Goal: Task Accomplishment & Management: Use online tool/utility

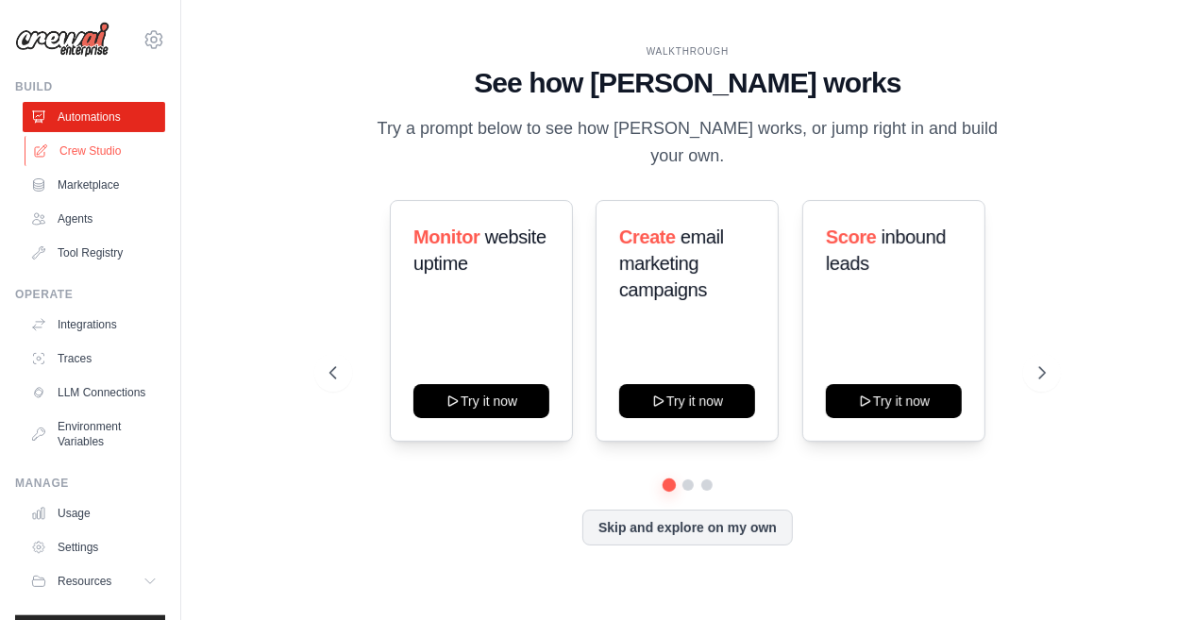
click at [124, 150] on link "Crew Studio" at bounding box center [96, 151] width 143 height 30
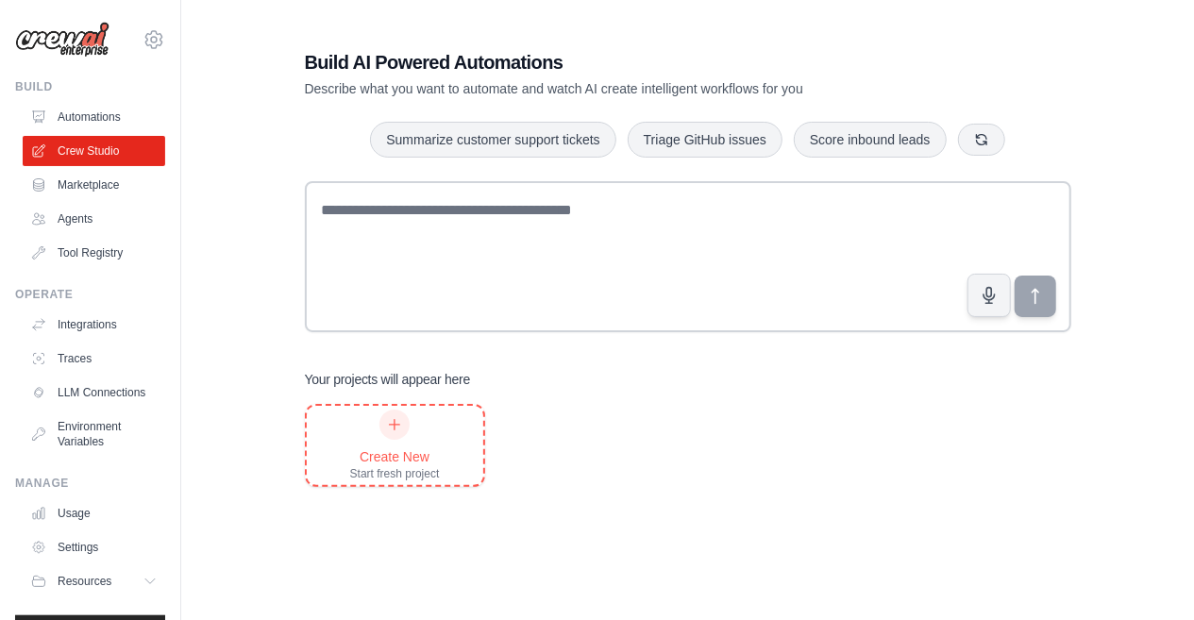
click at [380, 461] on div "Create New" at bounding box center [395, 456] width 90 height 19
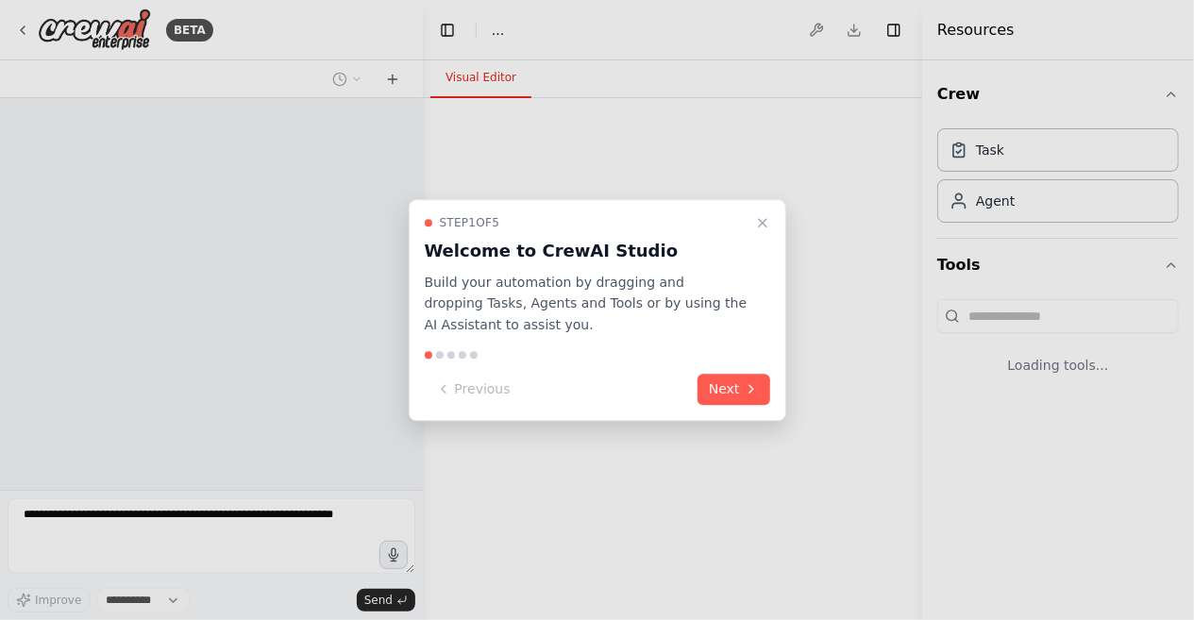
select select "****"
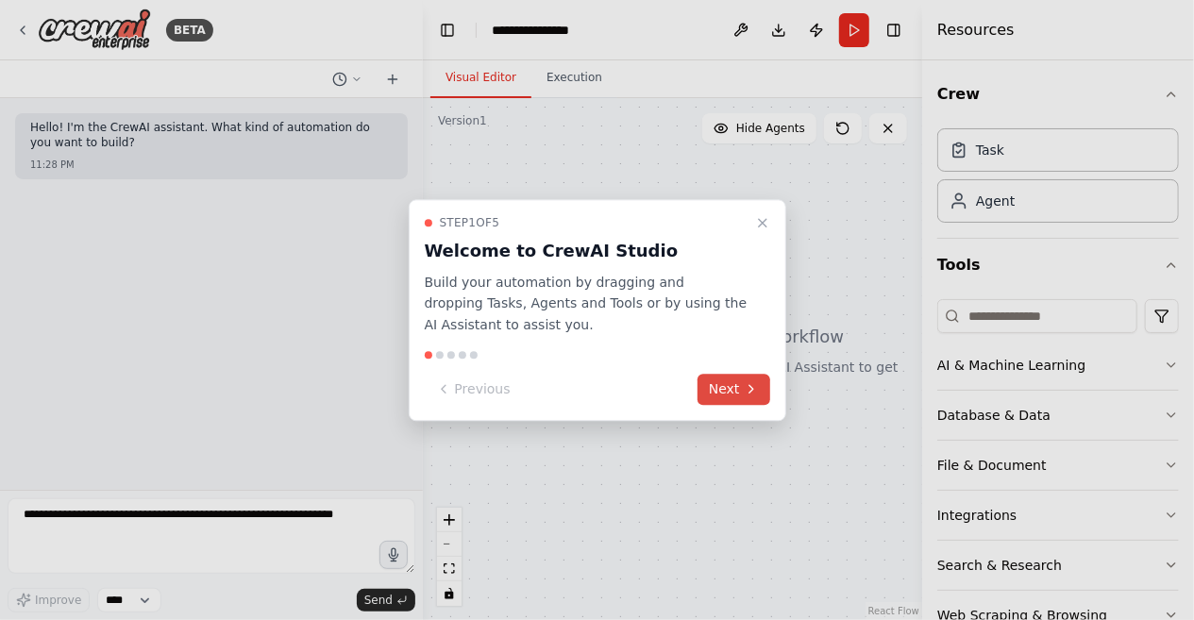
click at [726, 388] on button "Next" at bounding box center [733, 389] width 73 height 31
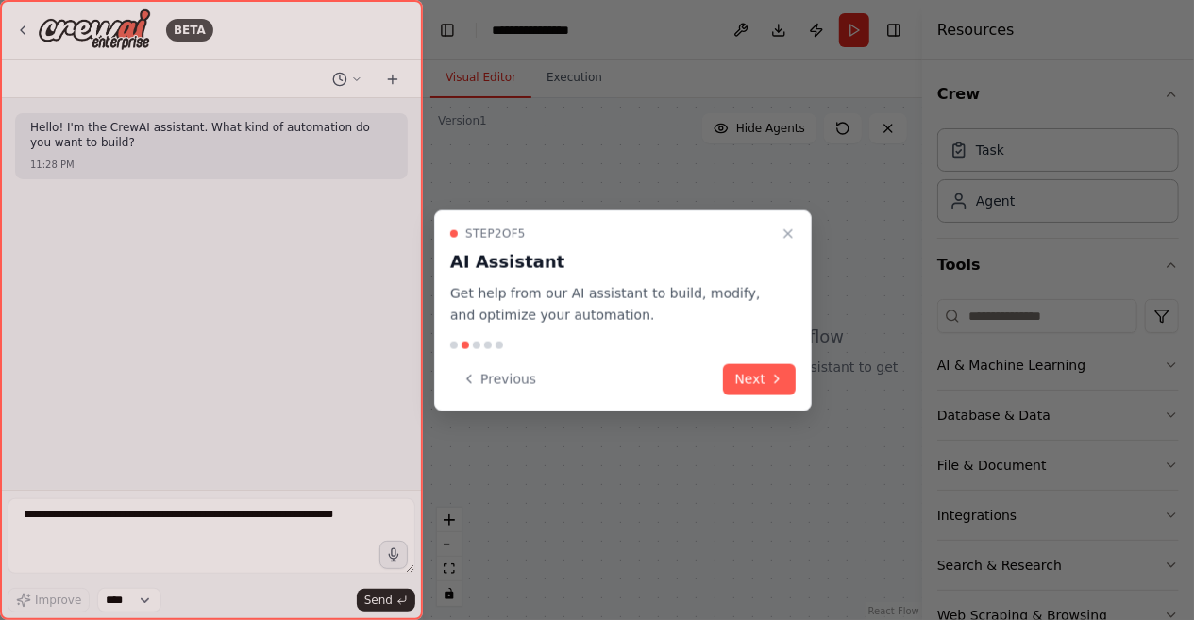
click at [726, 388] on div "Previous Next" at bounding box center [622, 378] width 345 height 31
click at [750, 383] on button "Next" at bounding box center [759, 378] width 73 height 31
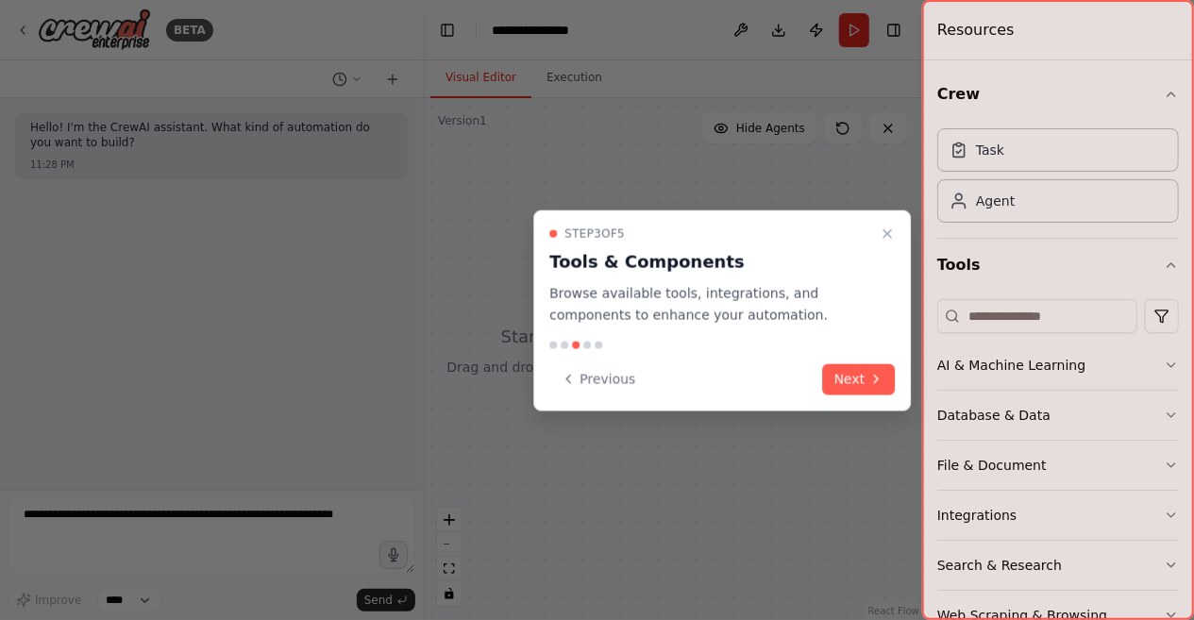
click at [867, 397] on div "Step 3 of 5 Tools & Components Browse available tools, integrations, and compon…" at bounding box center [721, 310] width 377 height 200
click at [875, 386] on icon at bounding box center [875, 379] width 15 height 15
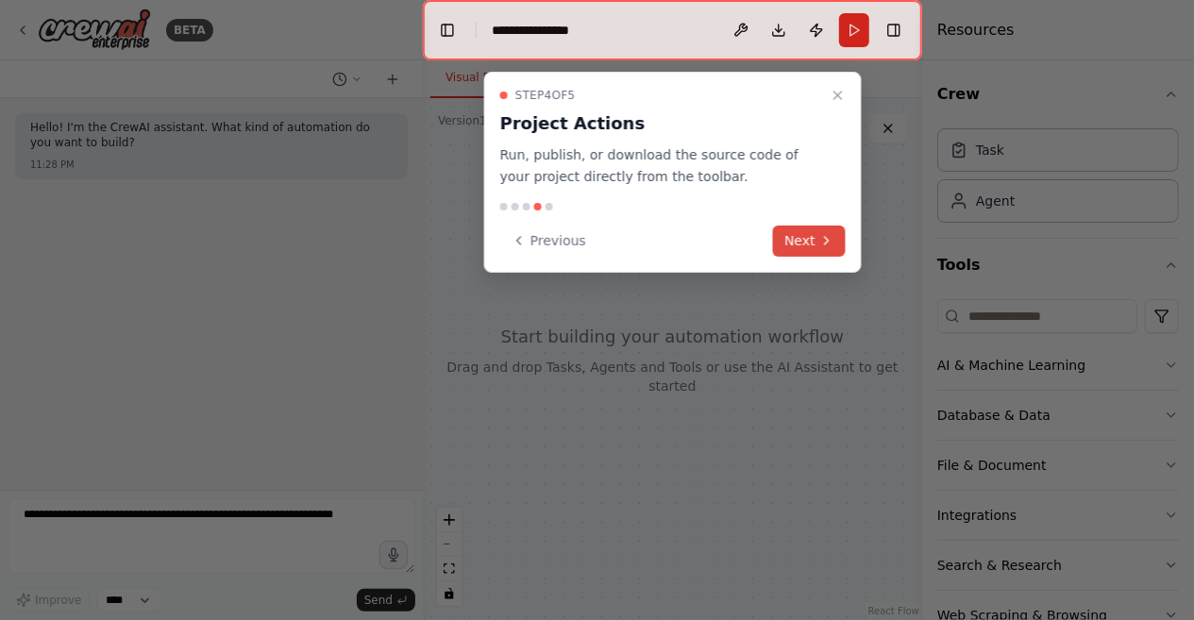
click at [837, 252] on button "Next" at bounding box center [809, 241] width 73 height 31
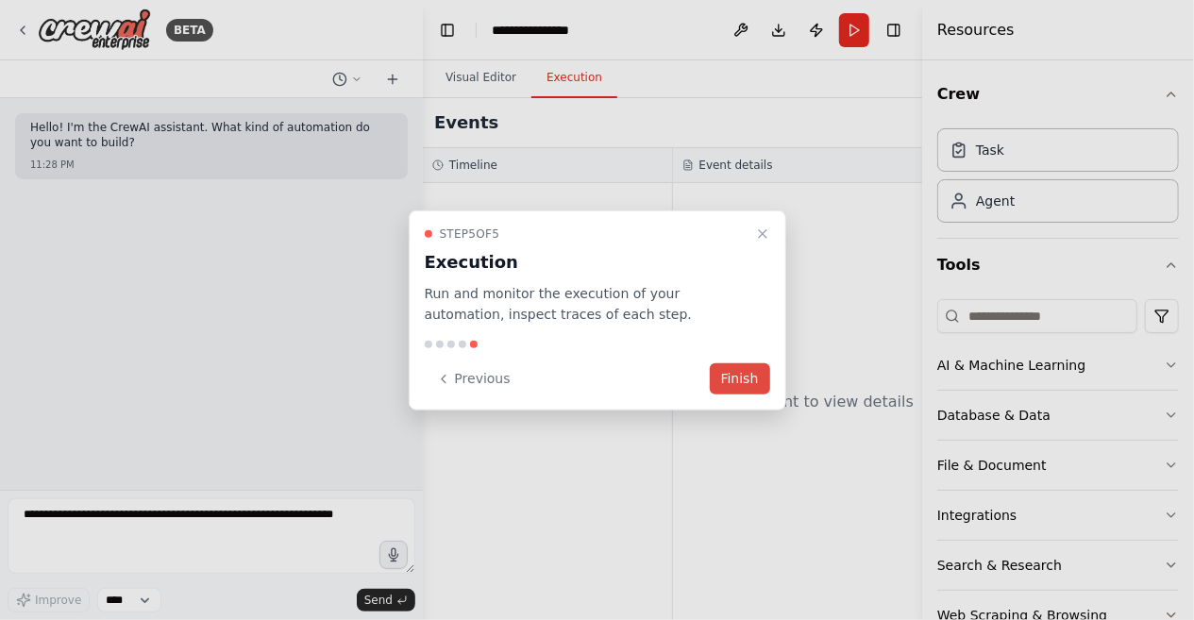
click at [739, 367] on button "Finish" at bounding box center [740, 378] width 60 height 31
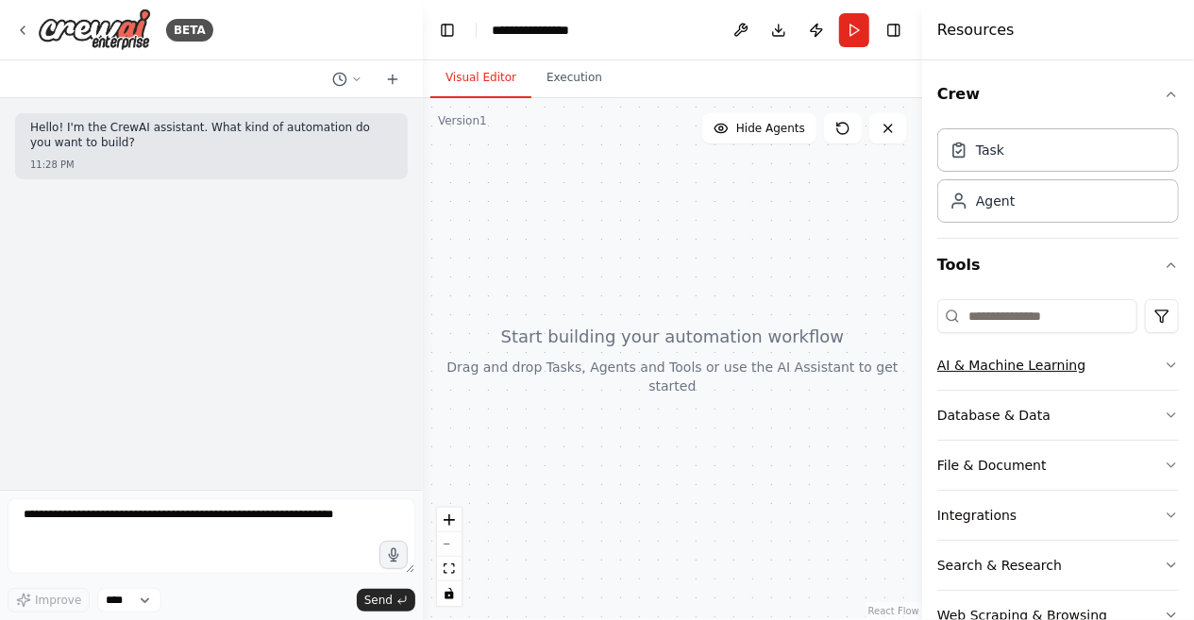
click at [1168, 363] on icon "button" at bounding box center [1171, 365] width 8 height 4
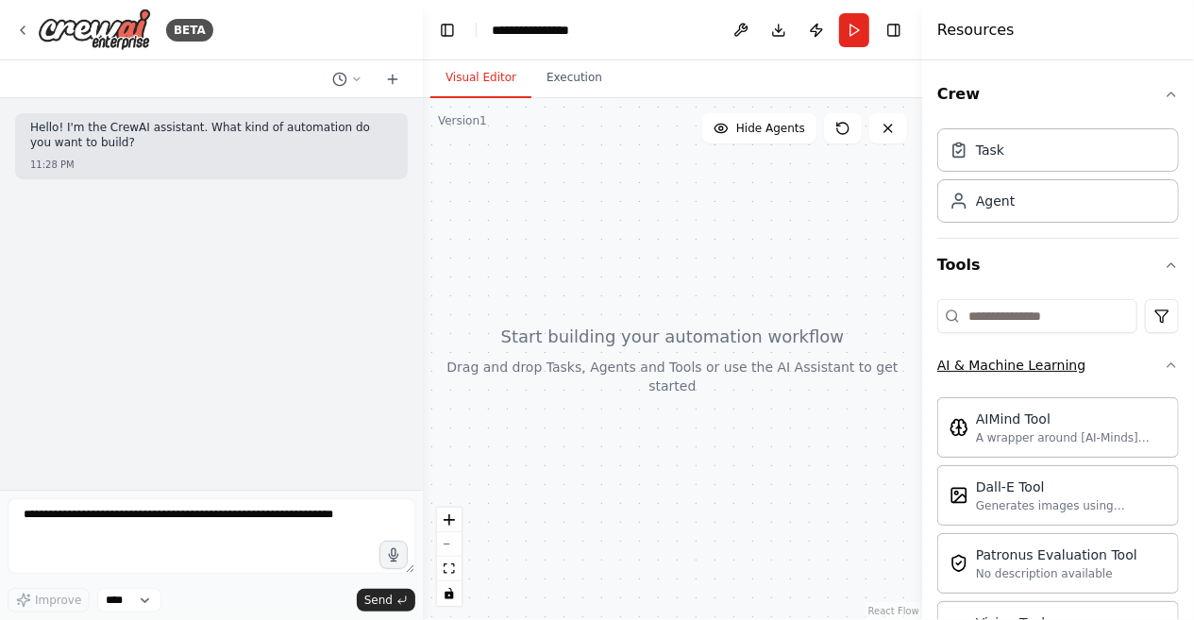
click at [1168, 362] on icon "button" at bounding box center [1171, 365] width 15 height 15
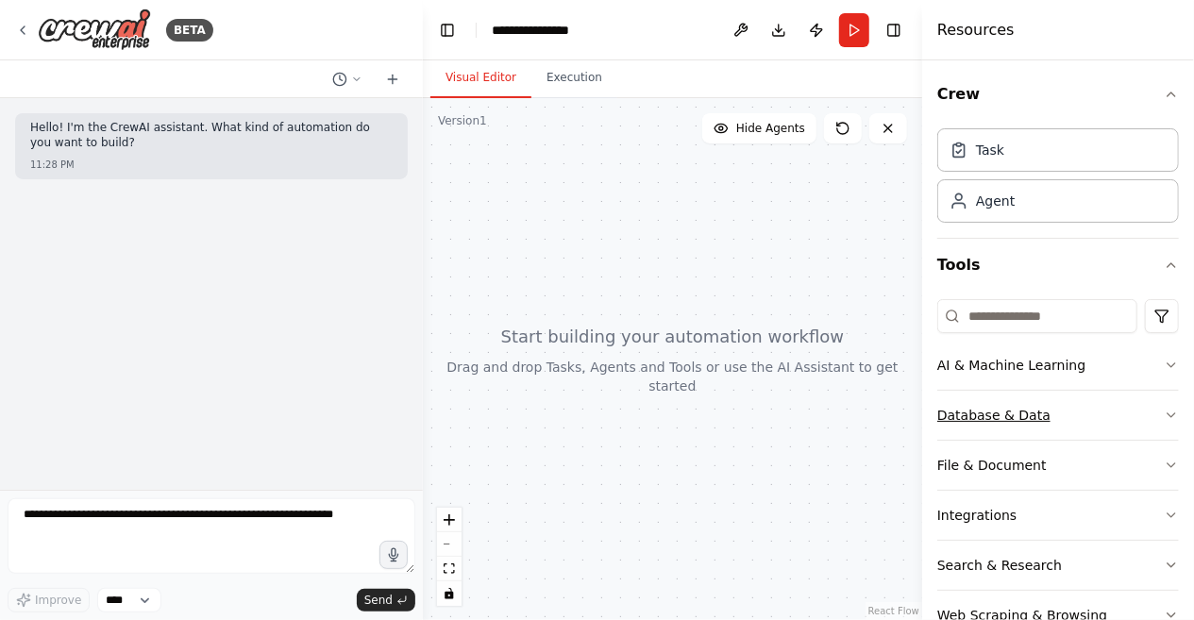
click at [1172, 405] on button "Database & Data" at bounding box center [1058, 415] width 242 height 49
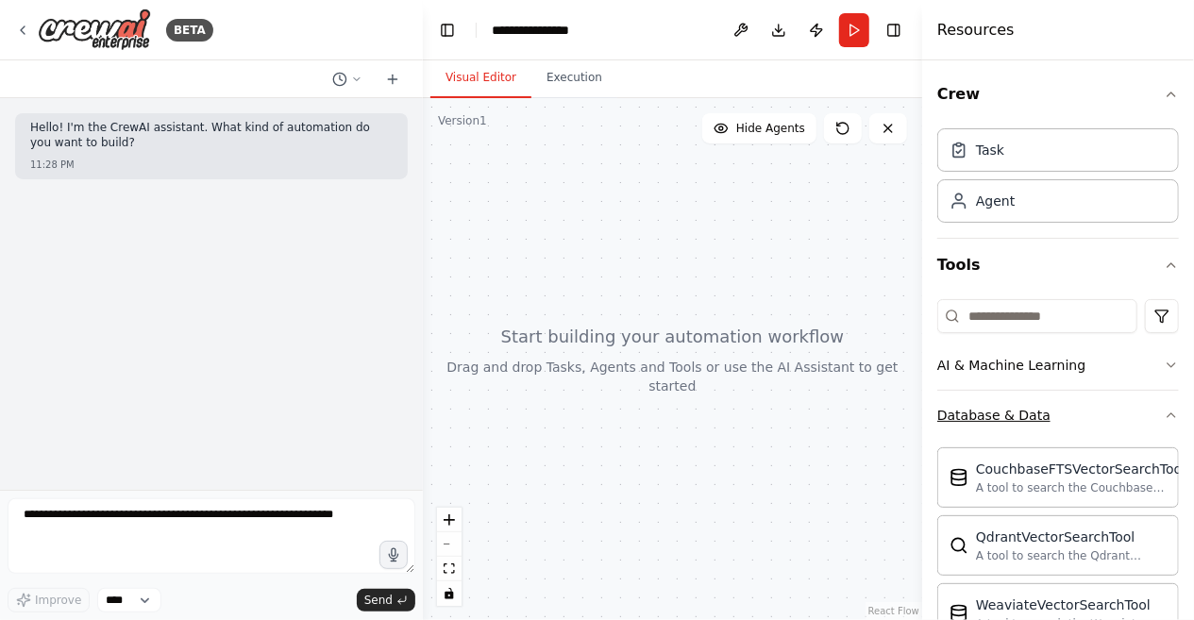
click at [1175, 416] on icon "button" at bounding box center [1171, 415] width 15 height 15
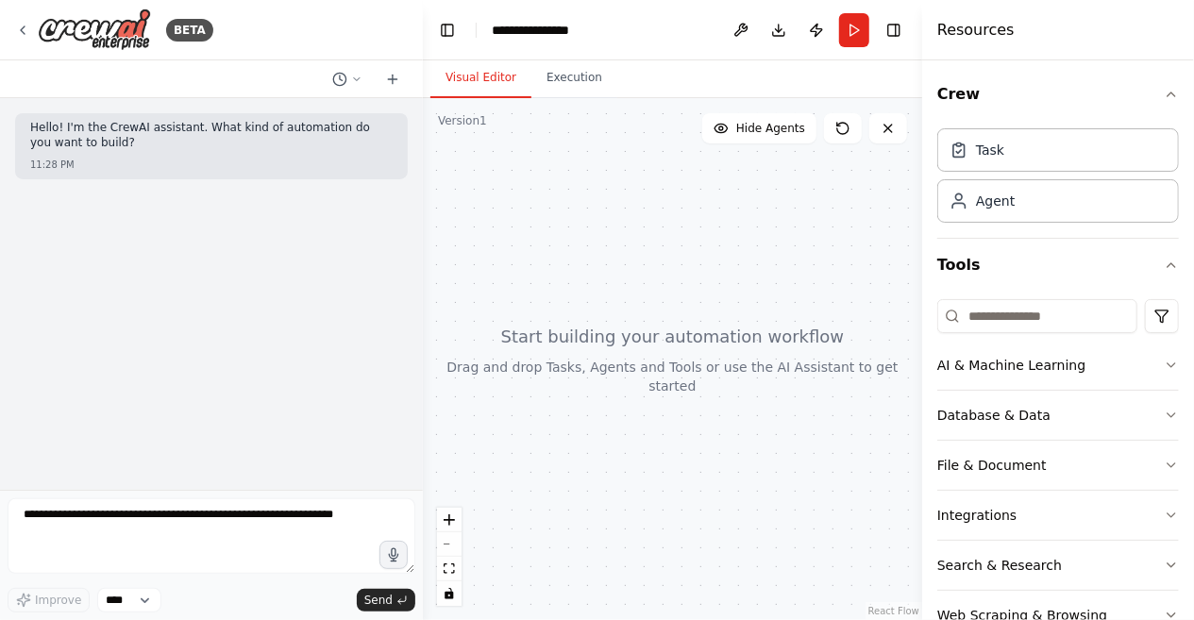
drag, startPoint x: 557, startPoint y: 434, endPoint x: 505, endPoint y: 365, distance: 86.3
click at [505, 365] on div at bounding box center [672, 359] width 499 height 522
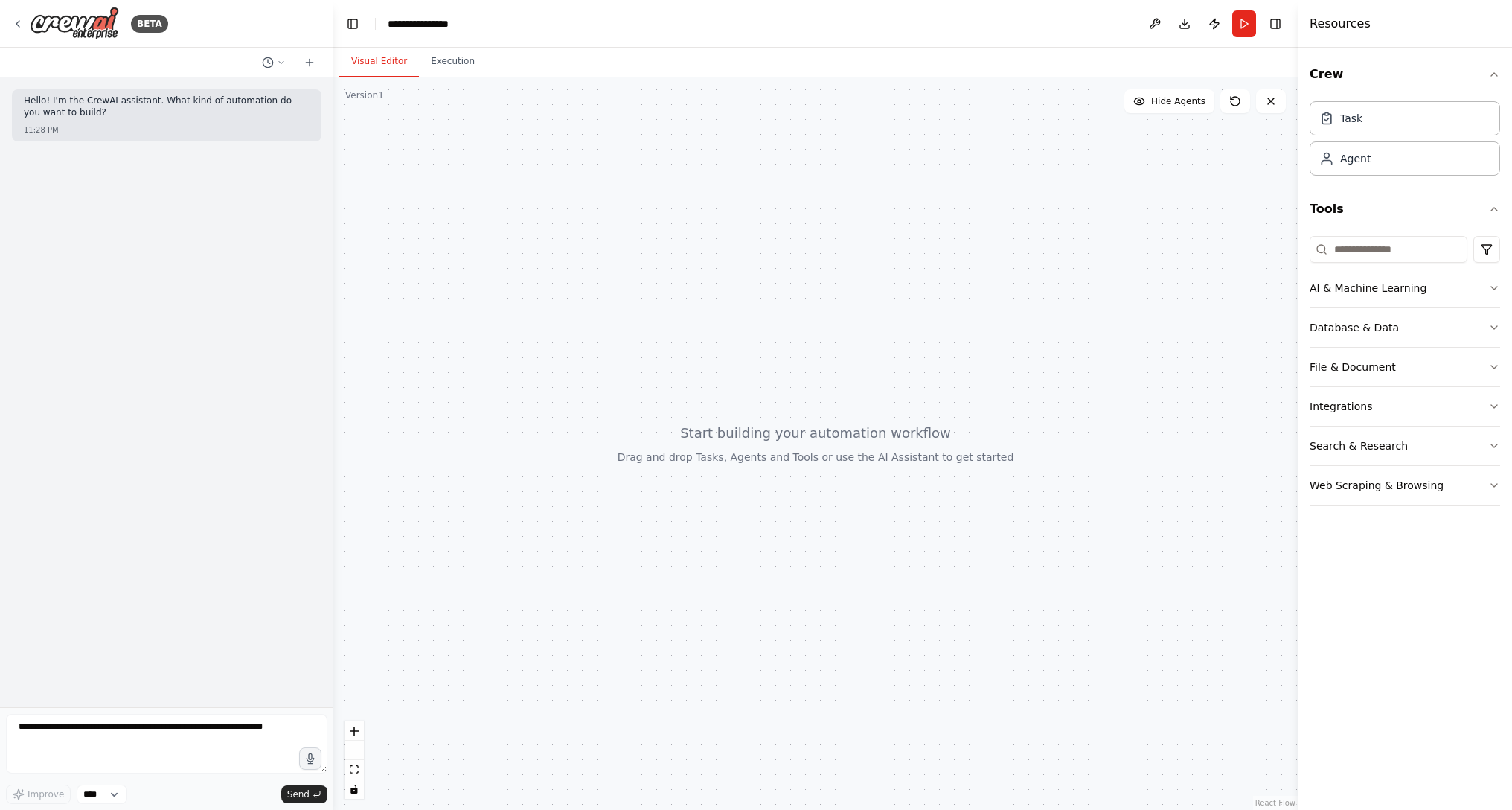
click at [359, 13] on button "Toggle Left Sidebar" at bounding box center [352, 24] width 20 height 21
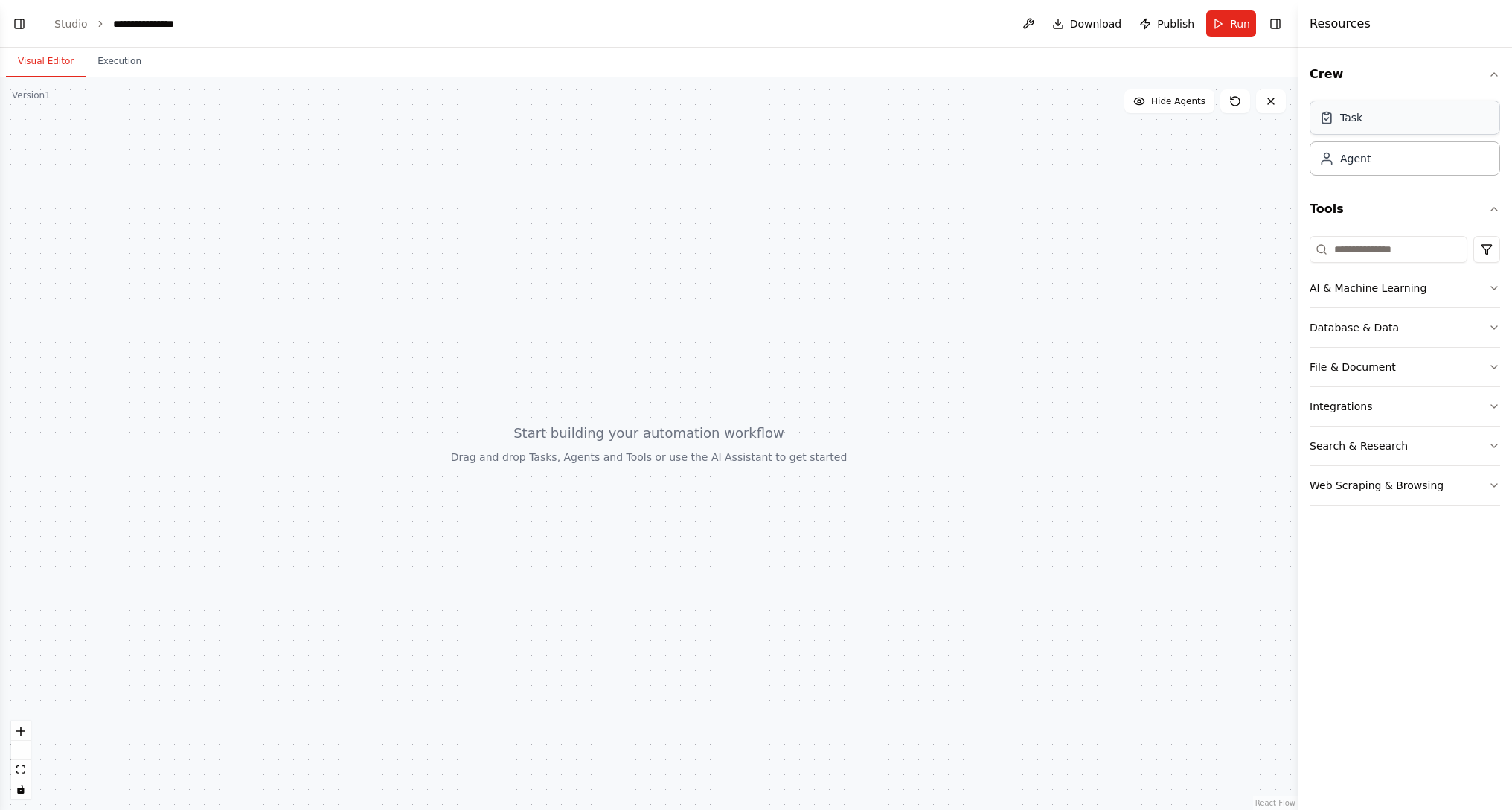
click at [940, 122] on div "Task" at bounding box center [1405, 117] width 191 height 34
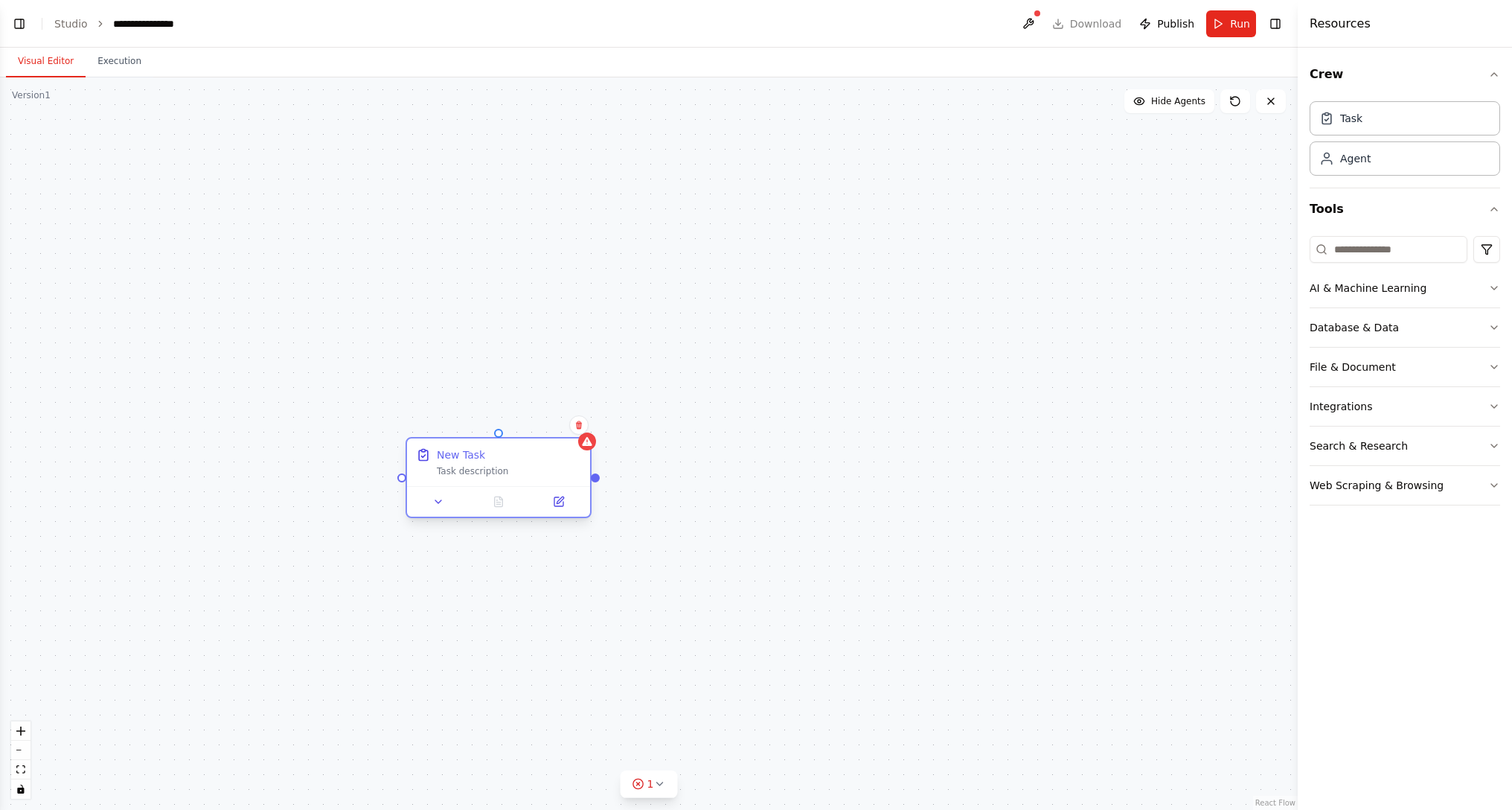
drag, startPoint x: 497, startPoint y: 528, endPoint x: 486, endPoint y: 490, distance: 39.6
click at [486, 488] on div "New Task Task description" at bounding box center [498, 477] width 186 height 81
click at [480, 469] on div "Task description" at bounding box center [508, 471] width 144 height 12
click at [473, 479] on div "New Task Task description" at bounding box center [498, 462] width 183 height 47
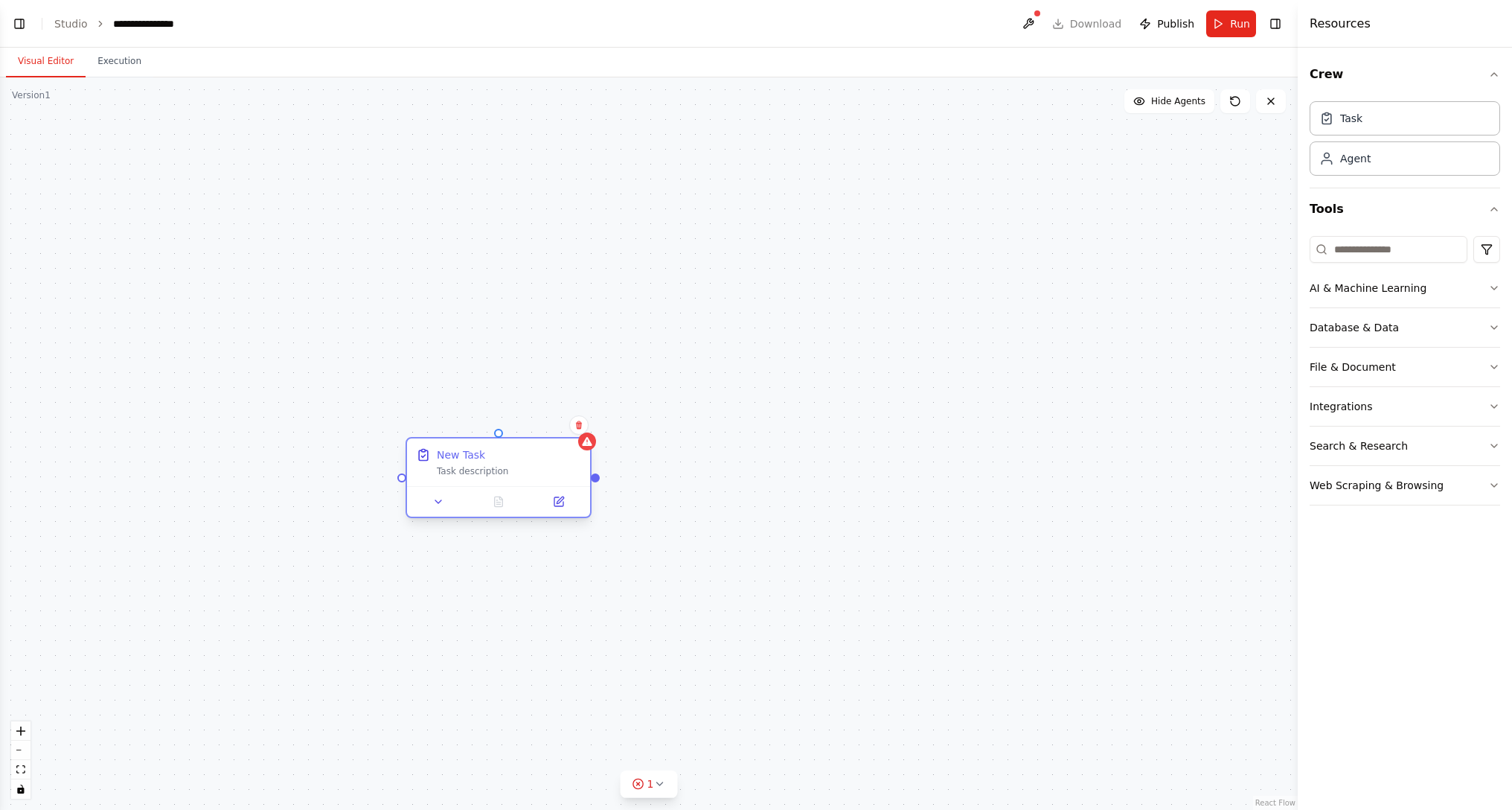
click at [473, 479] on div "New Task Task description" at bounding box center [498, 462] width 183 height 47
click at [434, 488] on button at bounding box center [438, 502] width 51 height 18
drag, startPoint x: 482, startPoint y: 570, endPoint x: 289, endPoint y: 595, distance: 194.6
click at [416, 488] on input "********" at bounding box center [552, 568] width 271 height 27
type input "**********"
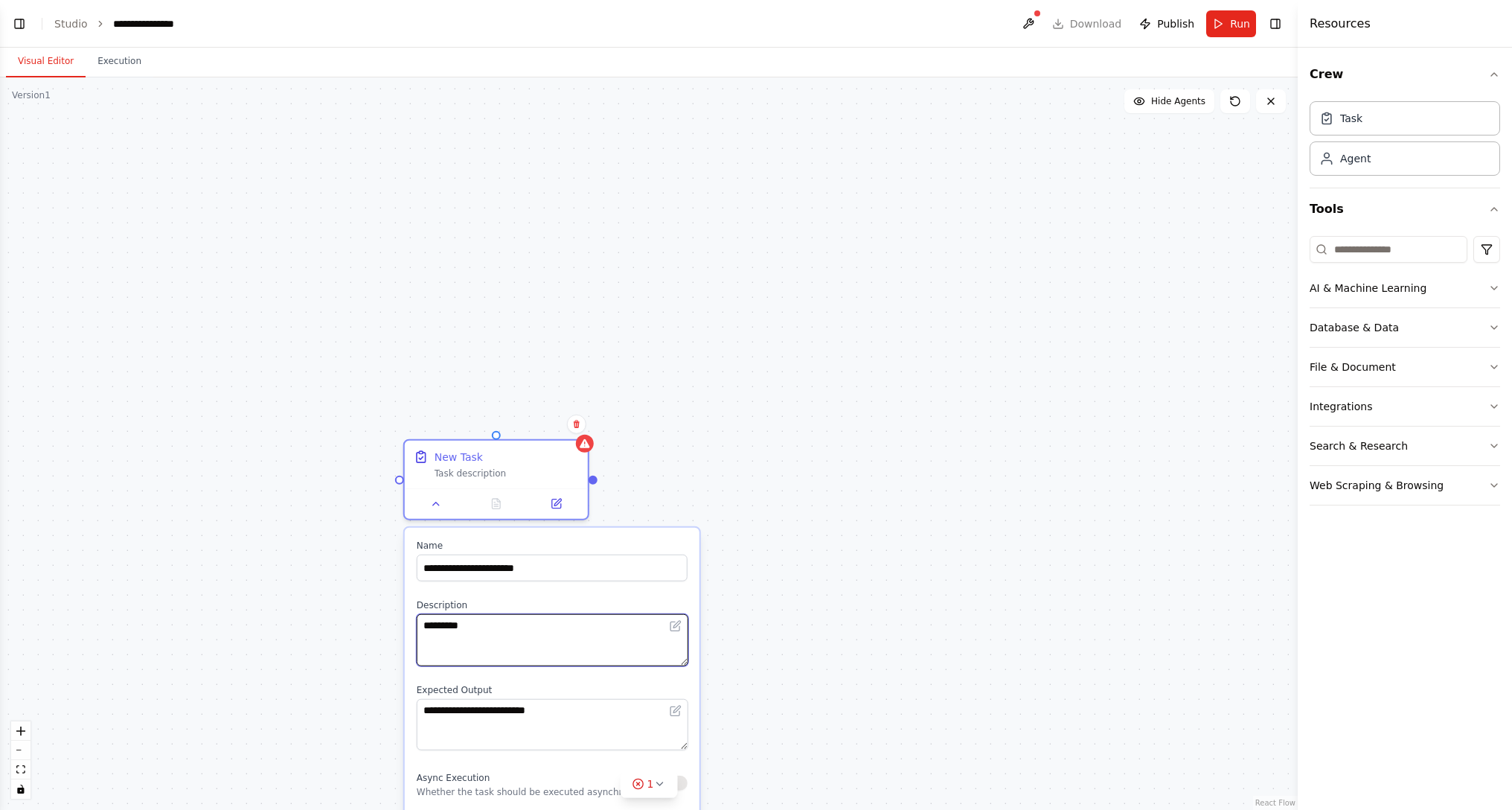
type textarea "*******"
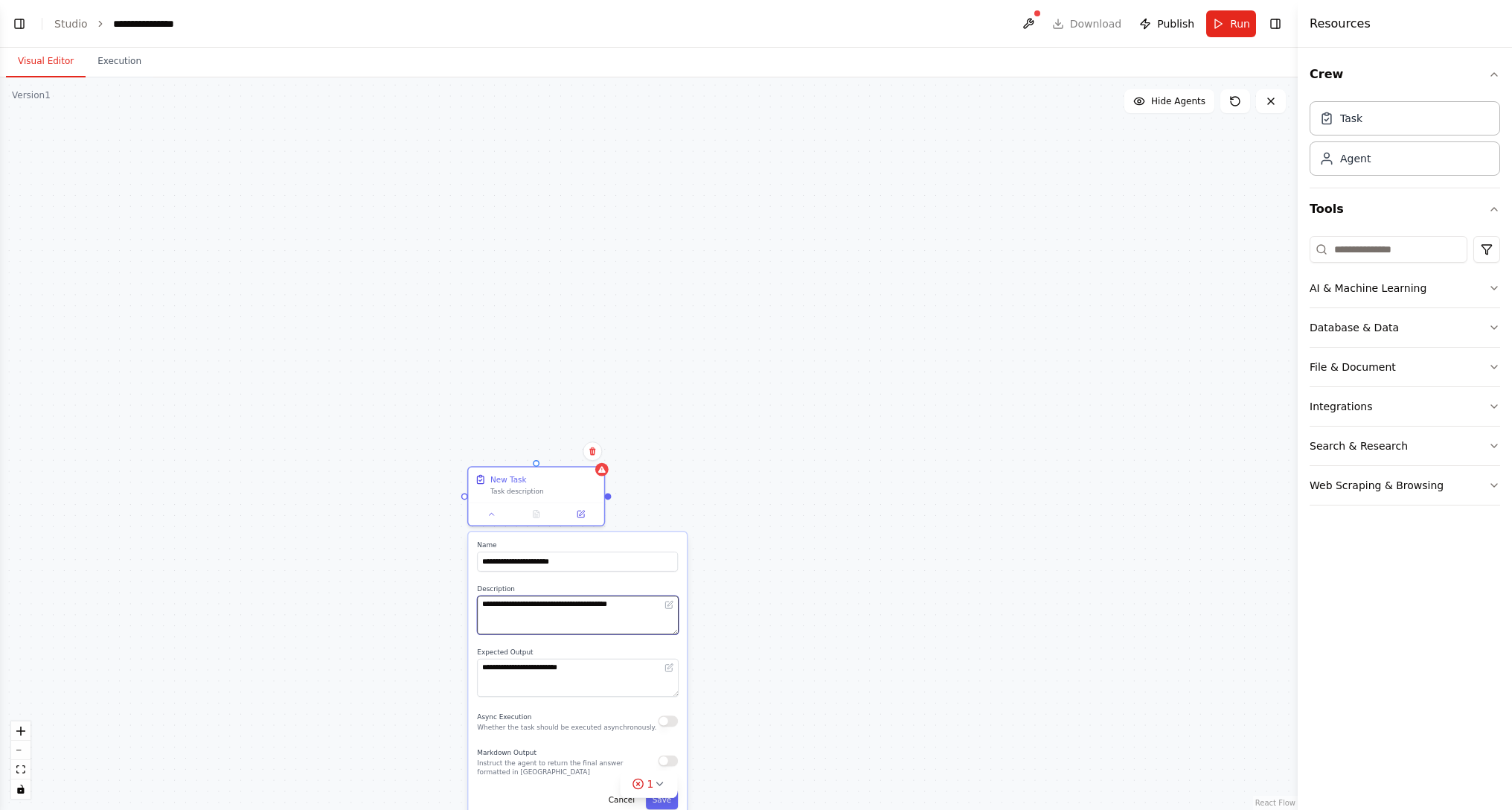
type textarea "**********"
drag, startPoint x: 820, startPoint y: 583, endPoint x: 810, endPoint y: 460, distance: 123.4
click at [810, 460] on div "**********" at bounding box center [649, 443] width 1298 height 733
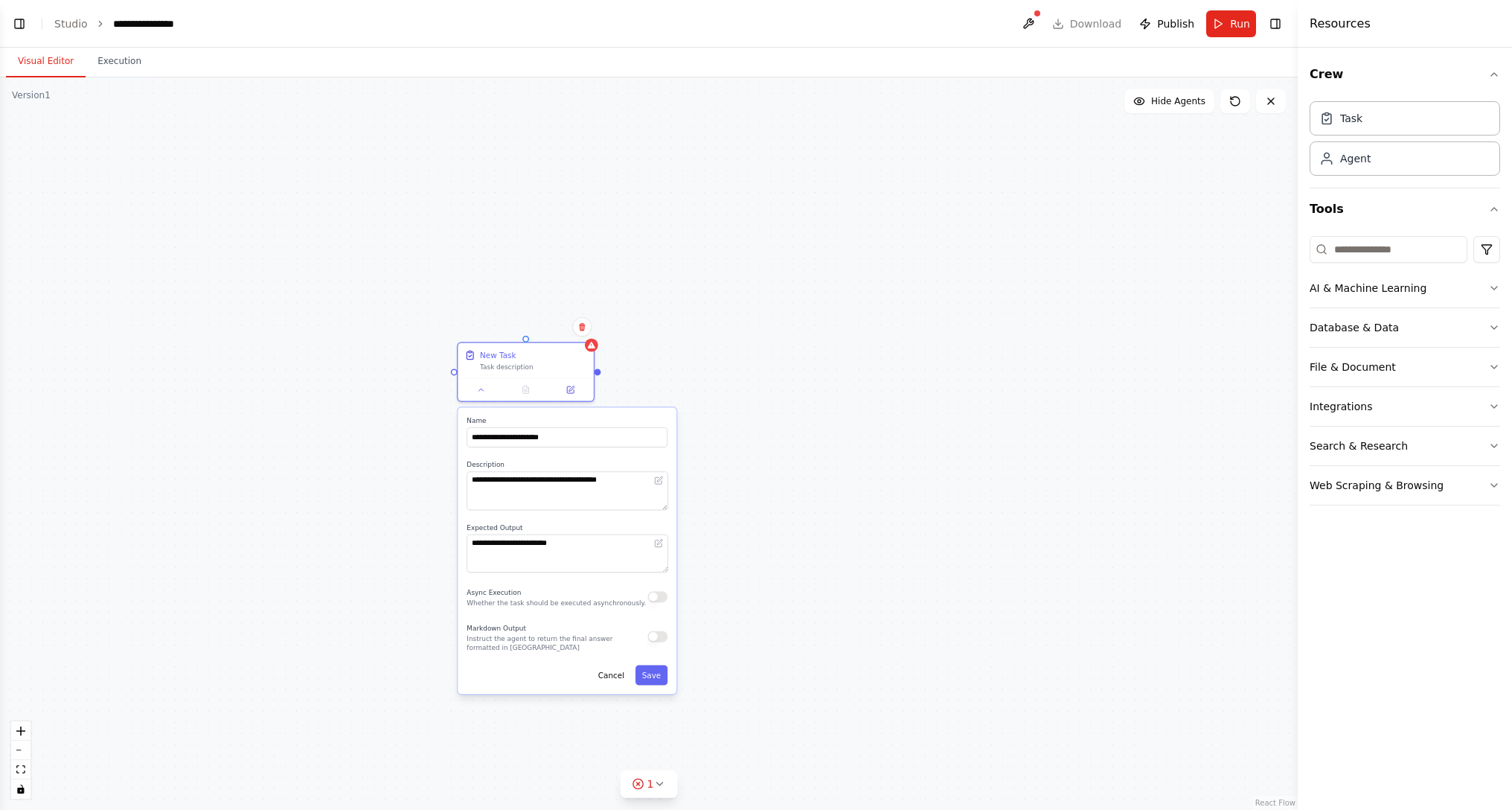
drag, startPoint x: 835, startPoint y: 577, endPoint x: 832, endPoint y: 510, distance: 67.1
click at [832, 488] on div "**********" at bounding box center [649, 443] width 1298 height 733
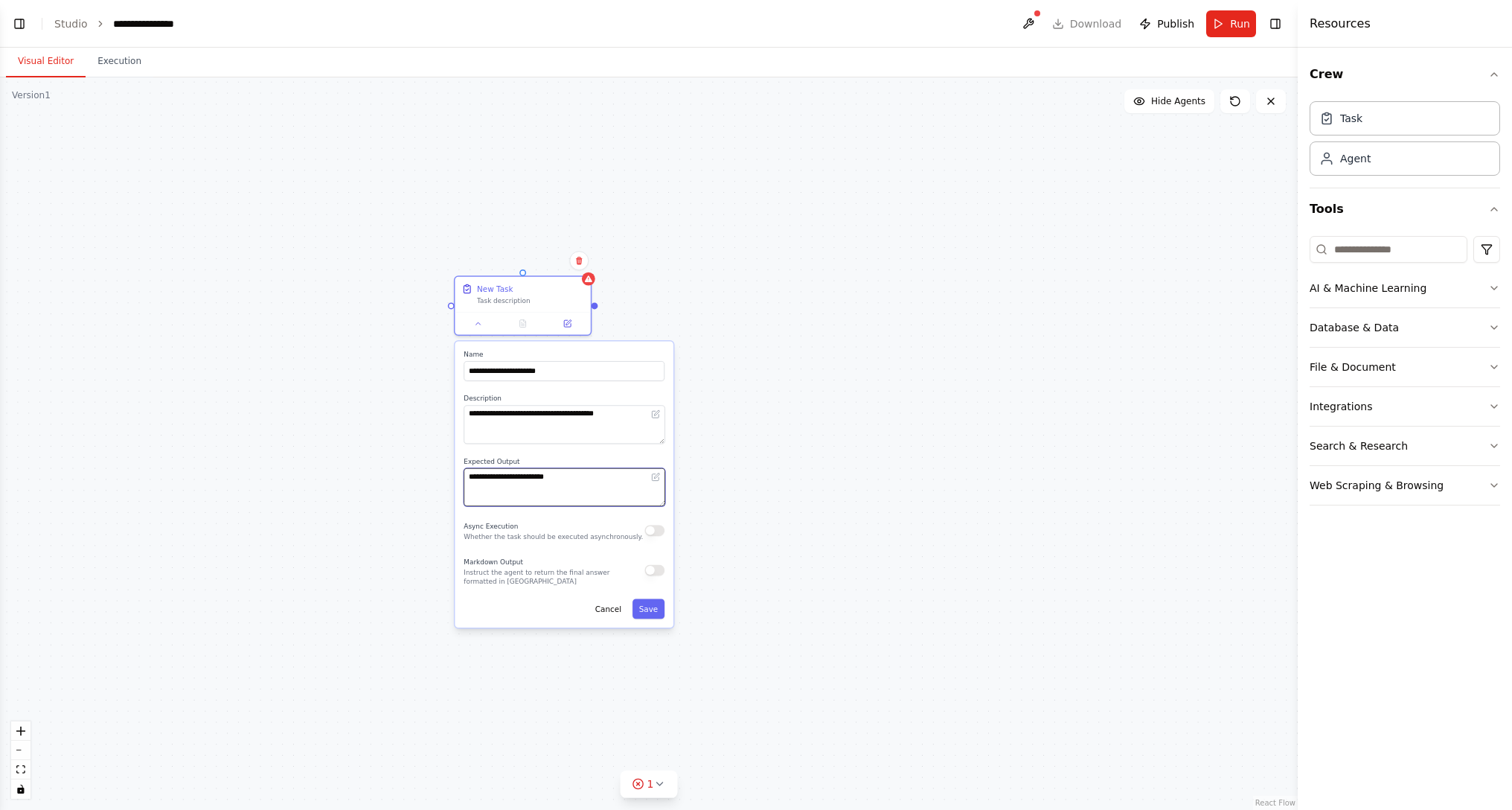
click at [606, 476] on textarea "**********" at bounding box center [564, 487] width 201 height 39
drag, startPoint x: 658, startPoint y: 532, endPoint x: 665, endPoint y: 547, distance: 16.6
click at [658, 488] on button "button" at bounding box center [654, 530] width 20 height 11
click at [654, 488] on button "button" at bounding box center [654, 530] width 20 height 11
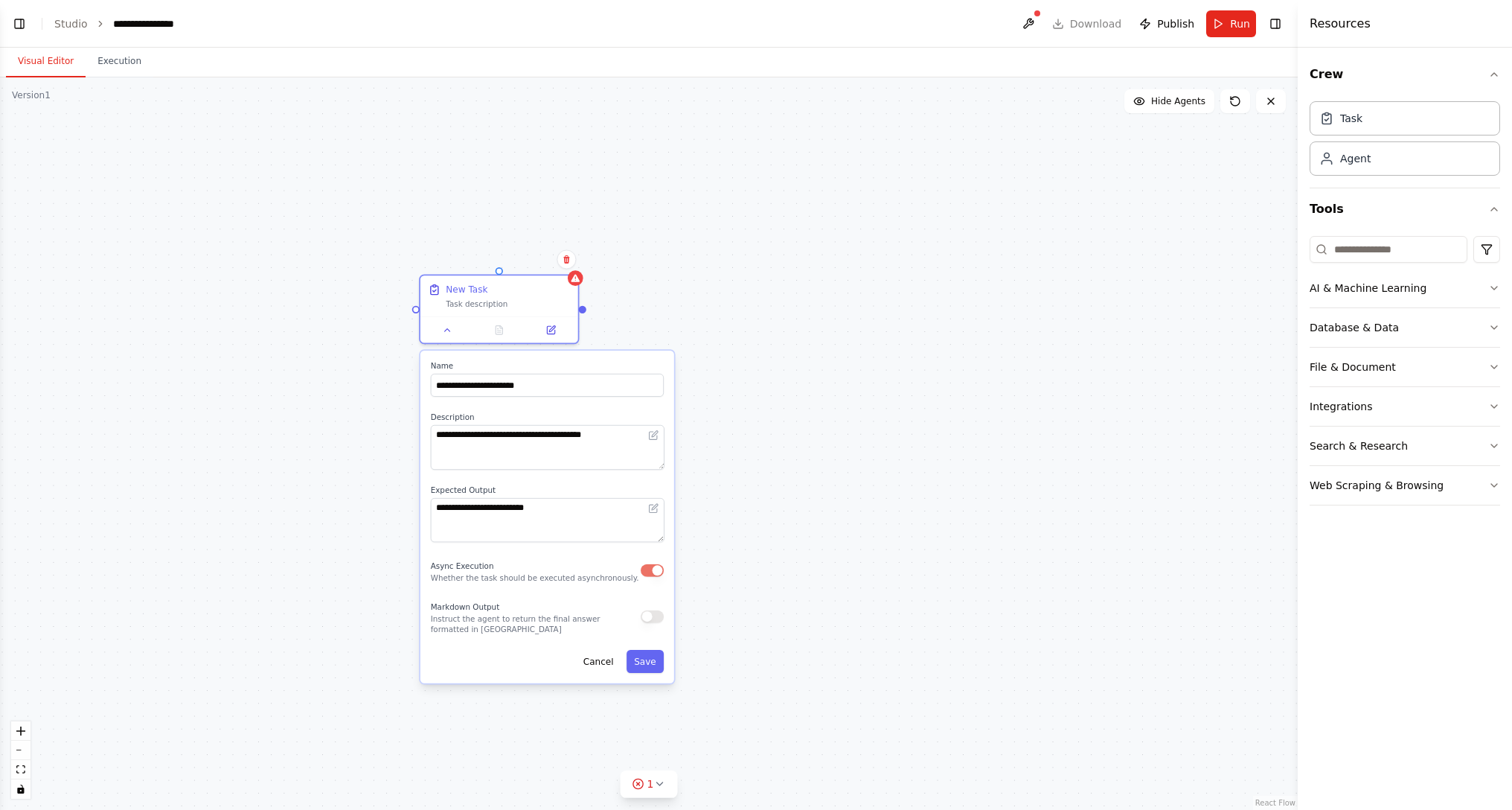
drag, startPoint x: 736, startPoint y: 407, endPoint x: 737, endPoint y: 457, distance: 50.0
click at [737, 457] on div "**********" at bounding box center [649, 443] width 1298 height 733
click at [658, 488] on button "button" at bounding box center [652, 618] width 23 height 13
click at [654, 488] on button "Save" at bounding box center [645, 663] width 37 height 23
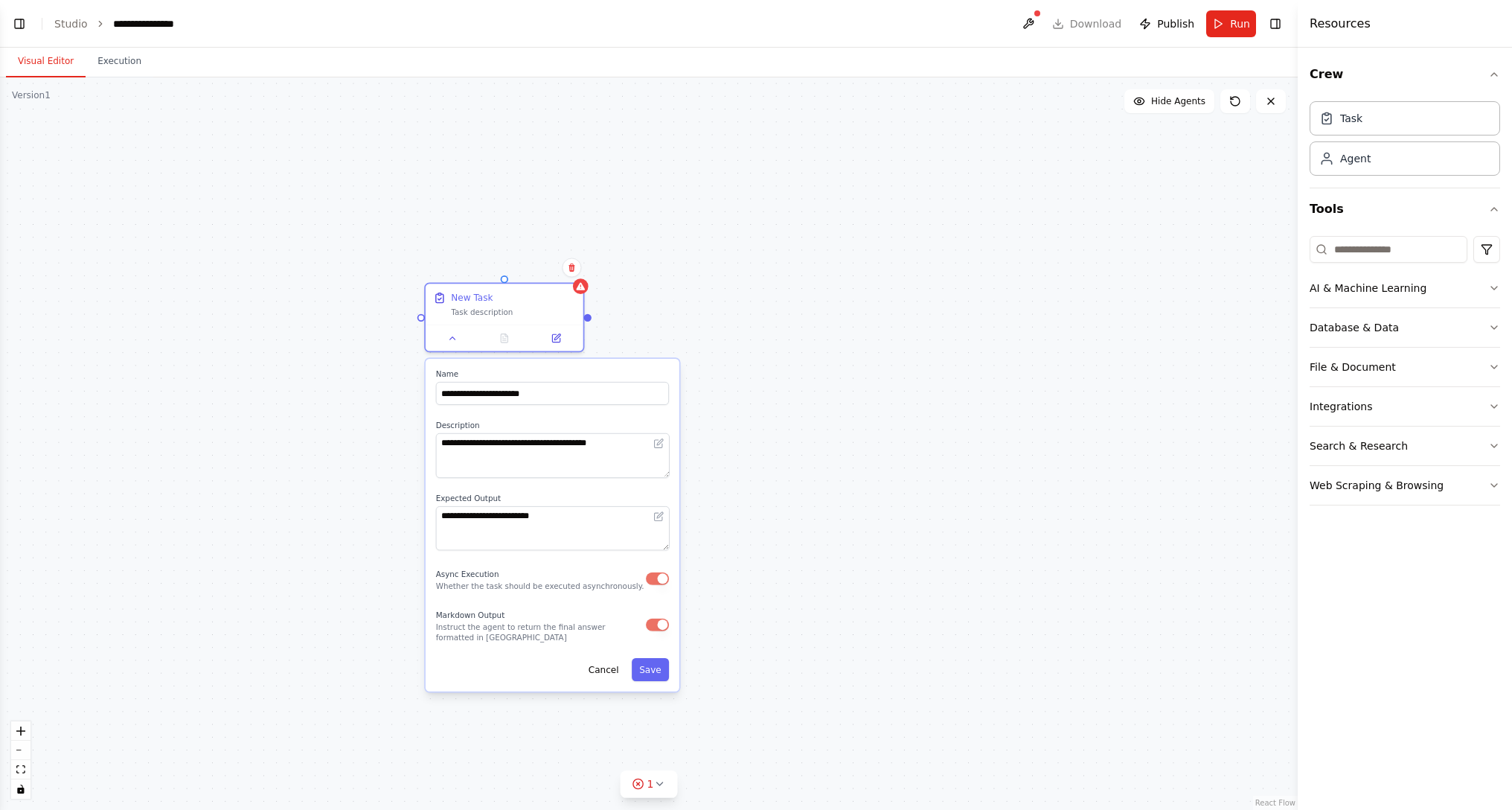
drag, startPoint x: 773, startPoint y: 309, endPoint x: 836, endPoint y: 371, distance: 88.4
click at [836, 371] on div "**********" at bounding box center [649, 443] width 1298 height 733
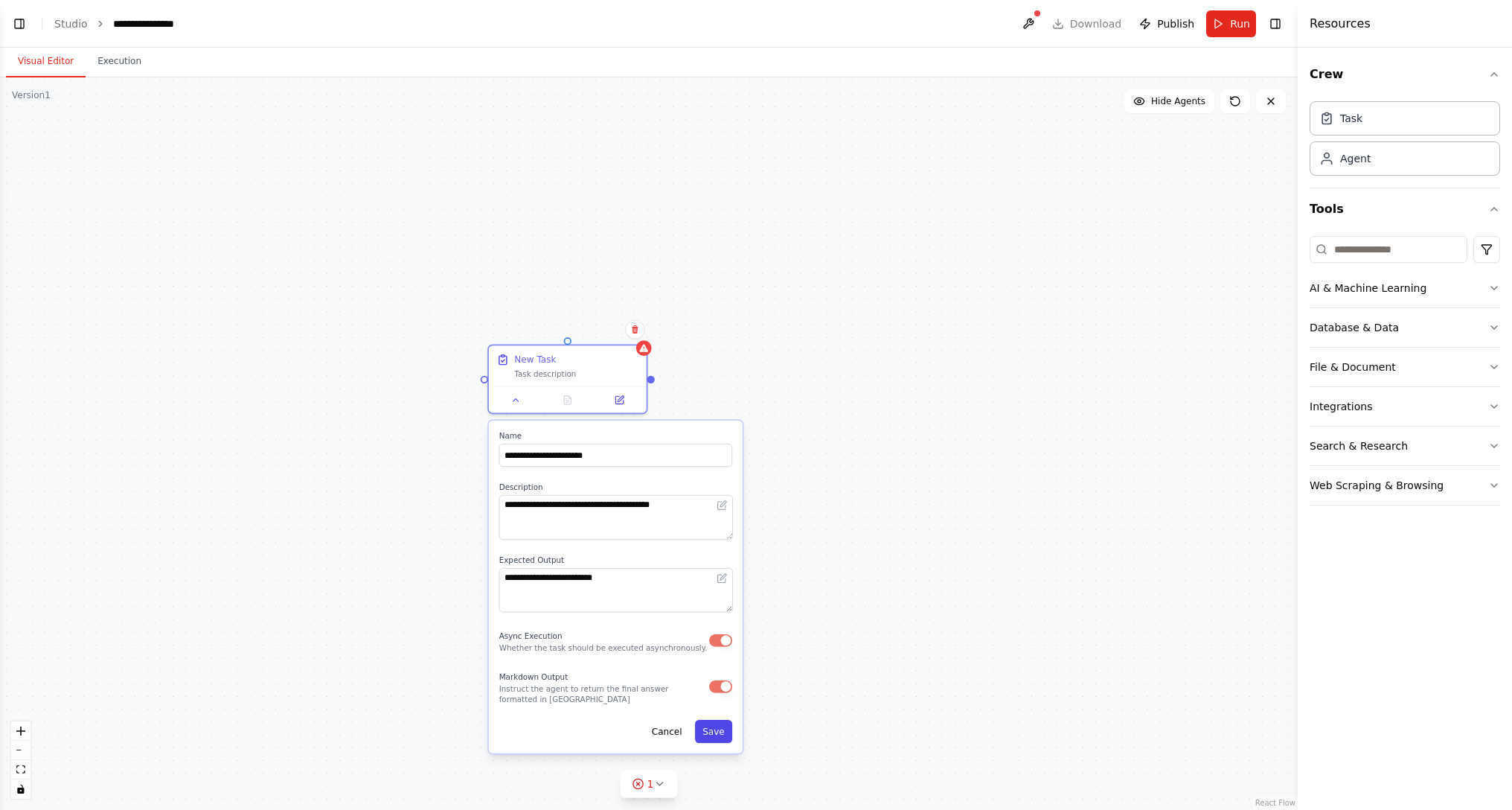
click at [713, 488] on button "Save" at bounding box center [713, 731] width 37 height 23
click at [713, 488] on div "Cancel Save" at bounding box center [615, 731] width 233 height 23
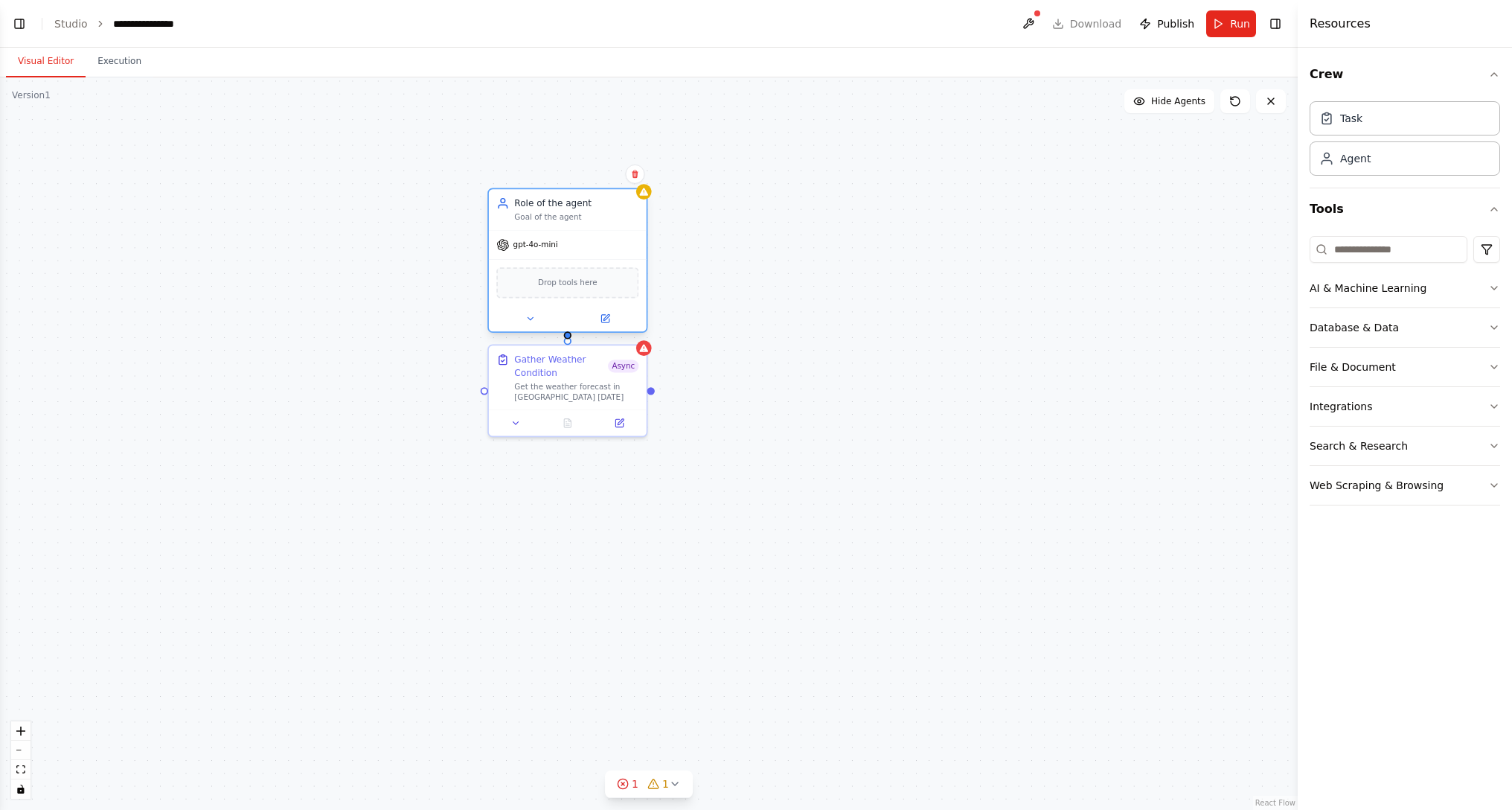
drag, startPoint x: 671, startPoint y: 312, endPoint x: 585, endPoint y: 205, distance: 137.3
click at [585, 205] on div "Role of the agent Goal of the agent" at bounding box center [576, 209] width 125 height 25
drag, startPoint x: 580, startPoint y: 232, endPoint x: 585, endPoint y: 220, distance: 13.0
click at [585, 220] on div "gpt-4o-mini" at bounding box center [568, 233] width 158 height 28
drag, startPoint x: 565, startPoint y: 323, endPoint x: 568, endPoint y: 341, distance: 18.2
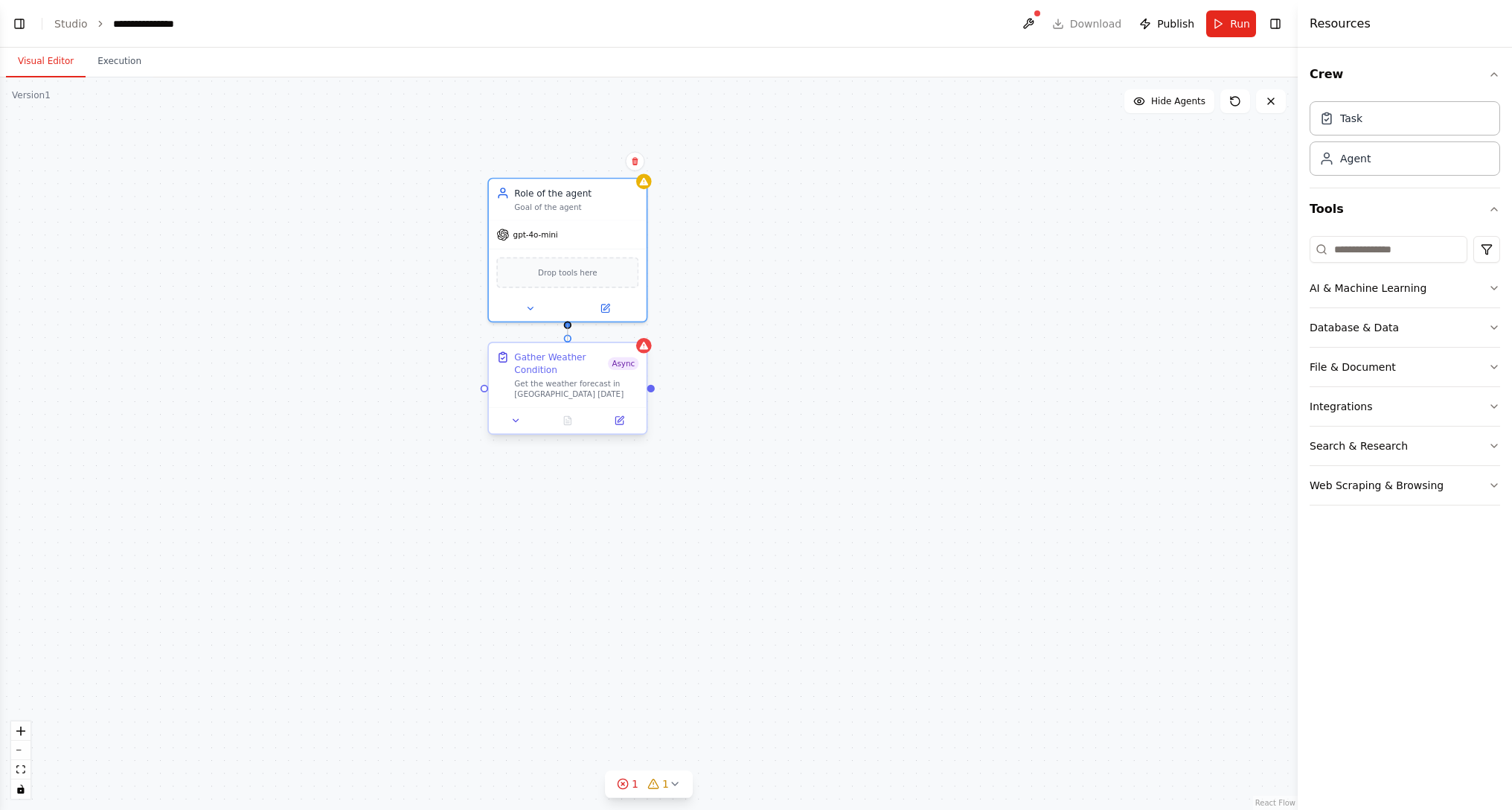
click at [568, 341] on div "Gather Weather Condition Async Get the weather forecast in Taipei City today Ro…" at bounding box center [661, 300] width 1117 height 630
click at [728, 305] on div ".deletable-edge-delete-btn { width: 20px; height: 20px; border: 0px solid #ffff…" at bounding box center [649, 443] width 1298 height 733
click at [592, 233] on div "gpt-4o-mini" at bounding box center [568, 233] width 158 height 28
click at [535, 233] on span "gpt-4o-mini" at bounding box center [535, 232] width 45 height 10
click at [510, 237] on div "gpt-4o-mini" at bounding box center [526, 232] width 61 height 13
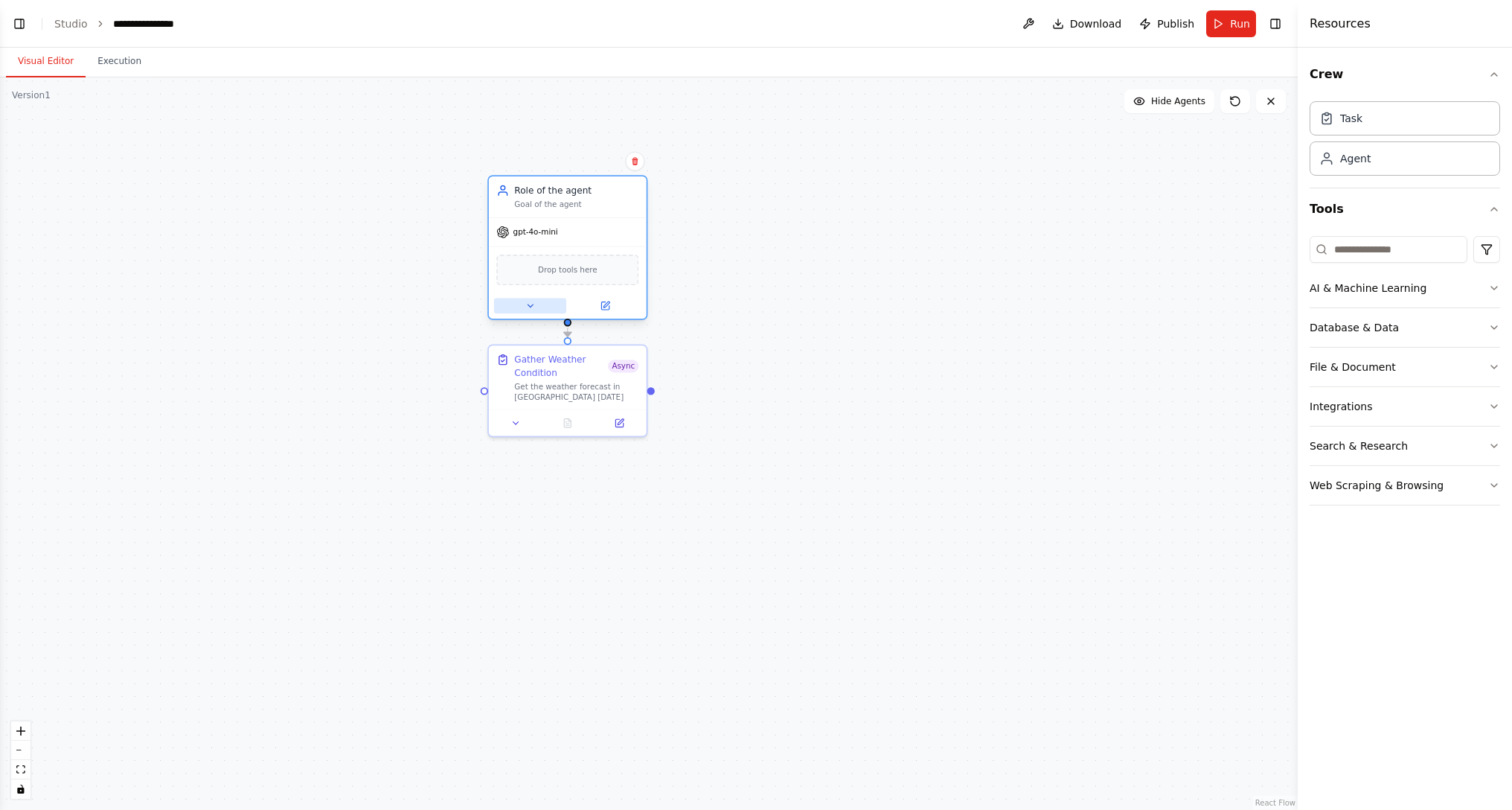
click at [534, 299] on button at bounding box center [531, 306] width 73 height 16
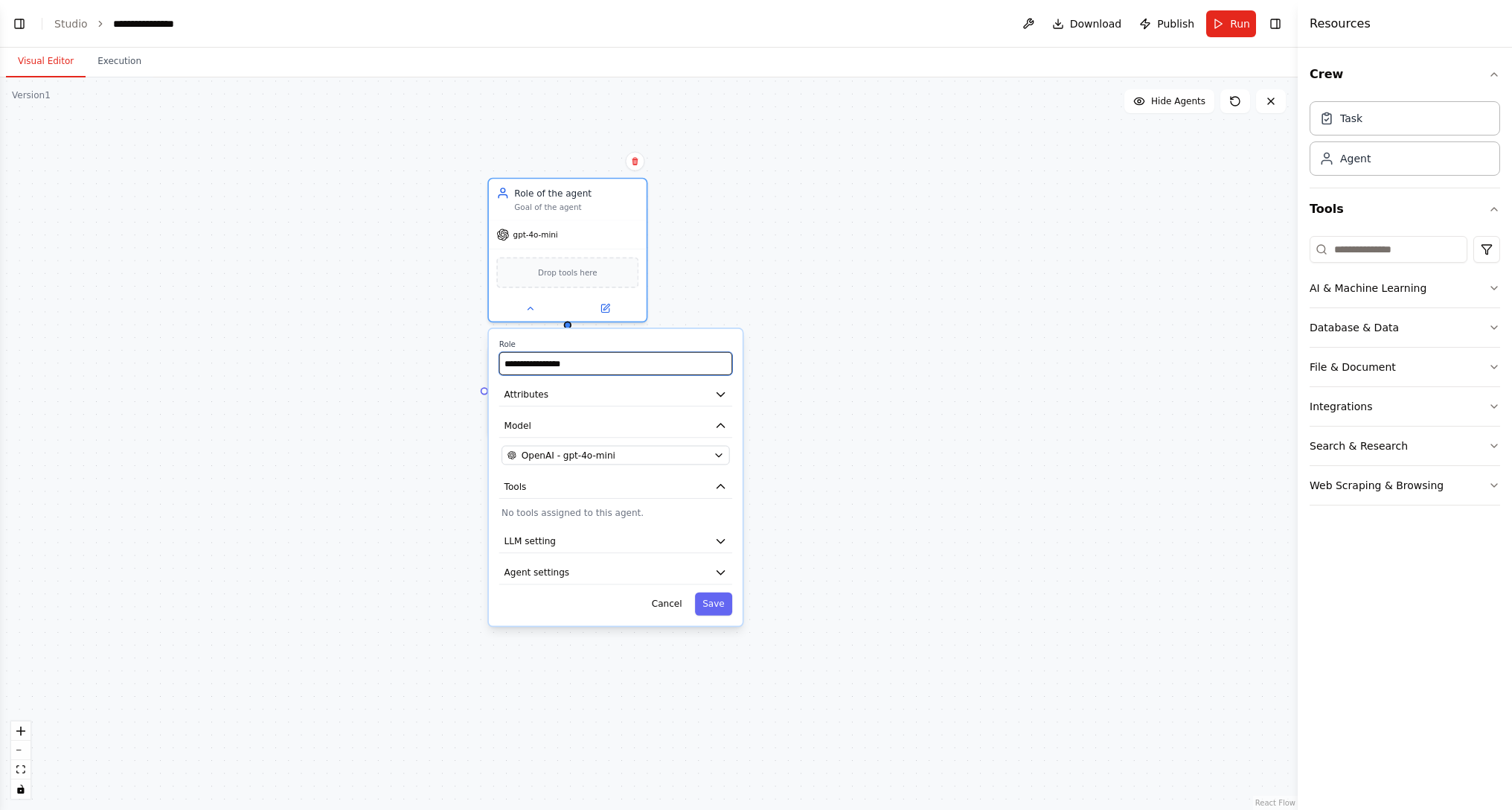
drag, startPoint x: 628, startPoint y: 364, endPoint x: 471, endPoint y: 365, distance: 157.0
click at [499, 365] on input "**********" at bounding box center [615, 363] width 233 height 23
type input "**********"
click at [639, 386] on button "Attributes" at bounding box center [615, 394] width 233 height 24
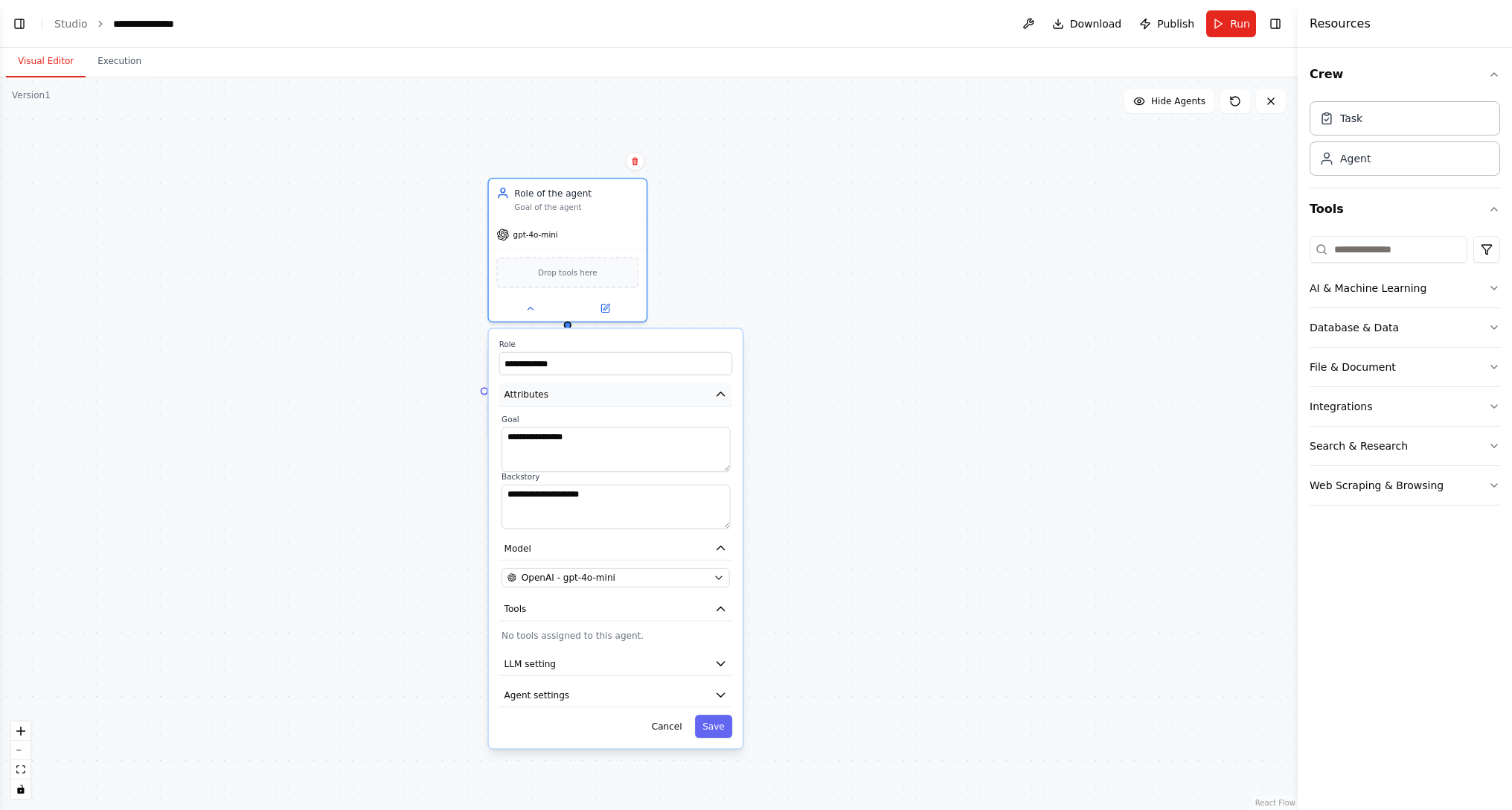
click at [643, 386] on button "Attributes" at bounding box center [615, 394] width 233 height 24
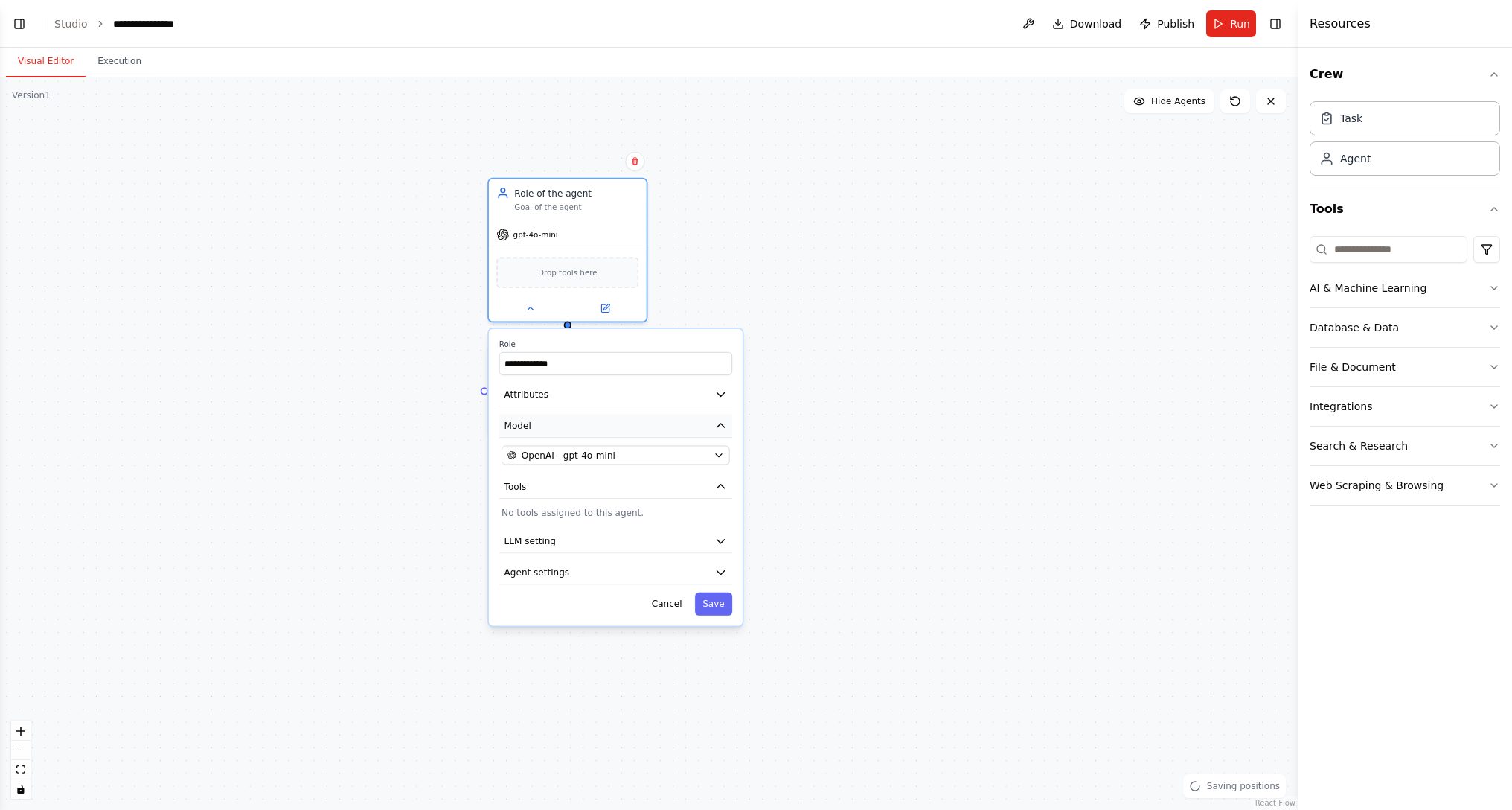
click at [644, 416] on button "Model" at bounding box center [615, 426] width 233 height 24
click at [718, 455] on icon "button" at bounding box center [718, 455] width 10 height 10
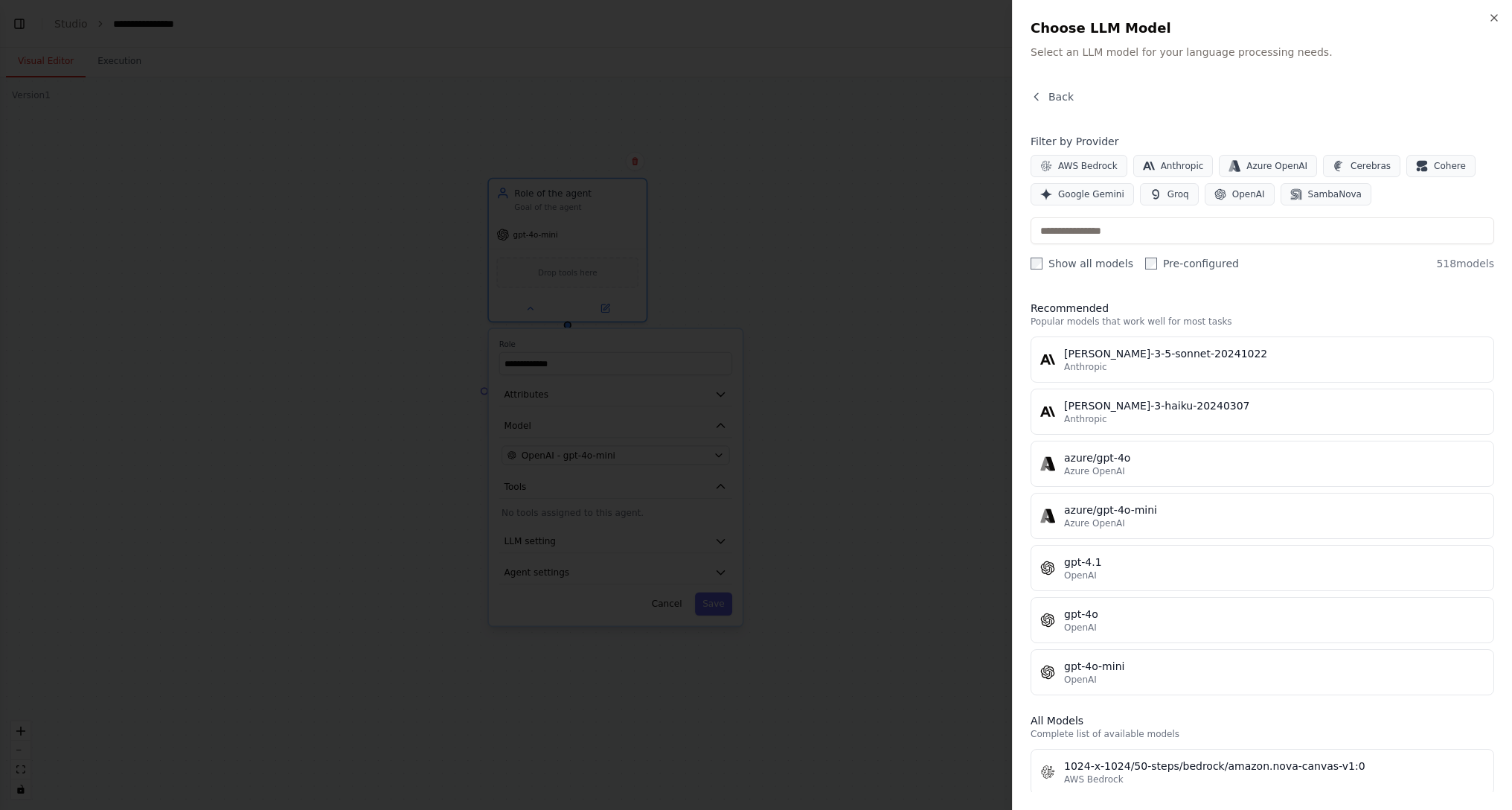
click at [730, 430] on div at bounding box center [756, 405] width 1512 height 810
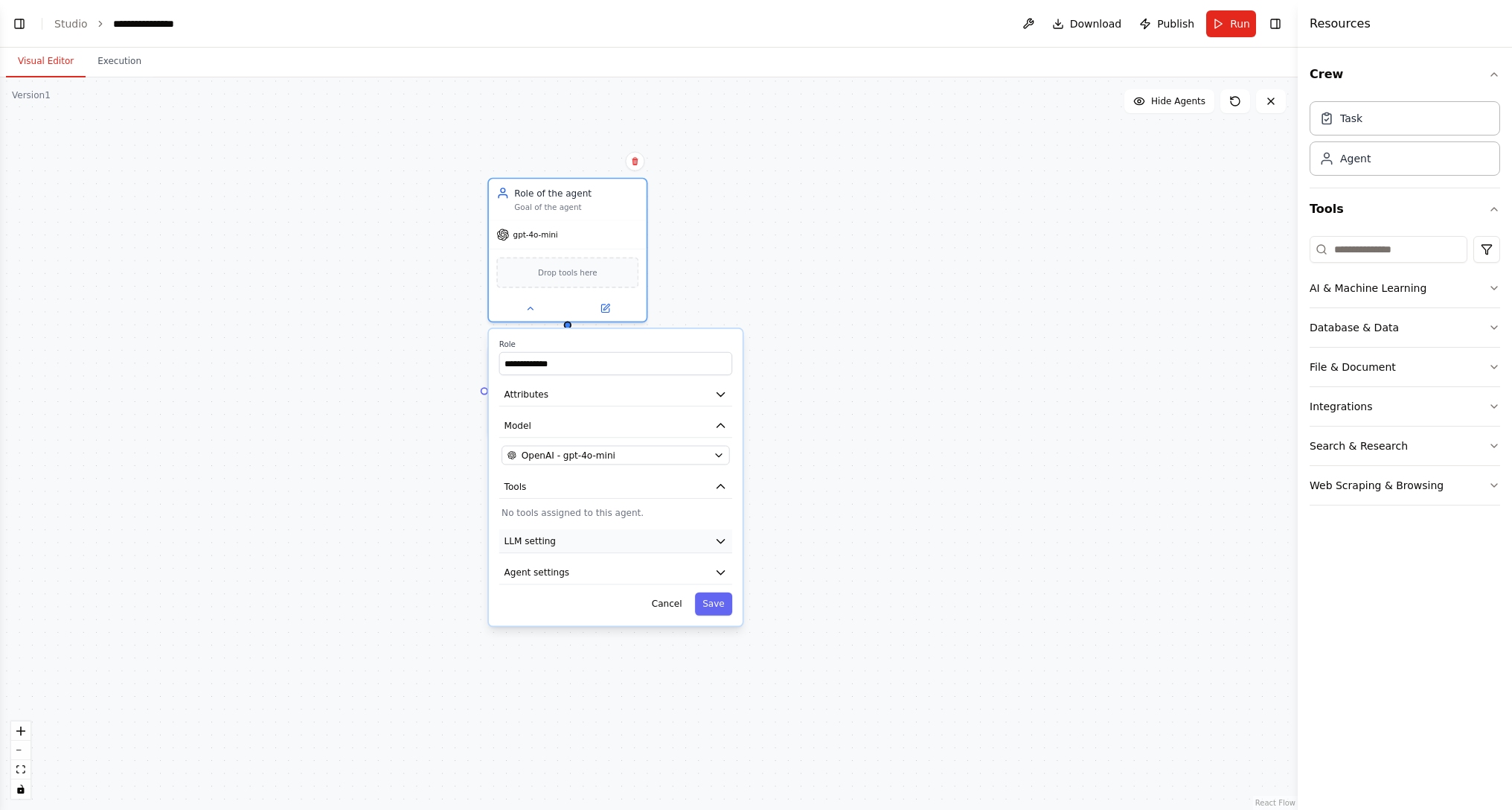
click at [684, 488] on button "LLM setting" at bounding box center [615, 541] width 233 height 24
click at [560, 488] on span at bounding box center [535, 577] width 69 height 4
click at [715, 488] on button "LLM setting" at bounding box center [615, 541] width 233 height 24
click at [702, 488] on button "Agent settings" at bounding box center [615, 573] width 233 height 24
click at [708, 488] on button "LLM setting" at bounding box center [615, 541] width 233 height 24
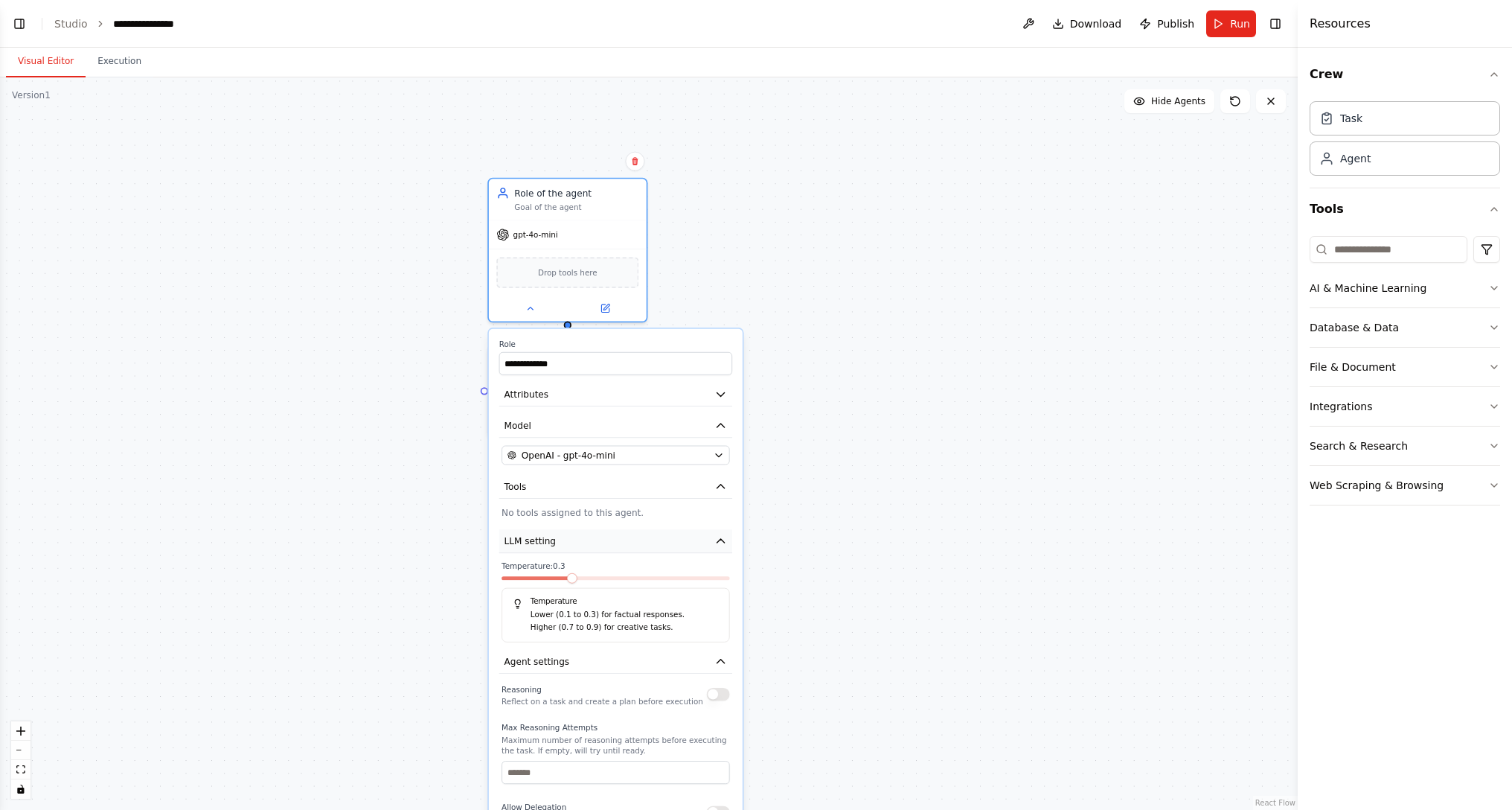
click at [709, 488] on button "LLM setting" at bounding box center [615, 541] width 233 height 24
click at [719, 488] on icon "button" at bounding box center [721, 541] width 13 height 13
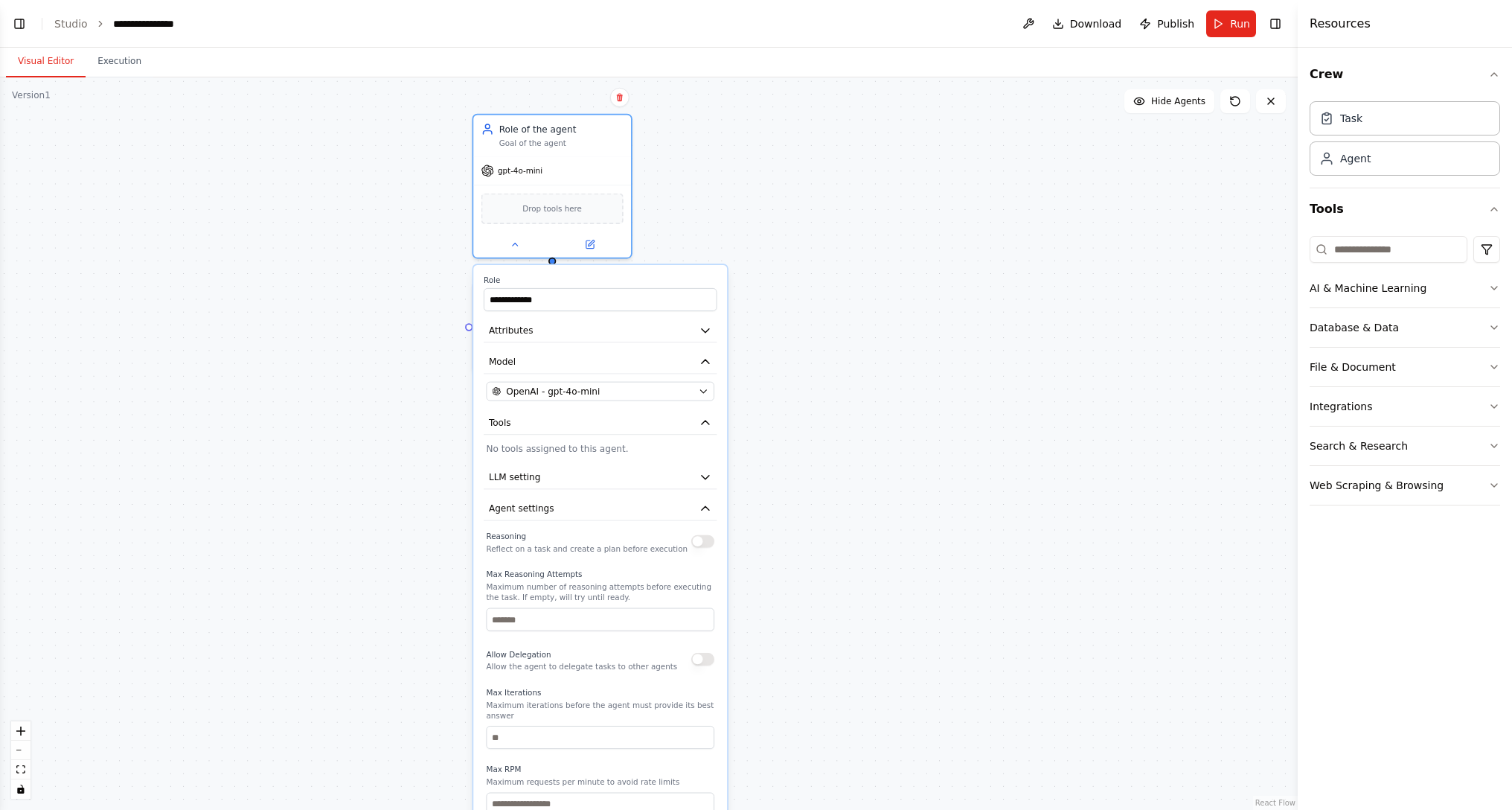
drag, startPoint x: 802, startPoint y: 644, endPoint x: 787, endPoint y: 577, distance: 68.7
click at [787, 488] on div ".deletable-edge-delete-btn { width: 20px; height: 20px; border: 0px solid #ffff…" at bounding box center [649, 443] width 1298 height 733
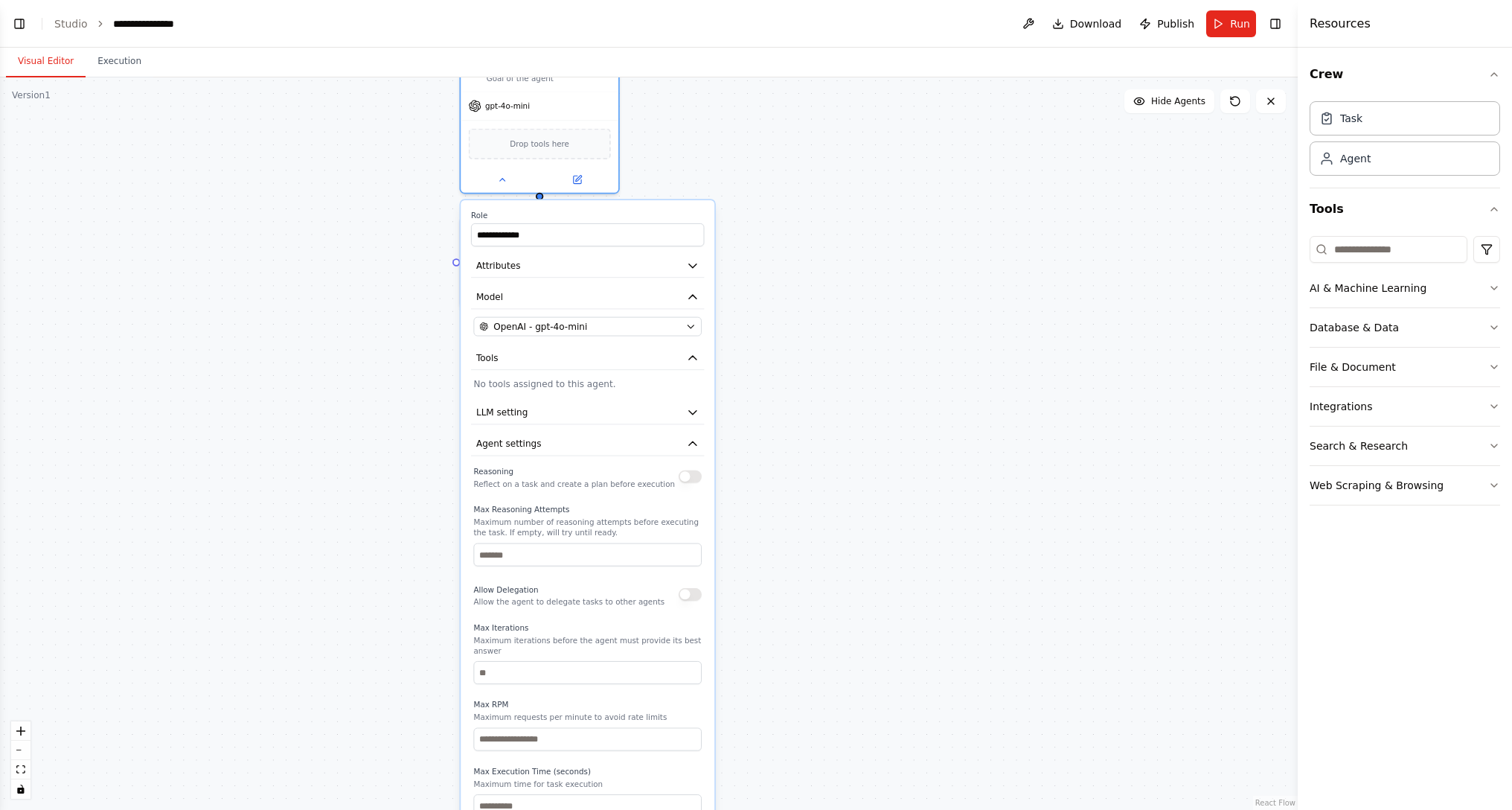
drag, startPoint x: 820, startPoint y: 595, endPoint x: 810, endPoint y: 525, distance: 70.7
click at [808, 488] on div ".deletable-edge-delete-btn { width: 20px; height: 20px; border: 0px solid #ffff…" at bounding box center [649, 443] width 1298 height 733
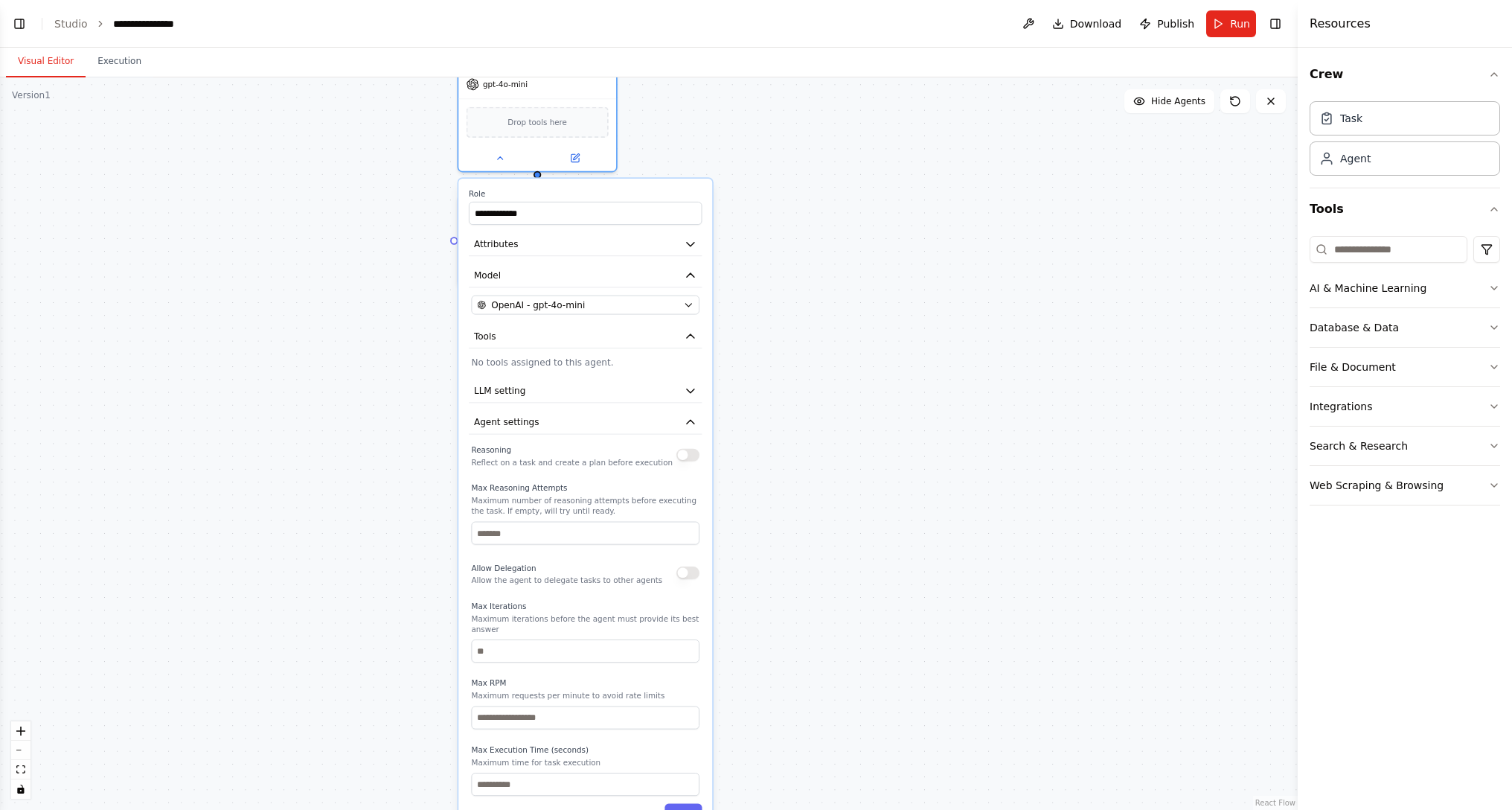
click at [694, 445] on div "Reasoning Reflect on a task and create a plan before execution" at bounding box center [584, 455] width 228 height 25
click at [685, 452] on button "button" at bounding box center [687, 454] width 23 height 13
click at [698, 461] on div "Reasoning Reflect on a task and create a plan before execution" at bounding box center [584, 455] width 228 height 25
click at [684, 454] on button "button" at bounding box center [687, 454] width 23 height 13
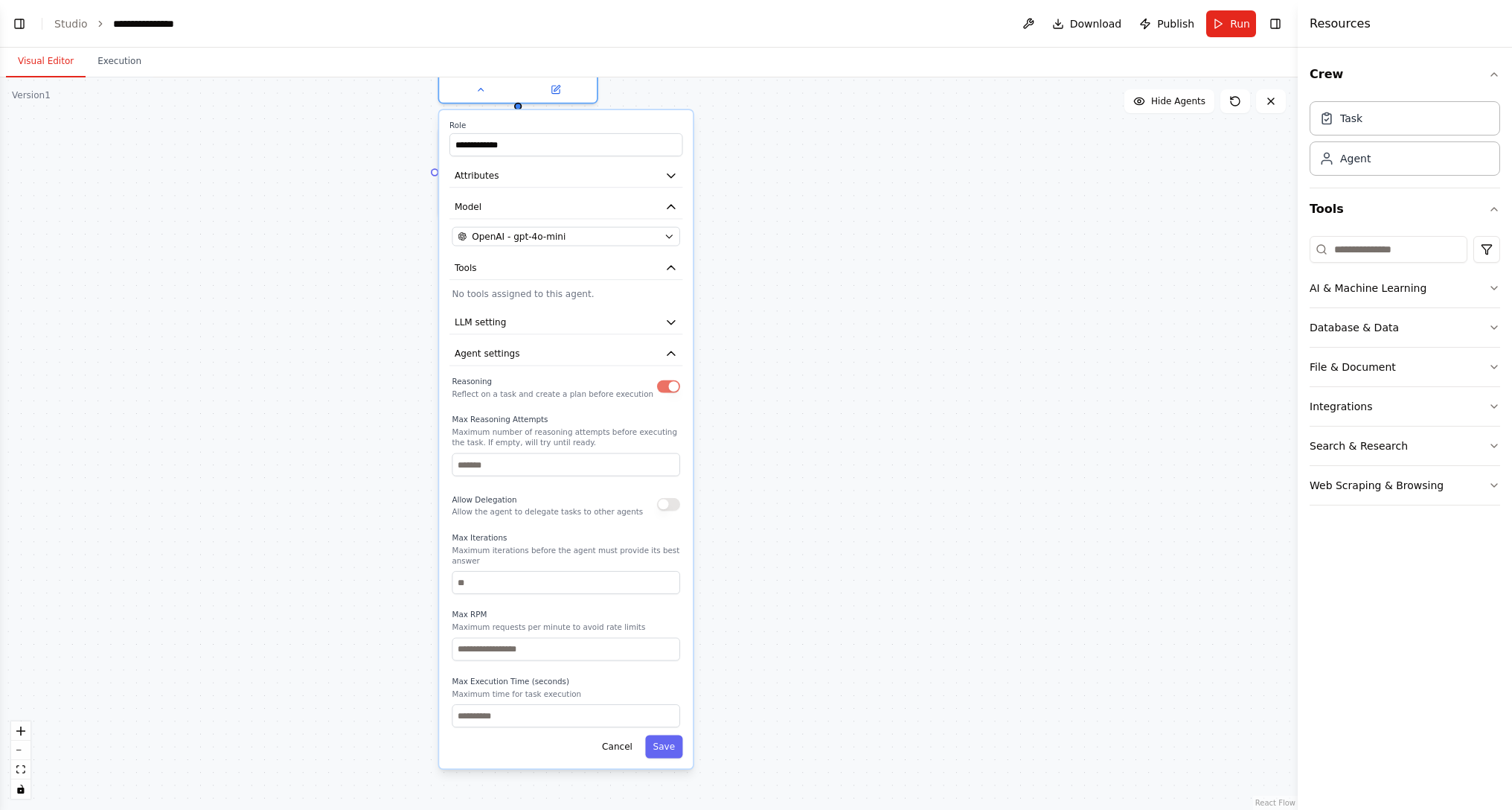
drag, startPoint x: 747, startPoint y: 594, endPoint x: 727, endPoint y: 521, distance: 75.7
click at [727, 488] on div ".deletable-edge-delete-btn { width: 20px; height: 20px; border: 0px solid #ffff…" at bounding box center [649, 443] width 1298 height 733
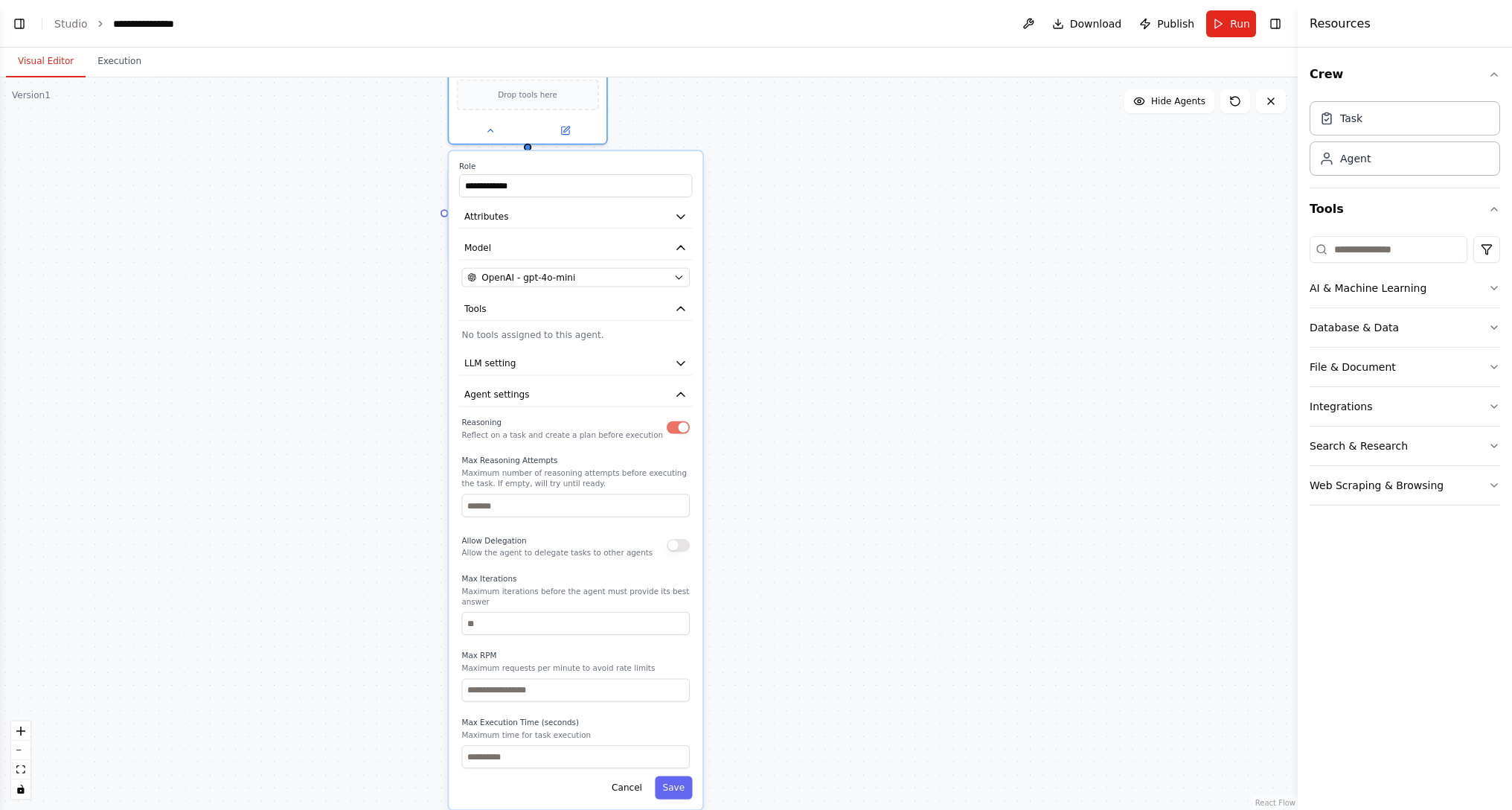
drag, startPoint x: 718, startPoint y: 554, endPoint x: 734, endPoint y: 630, distance: 77.7
click at [734, 488] on div ".deletable-edge-delete-btn { width: 20px; height: 20px; border: 0px solid #ffff…" at bounding box center [649, 443] width 1298 height 733
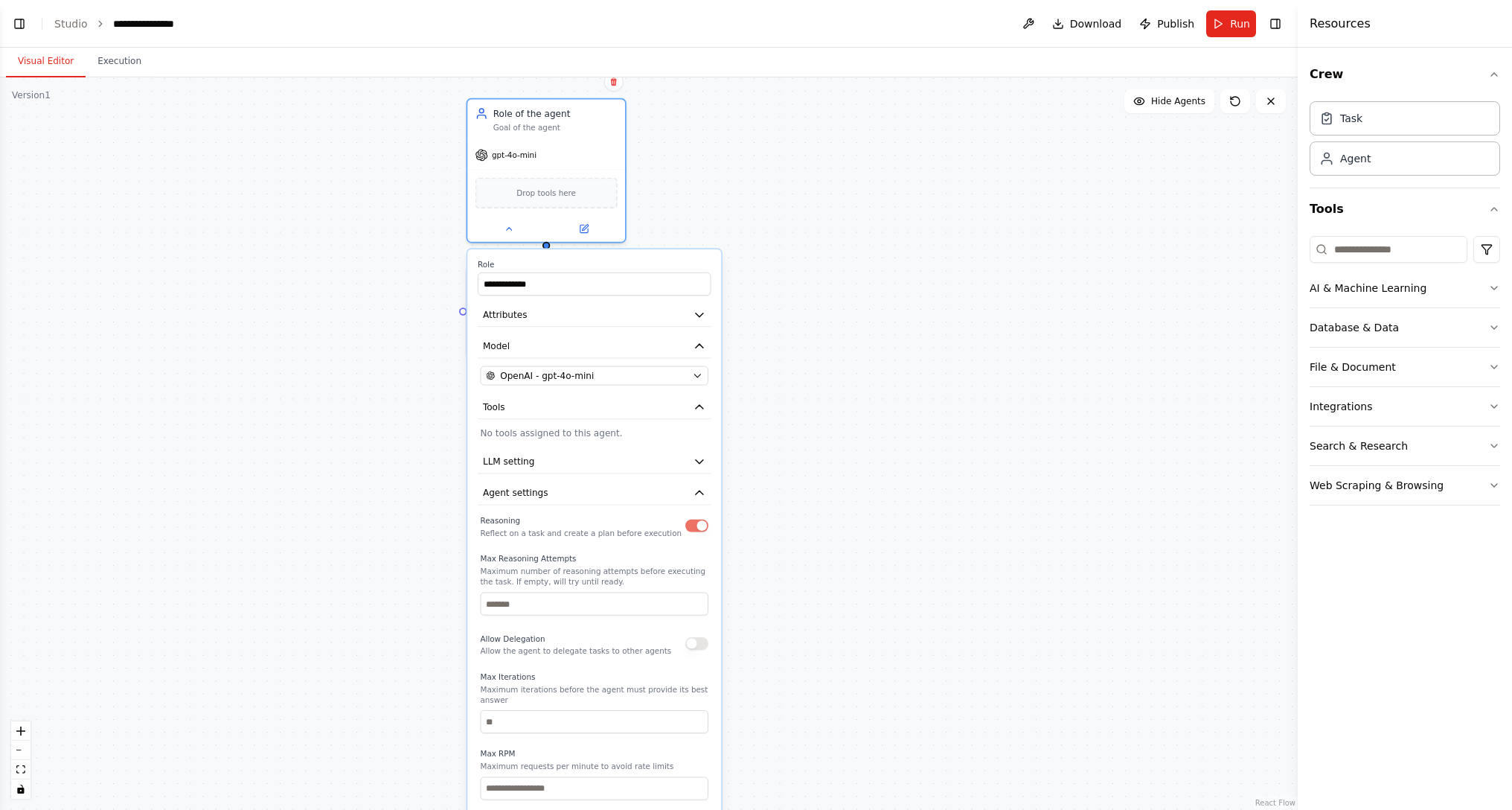
drag, startPoint x: 723, startPoint y: 398, endPoint x: 739, endPoint y: 469, distance: 72.8
click at [739, 469] on div ".deletable-edge-delete-btn { width: 20px; height: 20px; border: 0px solid #ffff…" at bounding box center [649, 443] width 1298 height 733
click at [668, 311] on button "Attributes" at bounding box center [594, 315] width 233 height 24
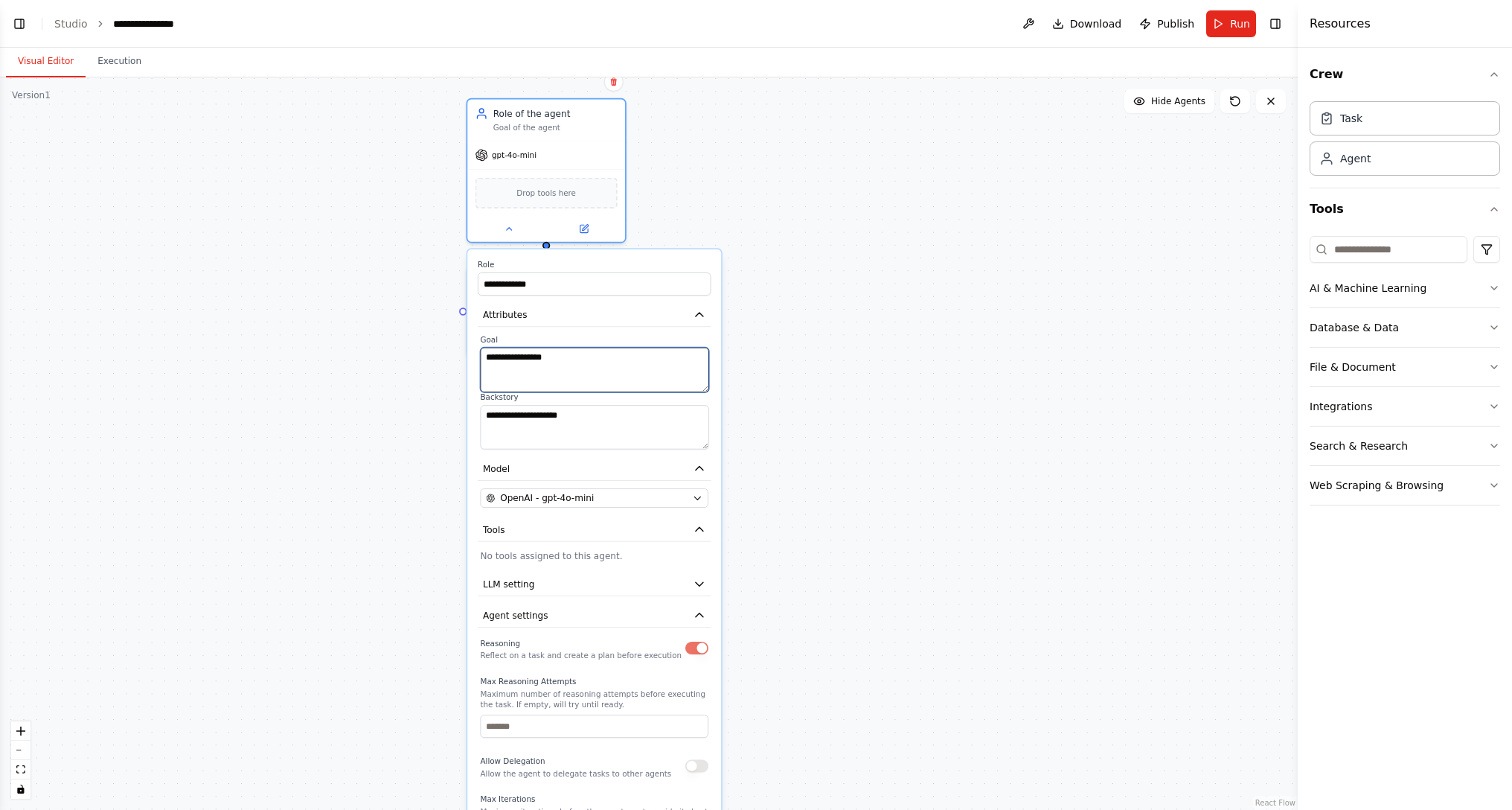
drag, startPoint x: 656, startPoint y: 371, endPoint x: 375, endPoint y: 367, distance: 281.0
click at [480, 368] on textarea "**********" at bounding box center [594, 370] width 229 height 45
type textarea "*"
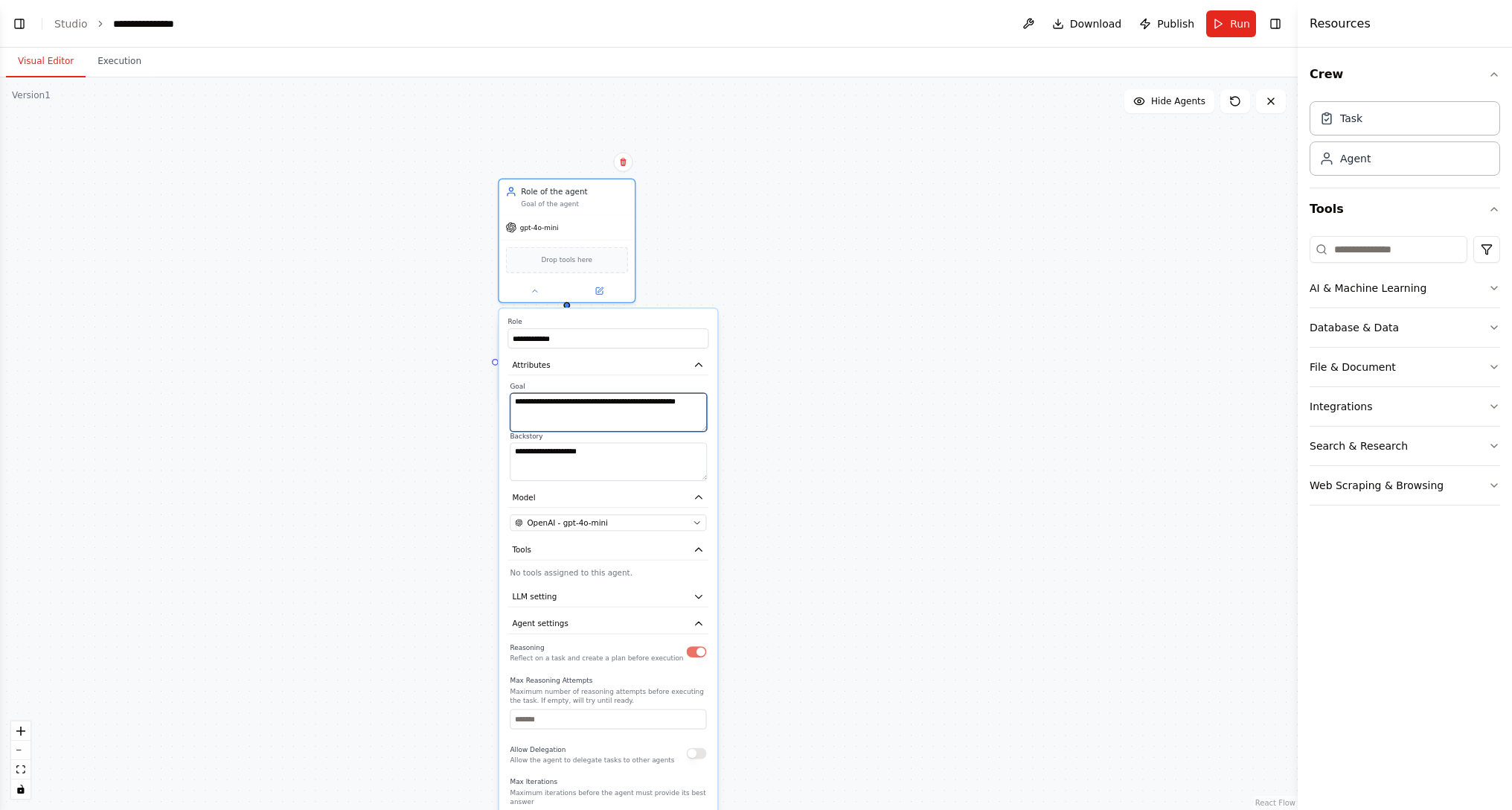
type textarea "**********"
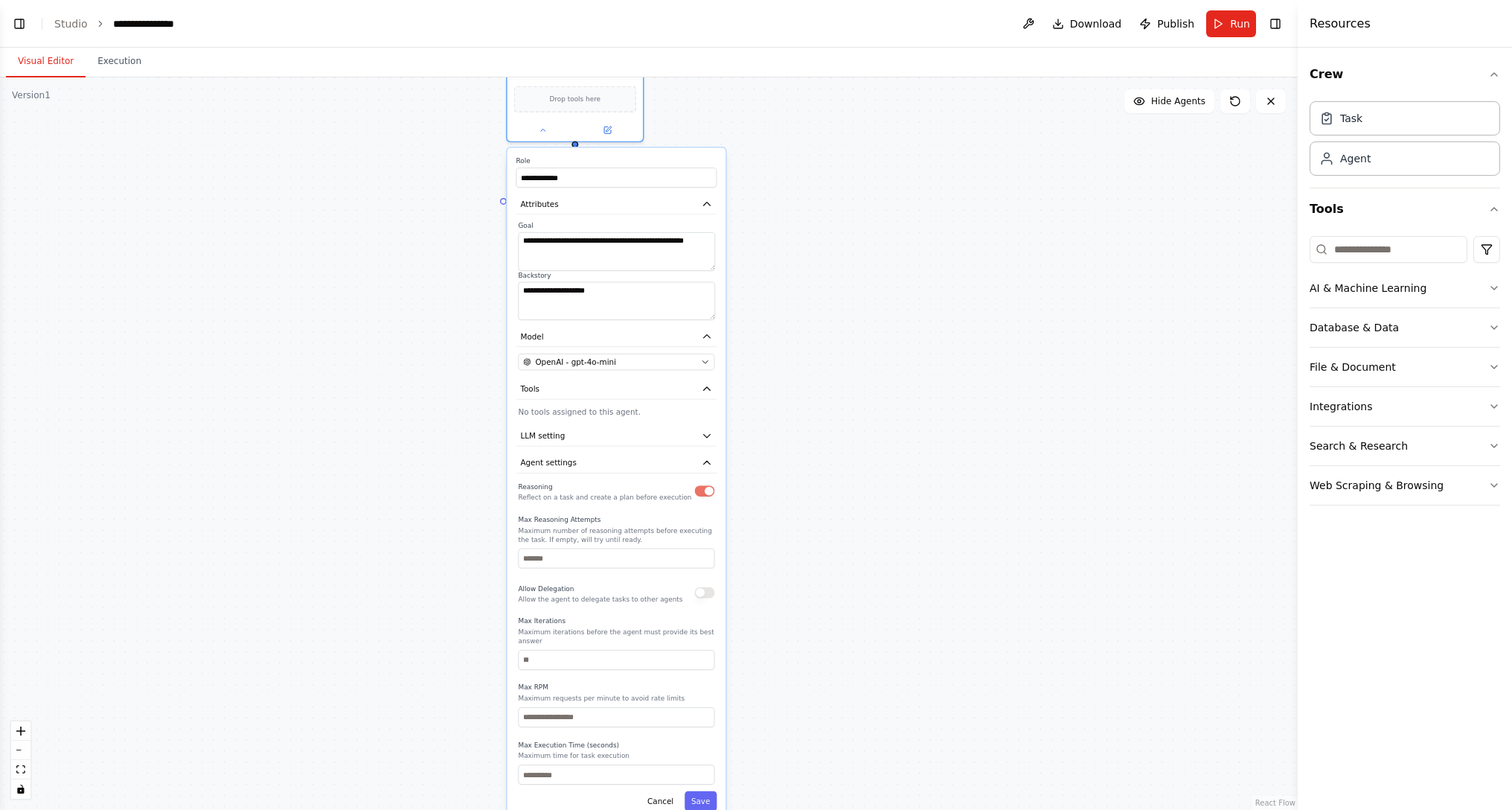
drag, startPoint x: 804, startPoint y: 619, endPoint x: 813, endPoint y: 502, distance: 117.3
click at [813, 488] on div ".deletable-edge-delete-btn { width: 20px; height: 20px; border: 0px solid #ffff…" at bounding box center [649, 443] width 1298 height 733
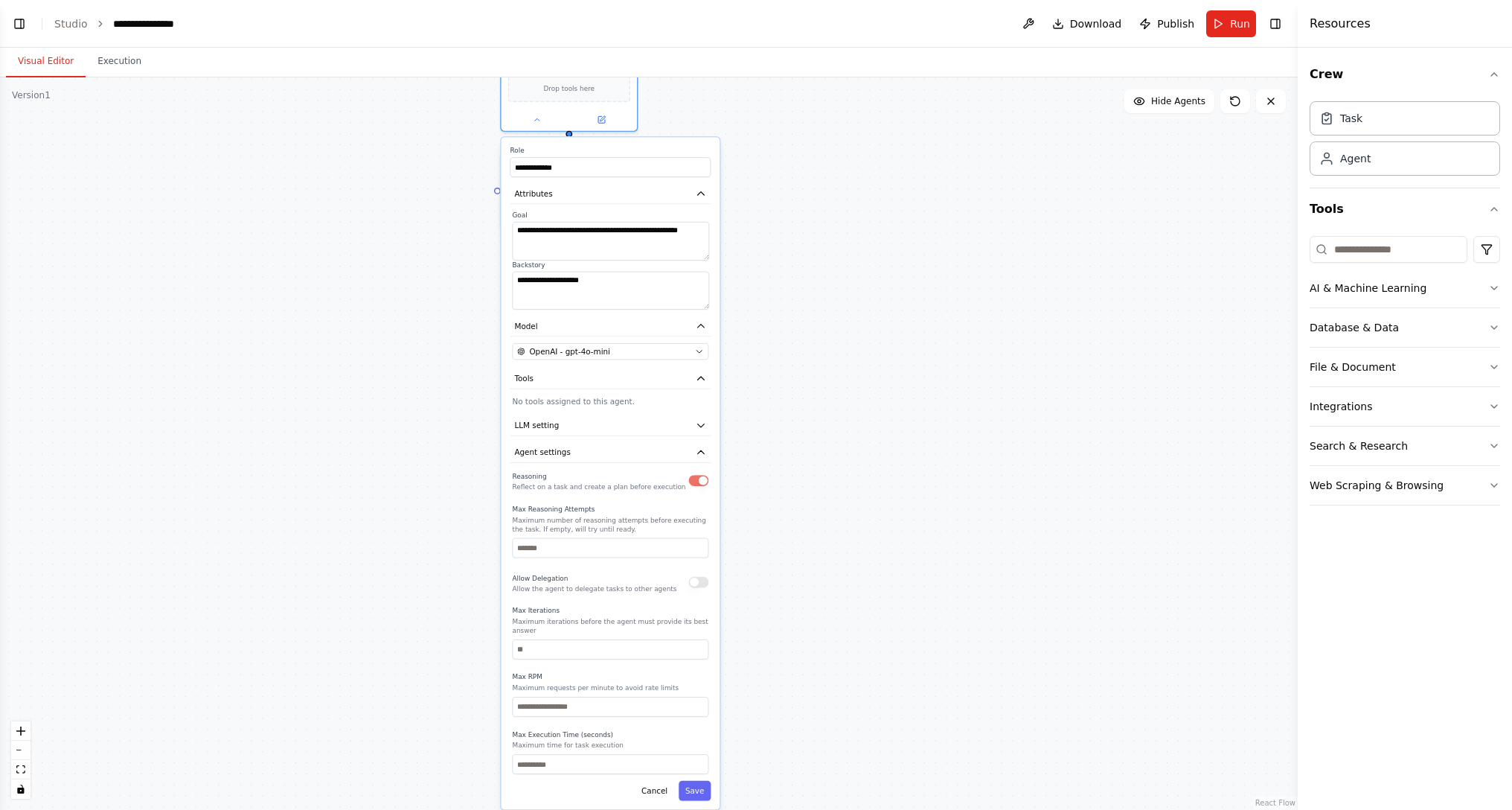
drag, startPoint x: 760, startPoint y: 616, endPoint x: 750, endPoint y: 565, distance: 52.0
click at [750, 488] on div ".deletable-edge-delete-btn { width: 20px; height: 20px; border: 0px solid #ffff…" at bounding box center [649, 443] width 1298 height 733
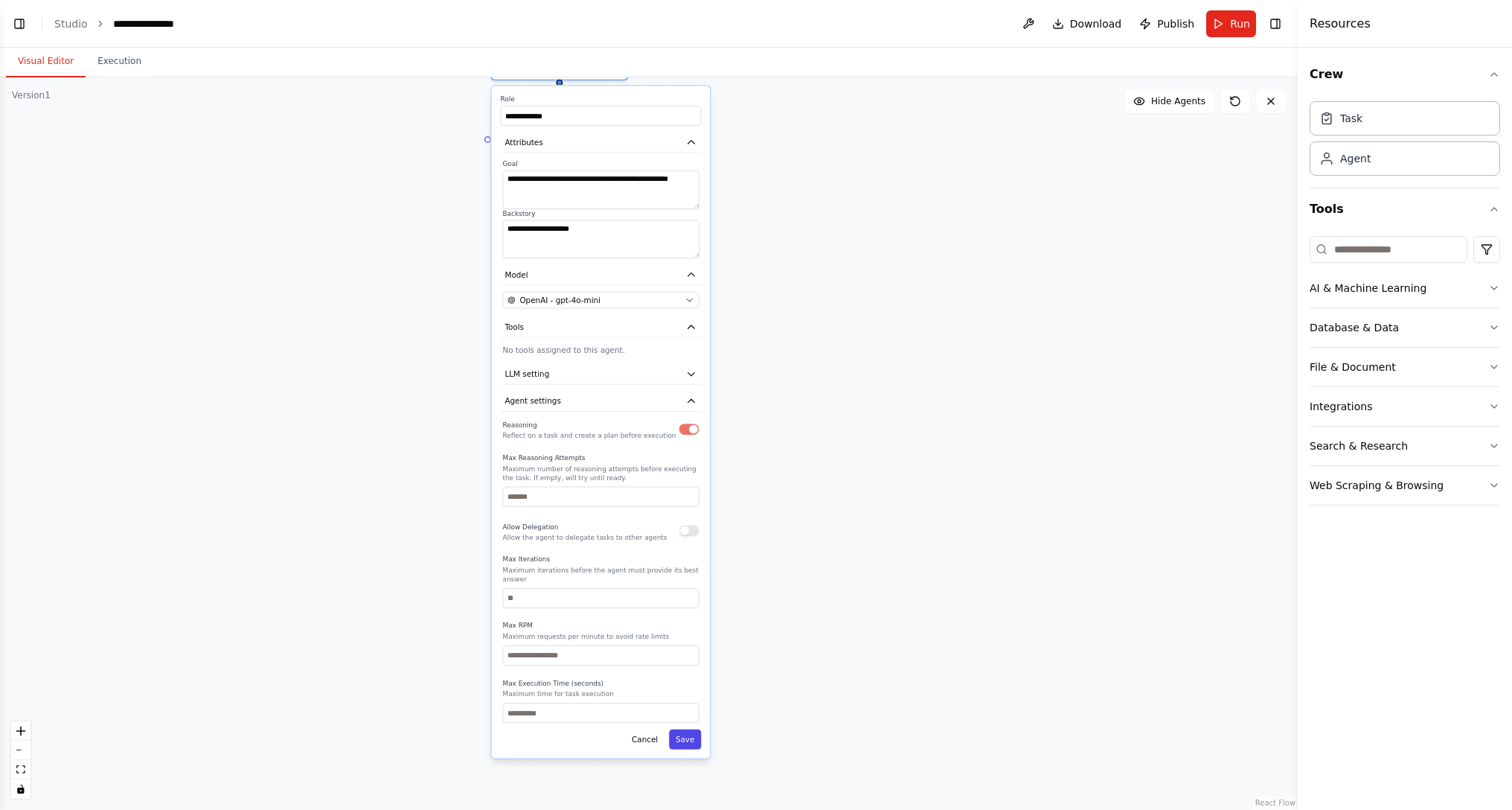
click at [692, 488] on button "Save" at bounding box center [684, 739] width 32 height 20
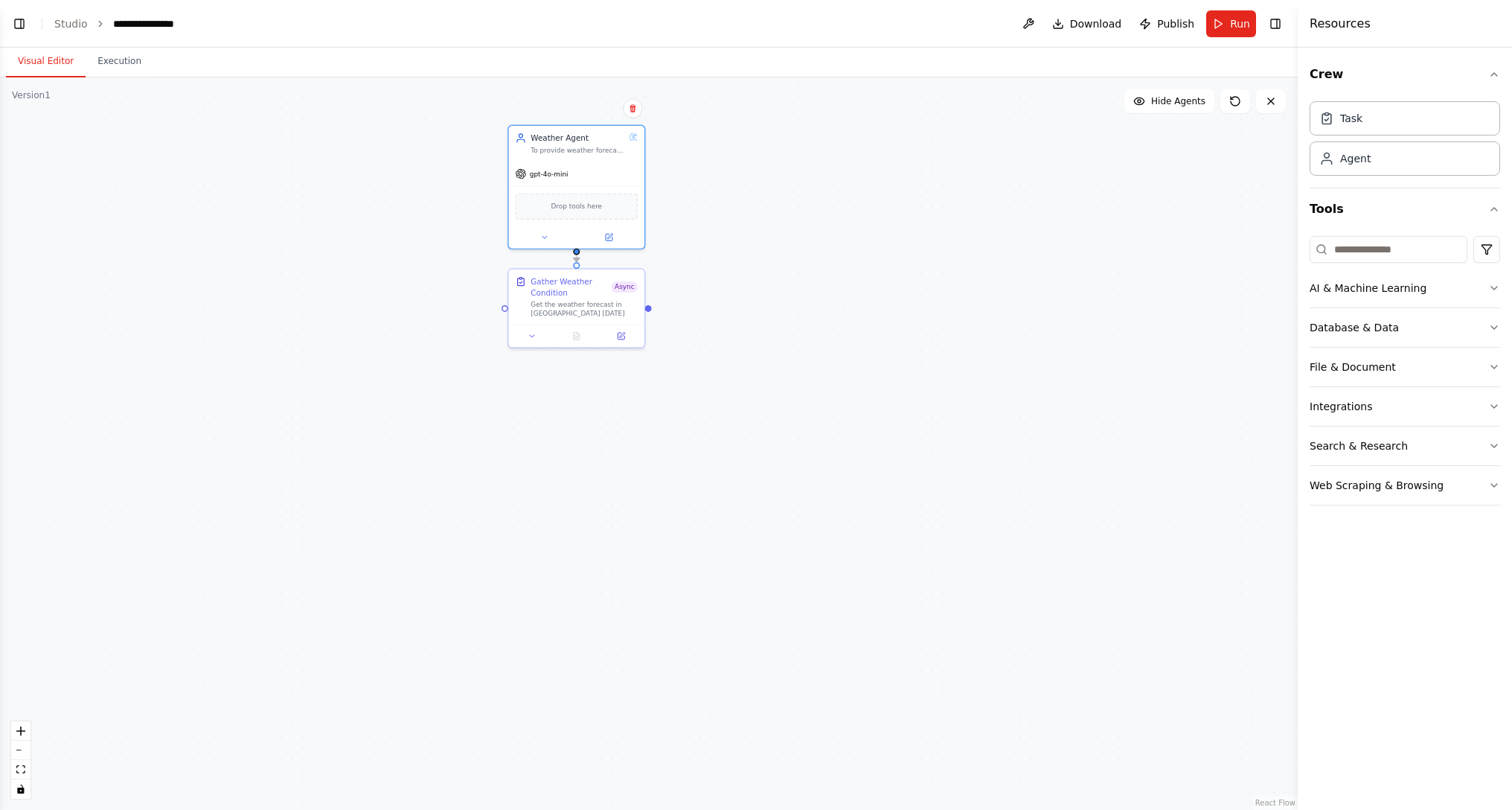
drag, startPoint x: 680, startPoint y: 345, endPoint x: 697, endPoint y: 514, distance: 169.9
click at [697, 488] on div ".deletable-edge-delete-btn { width: 20px; height: 20px; border: 0px solid #ffff…" at bounding box center [649, 443] width 1298 height 733
drag, startPoint x: 701, startPoint y: 376, endPoint x: 697, endPoint y: 464, distance: 88.1
click at [697, 464] on div ".deletable-edge-delete-btn { width: 20px; height: 20px; border: 0px solid #ffff…" at bounding box center [649, 443] width 1298 height 733
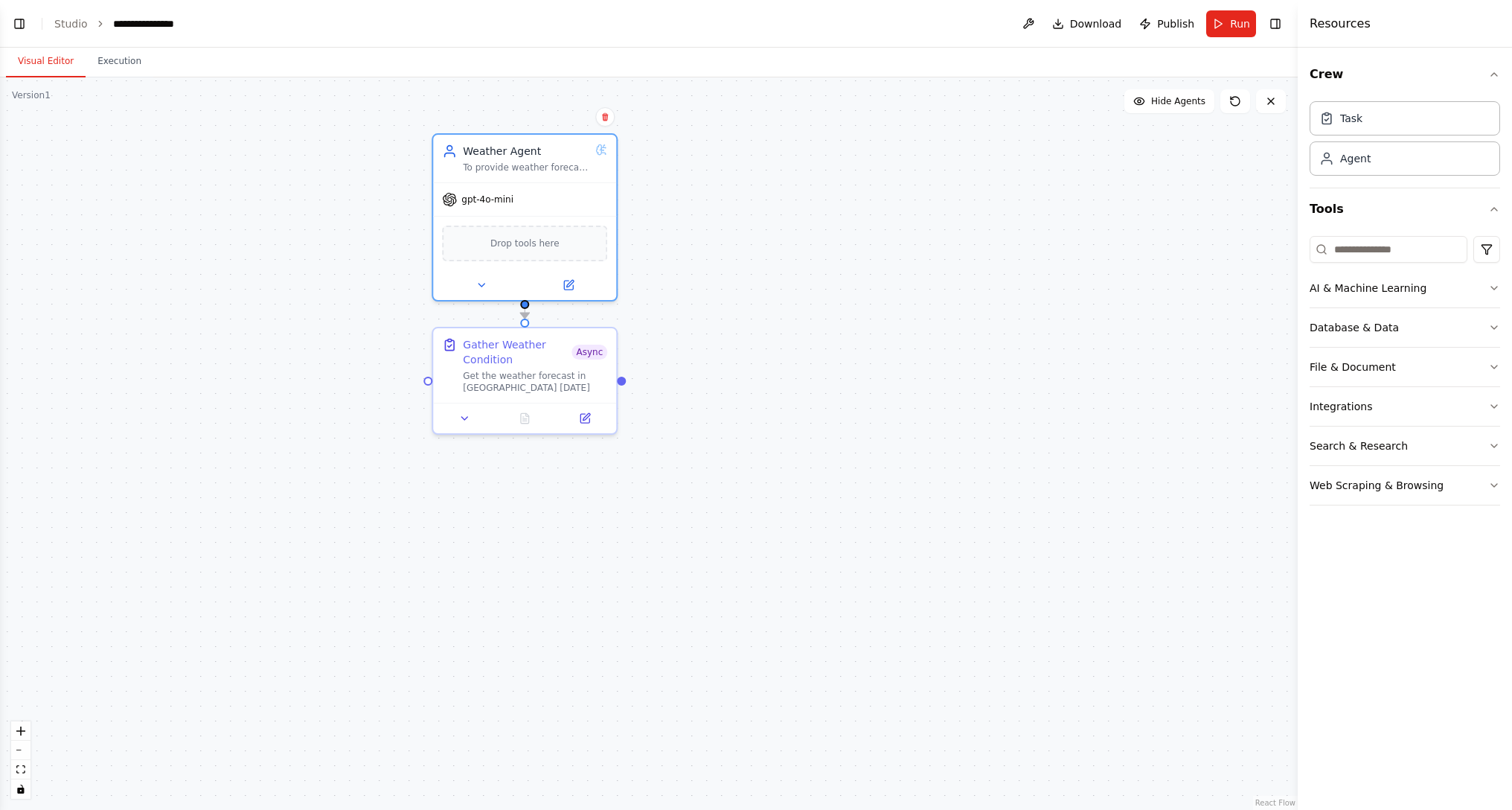
drag, startPoint x: 709, startPoint y: 398, endPoint x: 774, endPoint y: 564, distance: 178.3
click at [774, 488] on div ".deletable-edge-delete-btn { width: 20px; height: 20px; border: 0px solid #ffff…" at bounding box center [649, 443] width 1298 height 733
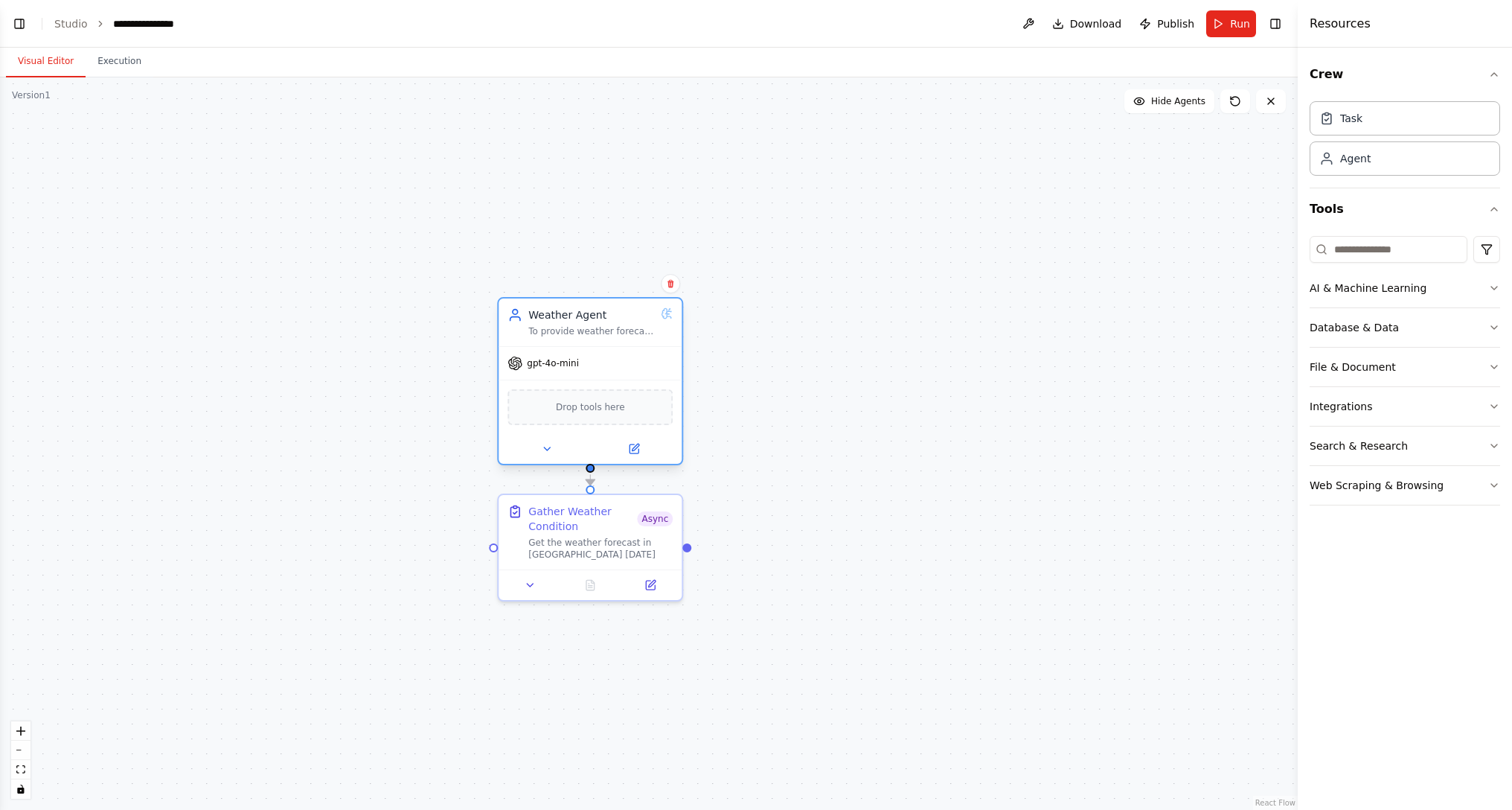
click at [617, 408] on span "Drop tools here" at bounding box center [590, 407] width 69 height 15
drag, startPoint x: 830, startPoint y: 445, endPoint x: 1035, endPoint y: 442, distance: 205.0
click at [843, 446] on div ".deletable-edge-delete-btn { width: 20px; height: 20px; border: 0px solid #ffff…" at bounding box center [649, 443] width 1298 height 733
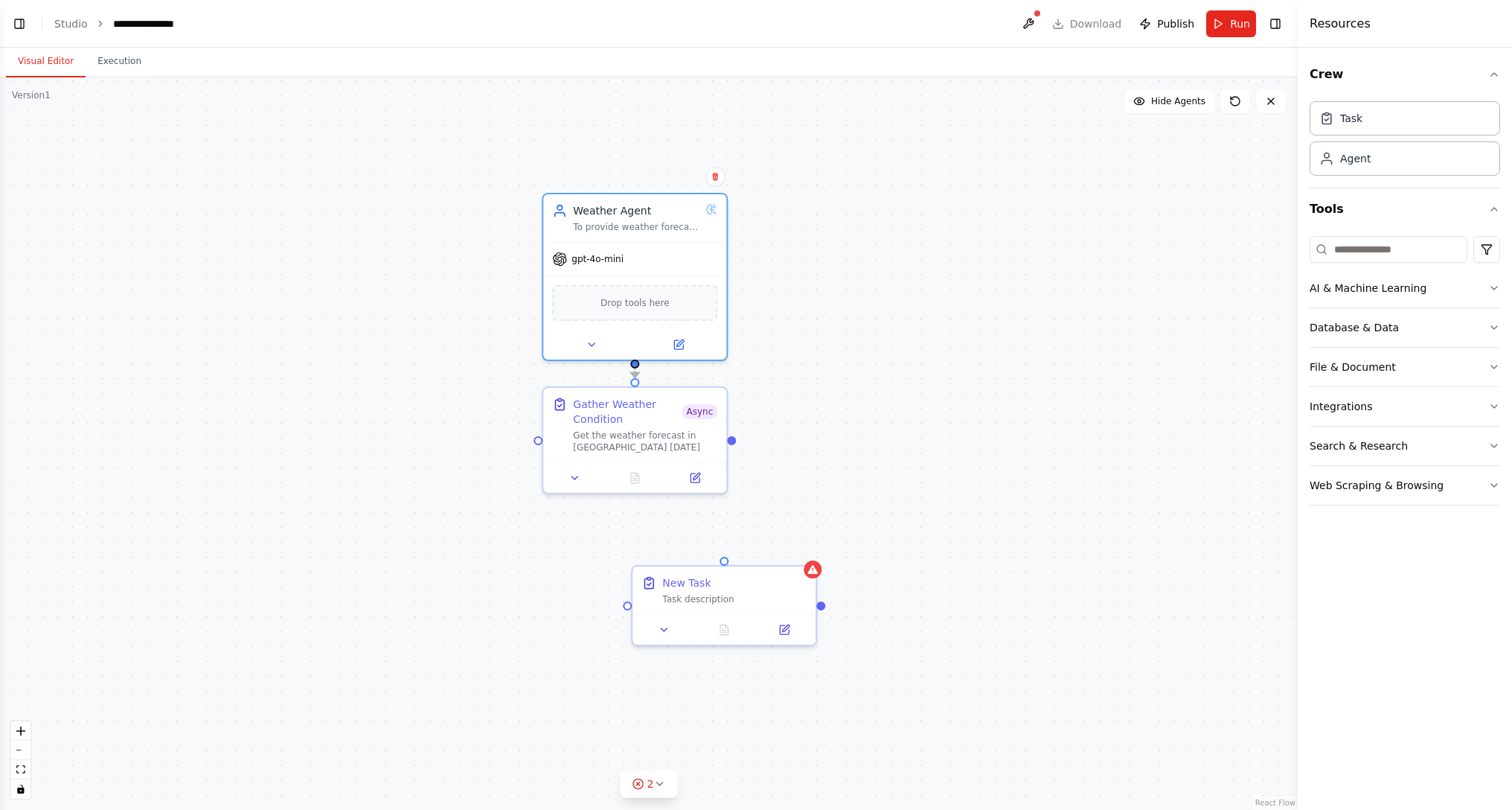
drag, startPoint x: 832, startPoint y: 629, endPoint x: 904, endPoint y: 441, distance: 201.3
click at [904, 441] on div ".deletable-edge-delete-btn { width: 20px; height: 20px; border: 0px solid #ffff…" at bounding box center [649, 443] width 1298 height 733
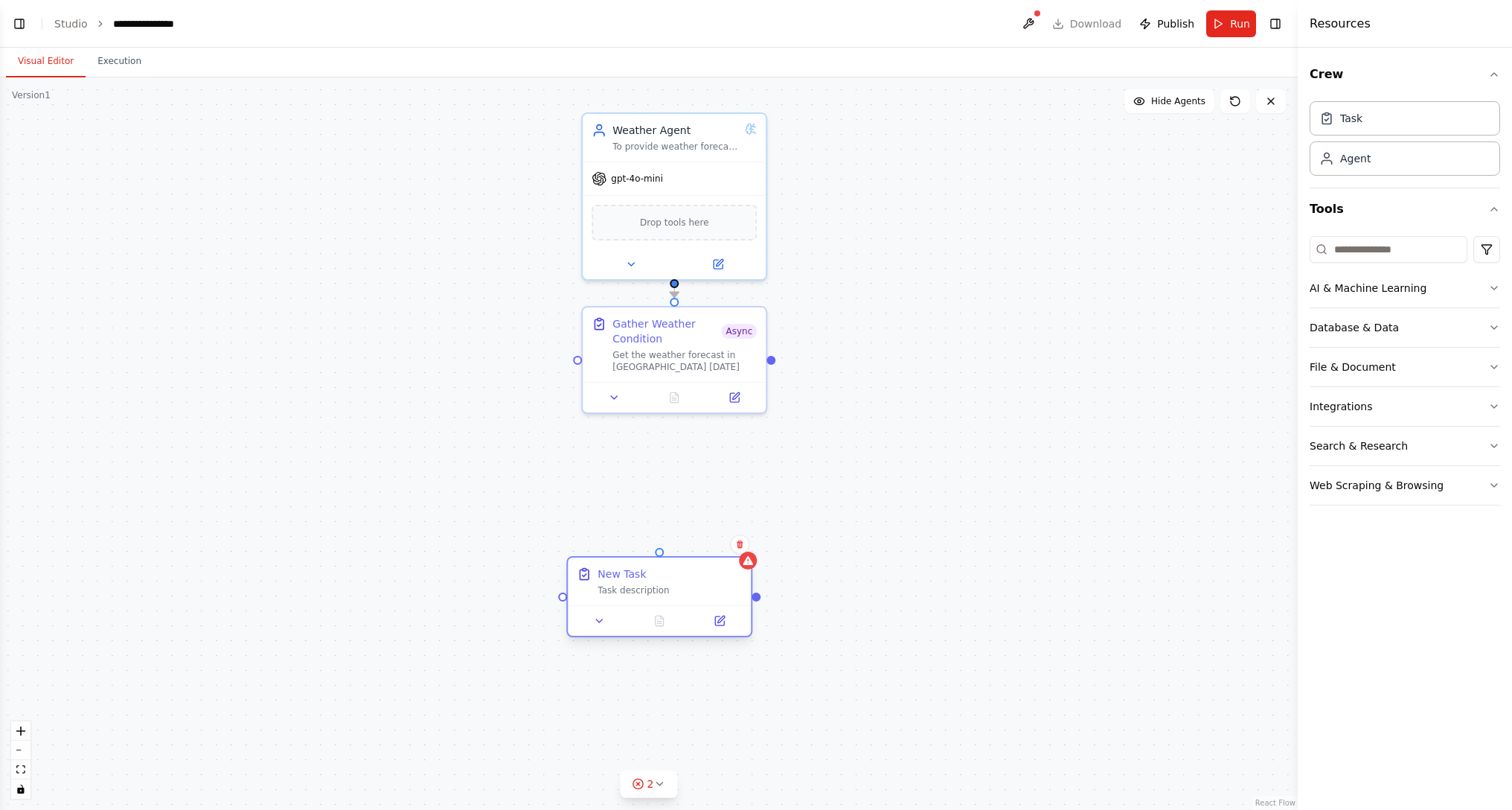
drag, startPoint x: 790, startPoint y: 520, endPoint x: 681, endPoint y: 588, distance: 128.5
click at [681, 488] on div "Task description" at bounding box center [669, 590] width 144 height 12
drag, startPoint x: 657, startPoint y: 552, endPoint x: 732, endPoint y: 562, distance: 75.7
click at [732, 488] on div "New Task Task description" at bounding box center [659, 596] width 186 height 81
drag, startPoint x: 702, startPoint y: 584, endPoint x: 715, endPoint y: 644, distance: 61.4
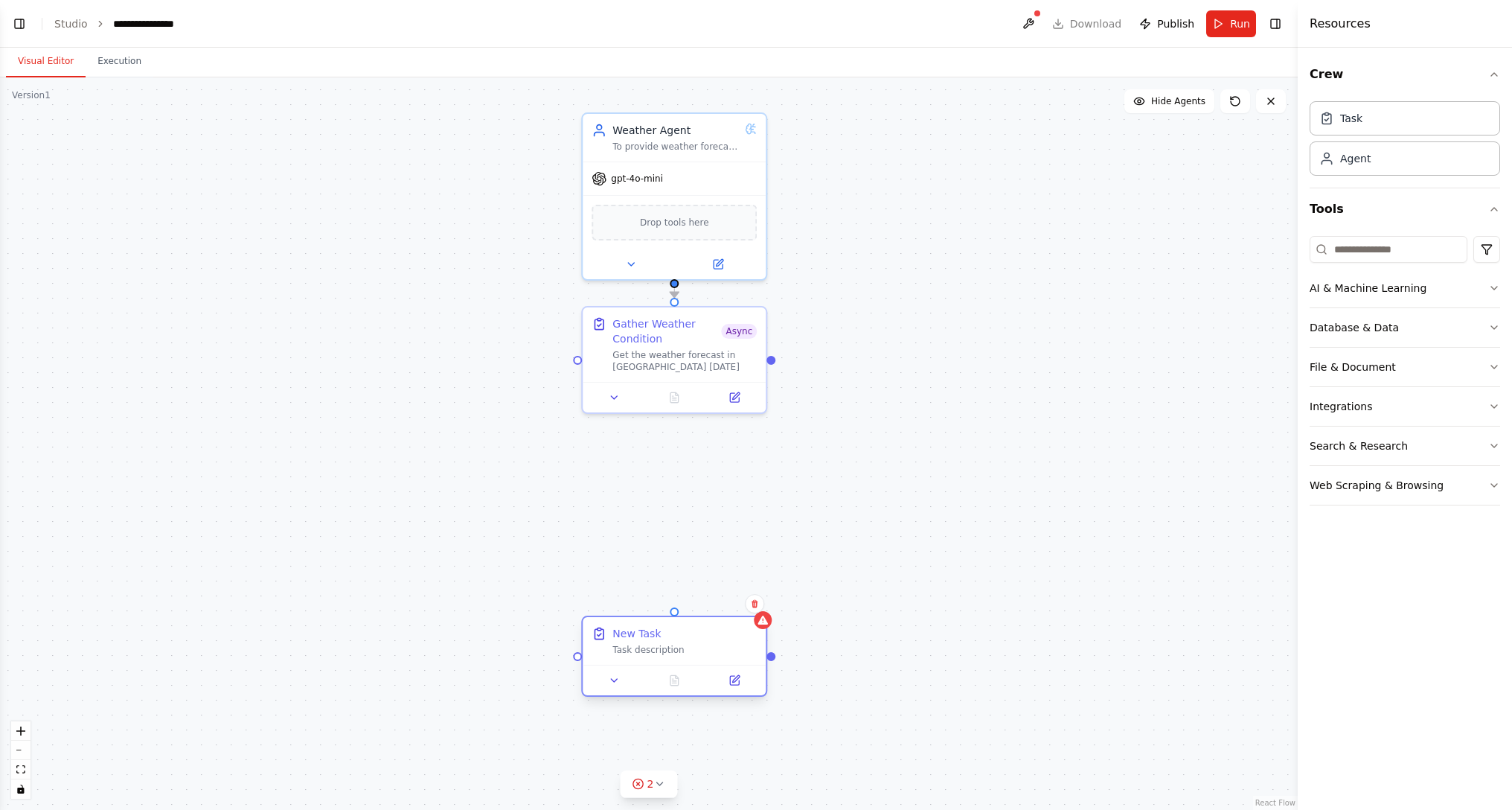
click at [715, 488] on div "Task description" at bounding box center [684, 649] width 144 height 12
drag, startPoint x: 733, startPoint y: 520, endPoint x: 641, endPoint y: 485, distance: 98.4
click at [641, 485] on div "Goal of the agent" at bounding box center [684, 486] width 144 height 12
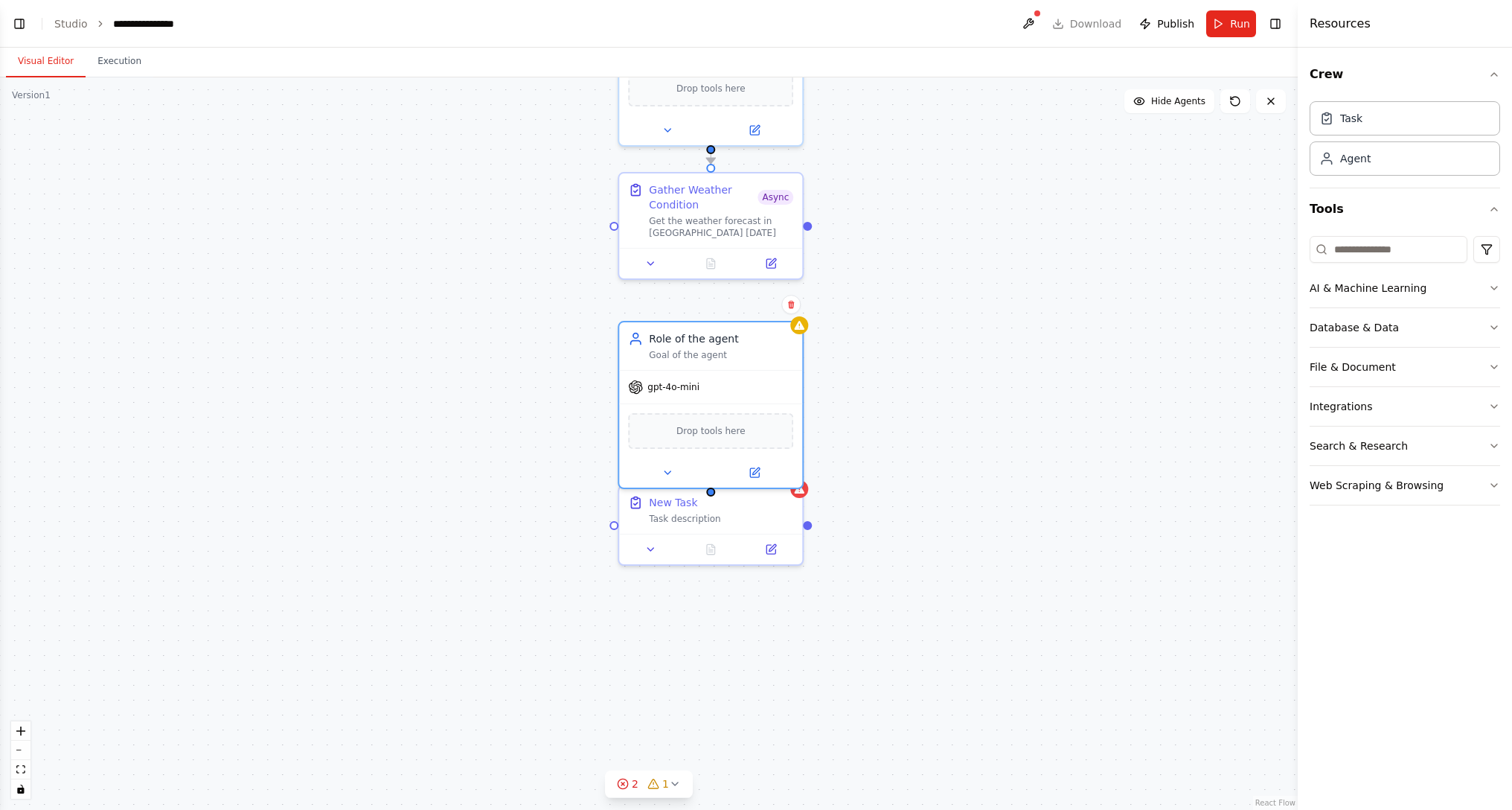
drag, startPoint x: 819, startPoint y: 457, endPoint x: 855, endPoint y: 323, distance: 138.8
click at [855, 323] on div ".deletable-edge-delete-btn { width: 20px; height: 20px; border: 0px solid #ffff…" at bounding box center [649, 443] width 1298 height 733
click at [733, 488] on div "New Task Task description" at bounding box center [710, 551] width 186 height 81
click at [739, 488] on div at bounding box center [710, 575] width 183 height 31
click at [743, 488] on div at bounding box center [725, 575] width 171 height 18
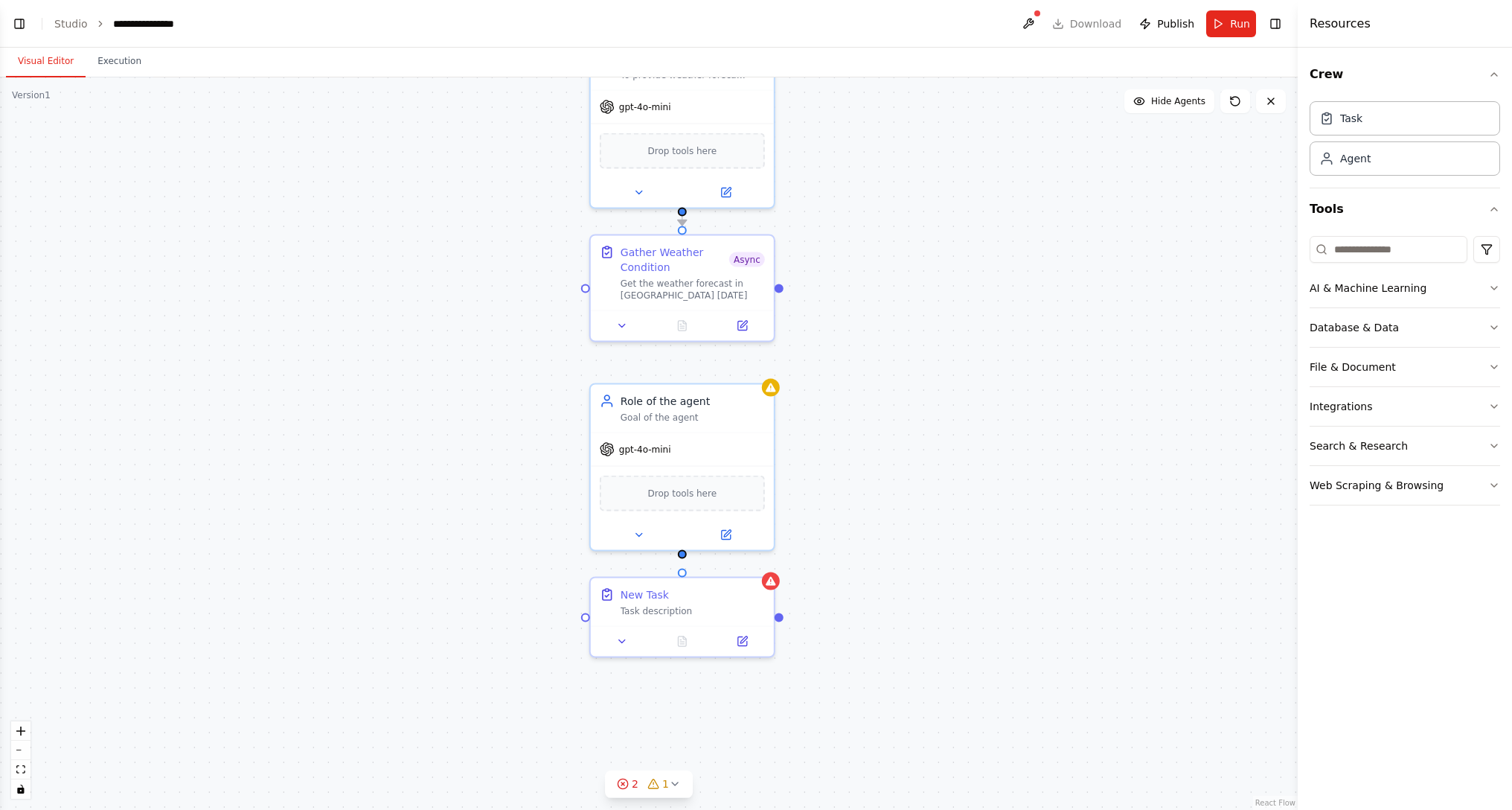
drag, startPoint x: 975, startPoint y: 441, endPoint x: 933, endPoint y: 507, distance: 78.2
click at [939, 488] on div ".deletable-edge-delete-btn { width: 20px; height: 20px; border: 0px solid #ffff…" at bounding box center [649, 443] width 1298 height 733
drag, startPoint x: 671, startPoint y: 551, endPoint x: 671, endPoint y: 573, distance: 22.0
click at [671, 488] on div "Gather Weather Condition Async Get the weather forecast in Taipei City today We…" at bounding box center [782, 187] width 1298 height 733
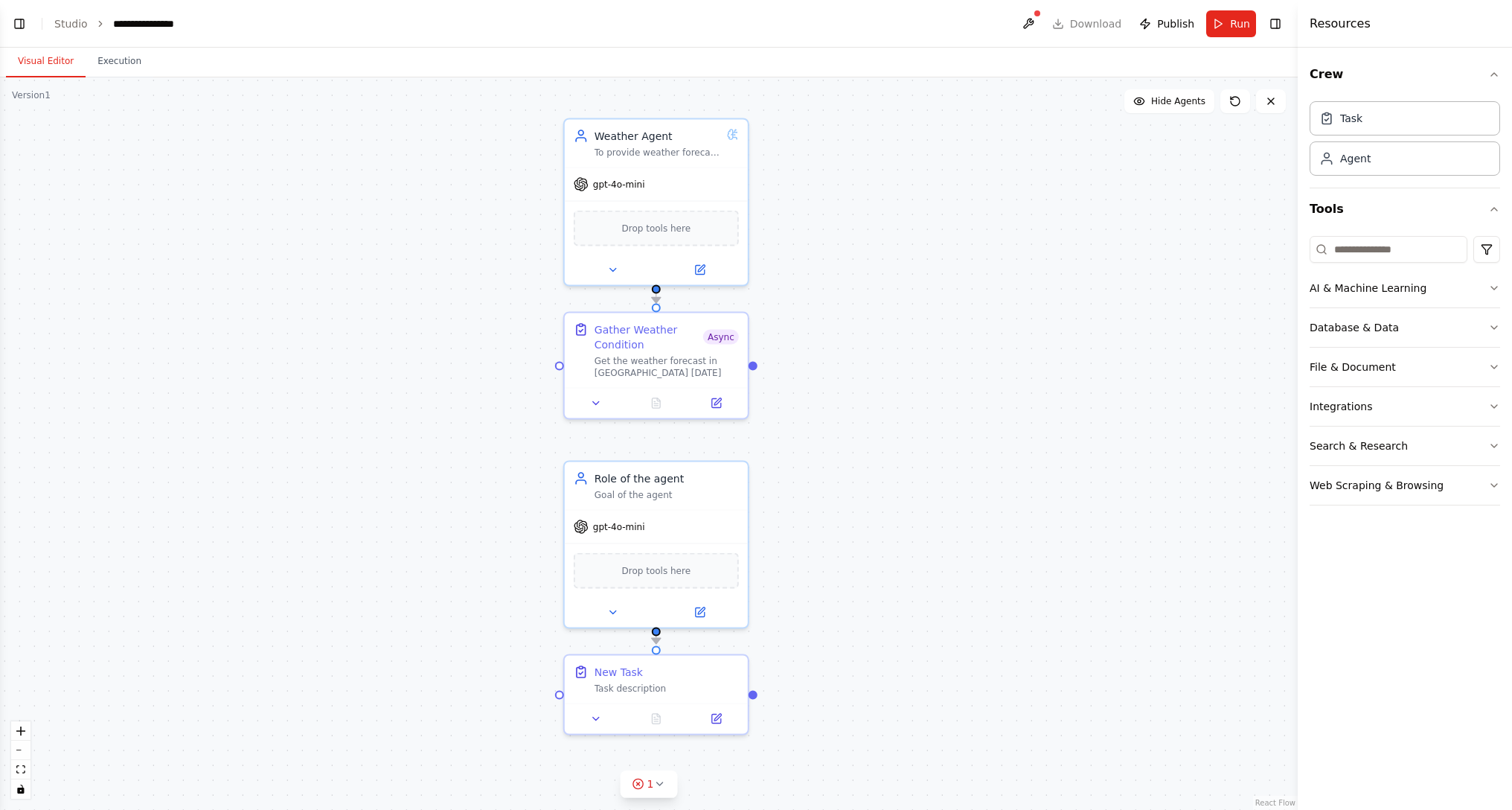
drag, startPoint x: 868, startPoint y: 454, endPoint x: 849, endPoint y: 529, distance: 77.4
click at [851, 488] on div ".deletable-edge-delete-btn { width: 20px; height: 20px; border: 0px solid #ffff…" at bounding box center [649, 443] width 1298 height 733
click at [676, 459] on div "Role of the agent Goal of the agent" at bounding box center [655, 483] width 183 height 47
click at [648, 475] on div "Role of the agent" at bounding box center [665, 476] width 144 height 15
click at [609, 488] on icon at bounding box center [611, 609] width 12 height 12
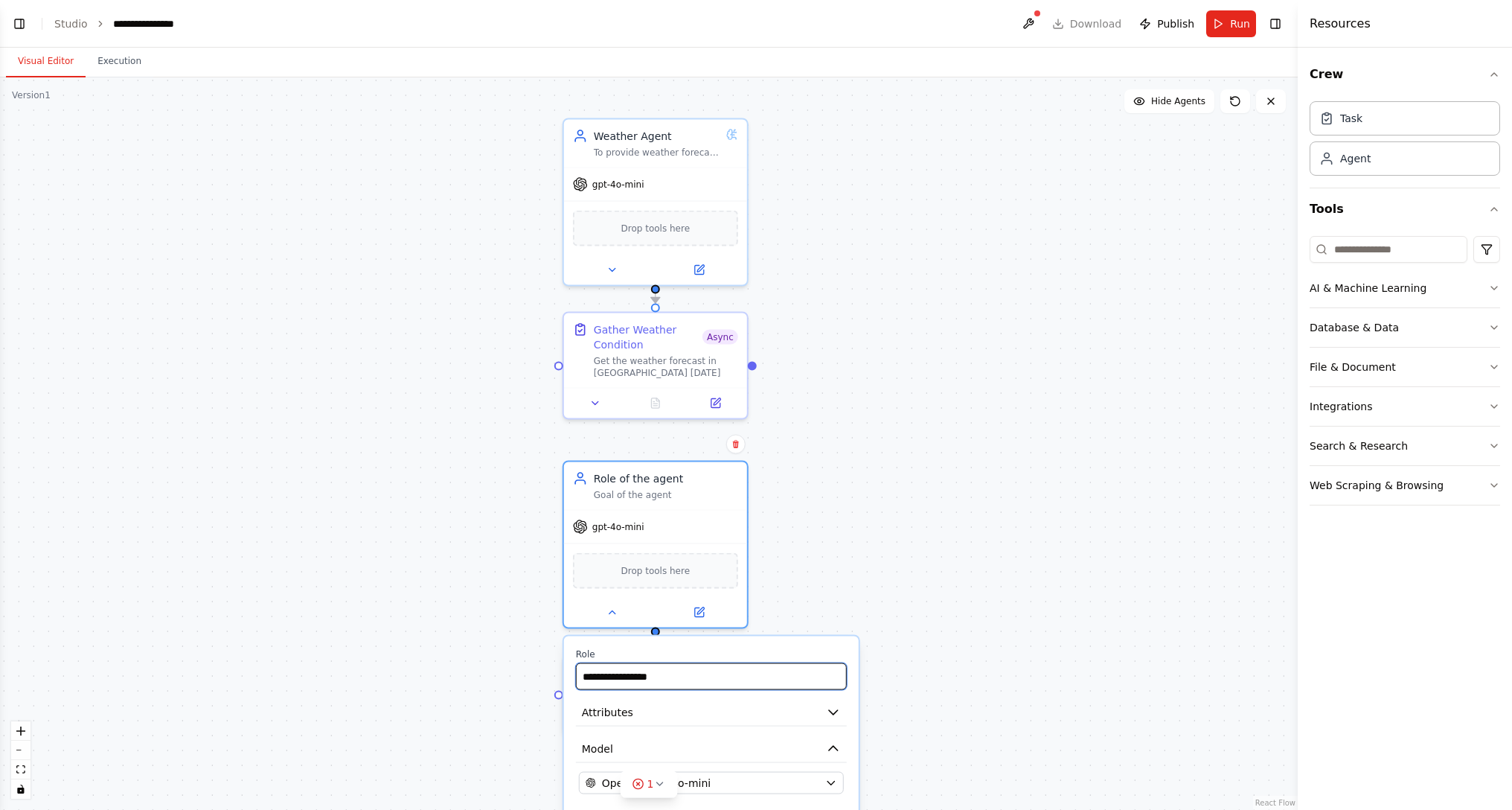
click at [650, 488] on input "**********" at bounding box center [711, 677] width 271 height 27
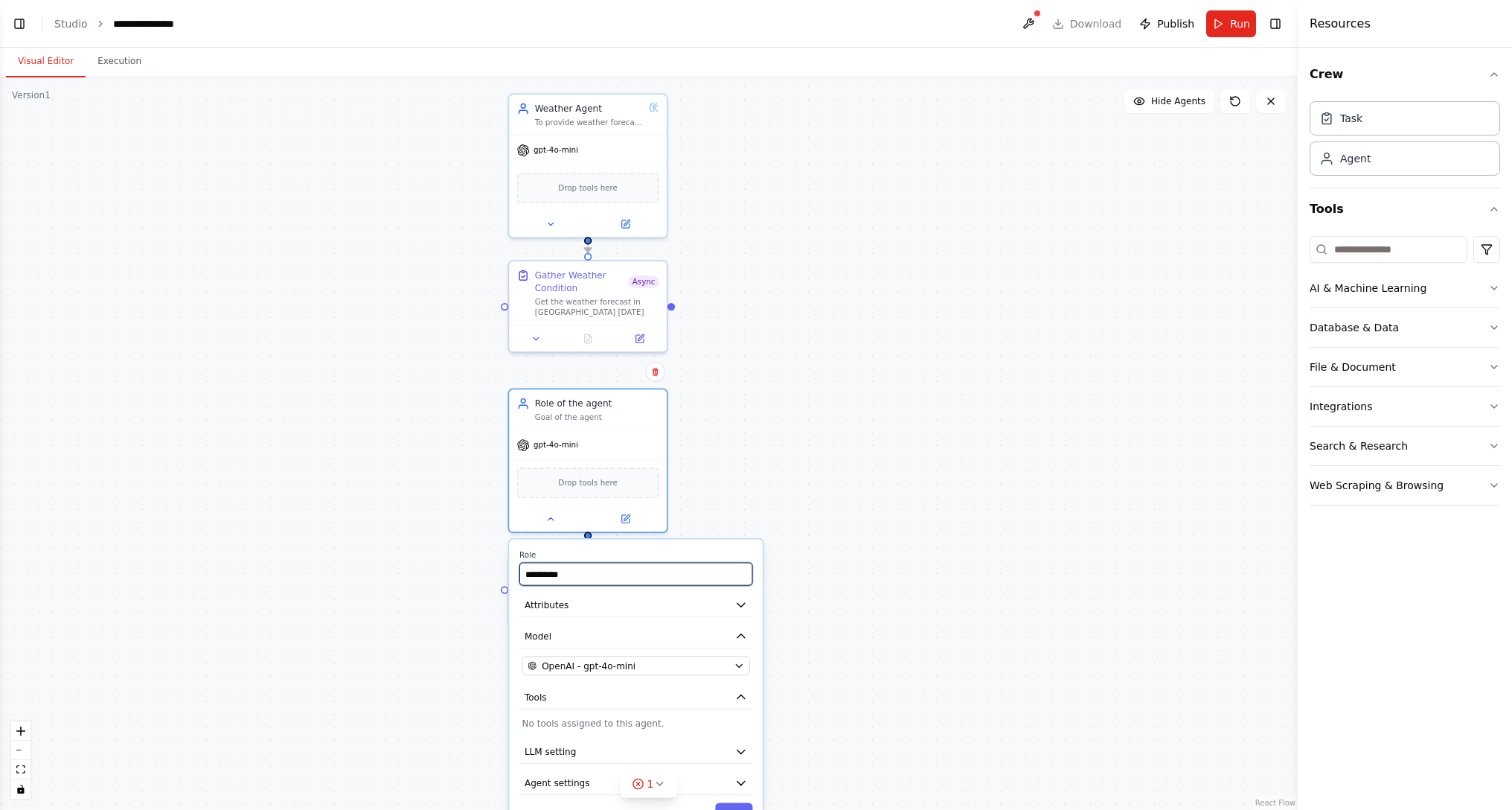
type input "**********"
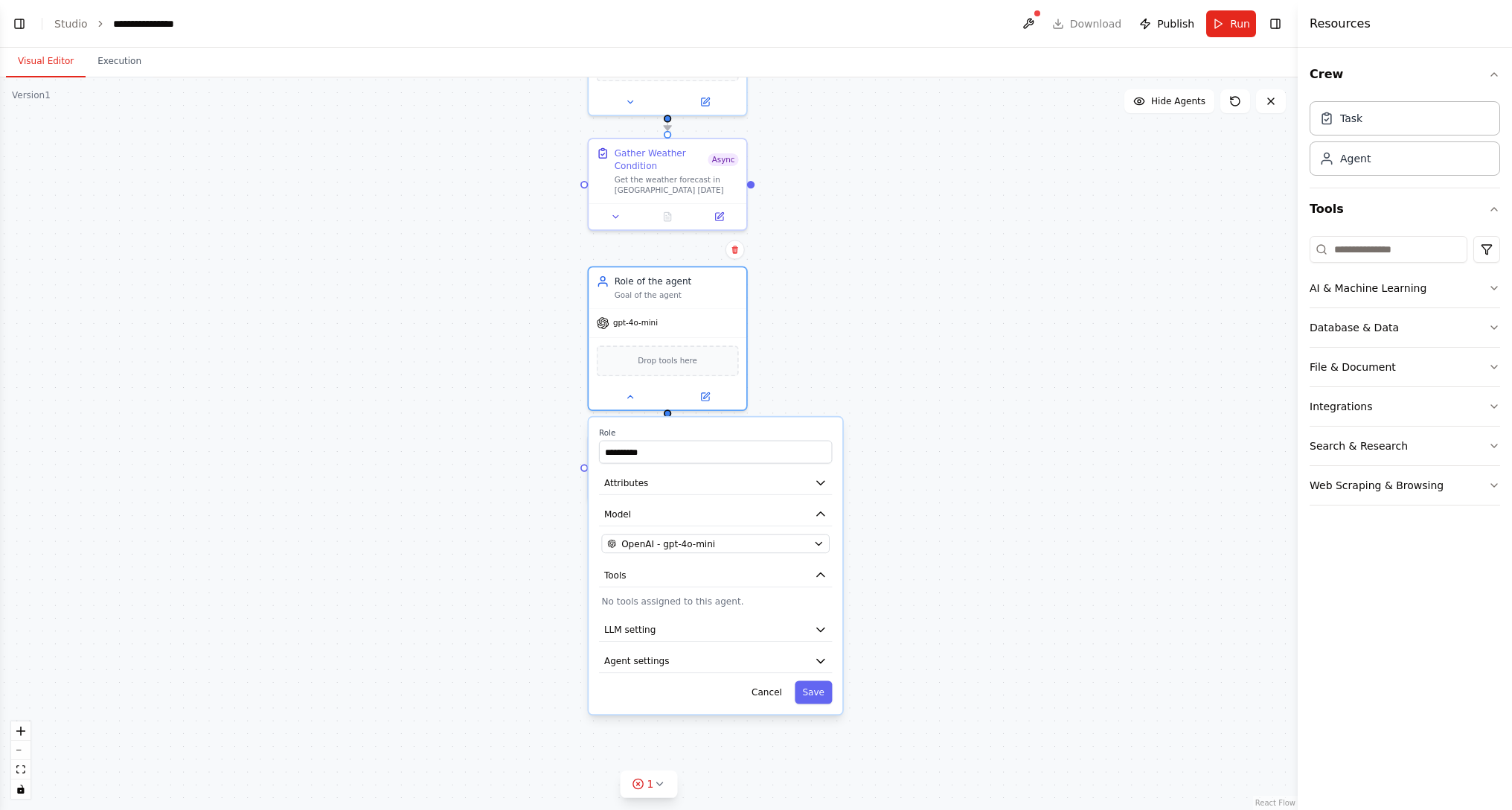
drag, startPoint x: 875, startPoint y: 530, endPoint x: 923, endPoint y: 457, distance: 87.4
click at [923, 457] on div ".deletable-edge-delete-btn { width: 20px; height: 20px; border: 0px solid #ffff…" at bounding box center [649, 443] width 1298 height 733
click at [762, 488] on button "Attributes" at bounding box center [715, 483] width 233 height 24
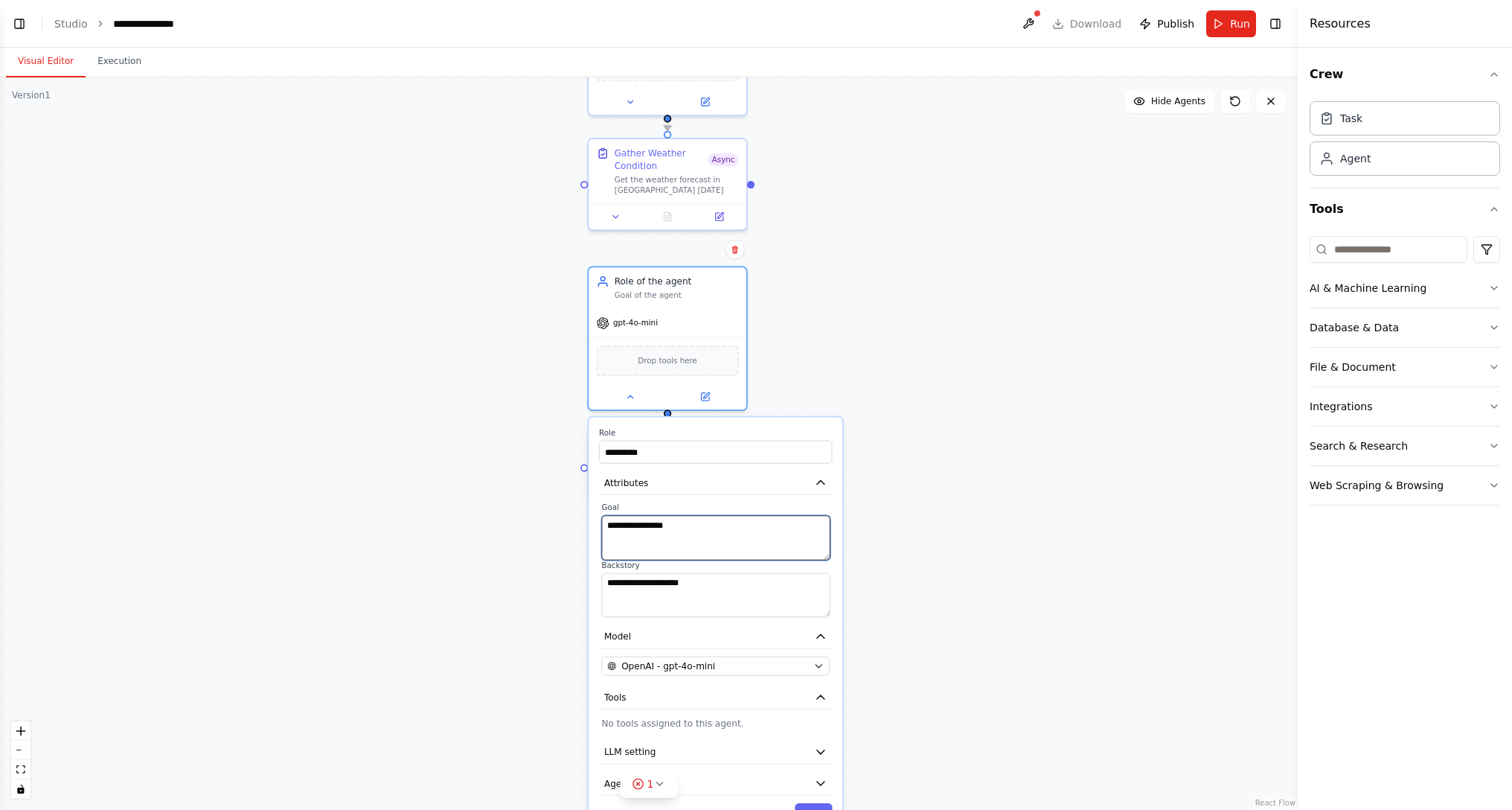
drag, startPoint x: 732, startPoint y: 539, endPoint x: 496, endPoint y: 530, distance: 236.2
click at [601, 488] on textarea "**********" at bounding box center [716, 537] width 229 height 45
click at [940, 488] on div ".deletable-edge-delete-btn { width: 20px; height: 20px; border: 0px solid #ffff…" at bounding box center [649, 443] width 1298 height 733
click at [821, 394] on div ".deletable-edge-delete-btn { width: 20px; height: 20px; border: 0px solid #ffff…" at bounding box center [649, 443] width 1298 height 733
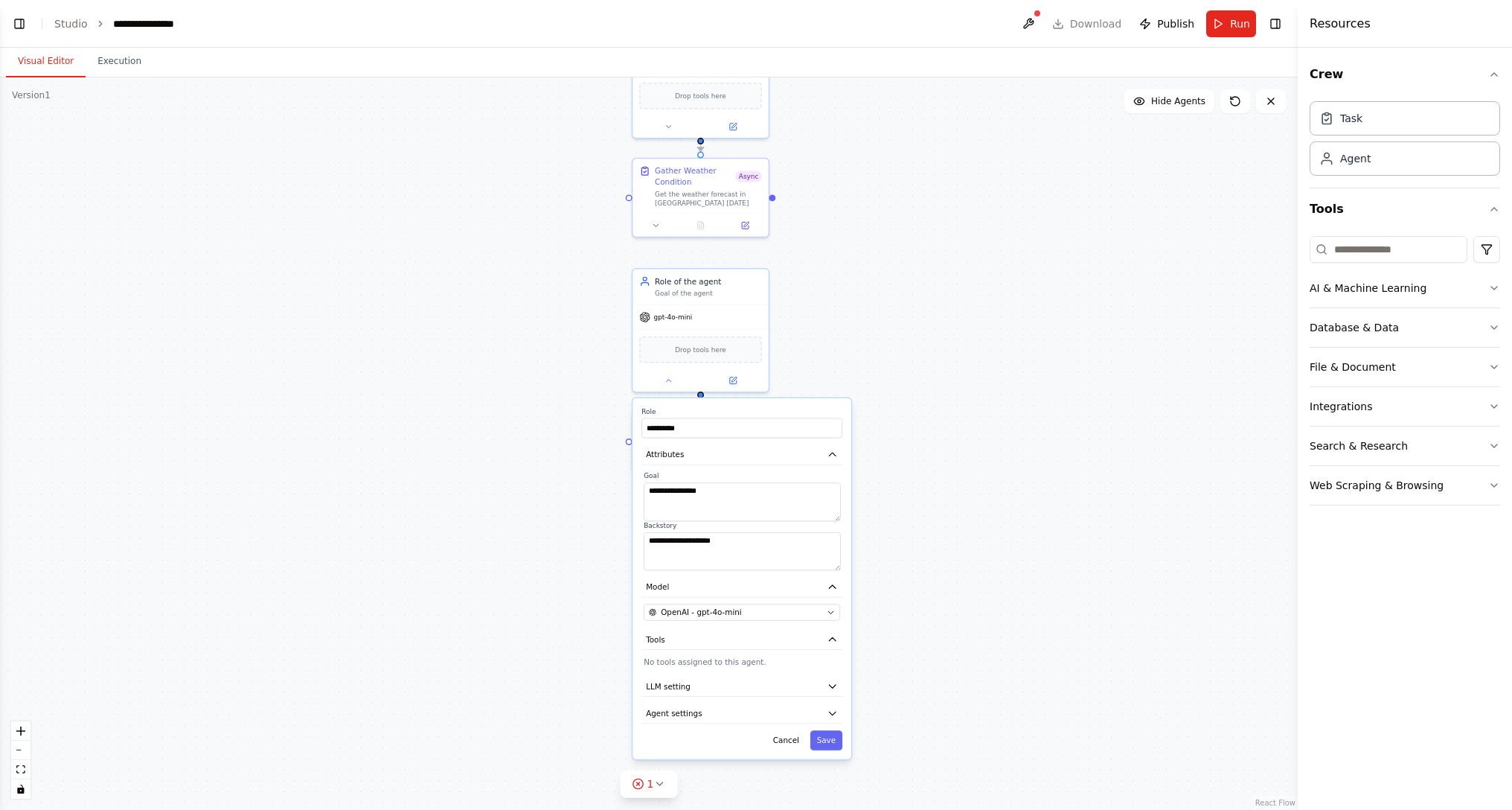
drag, startPoint x: 907, startPoint y: 573, endPoint x: 874, endPoint y: 609, distance: 48.8
click at [912, 488] on div ".deletable-edge-delete-btn { width: 20px; height: 20px; border: 0px solid #ffff…" at bounding box center [649, 443] width 1298 height 733
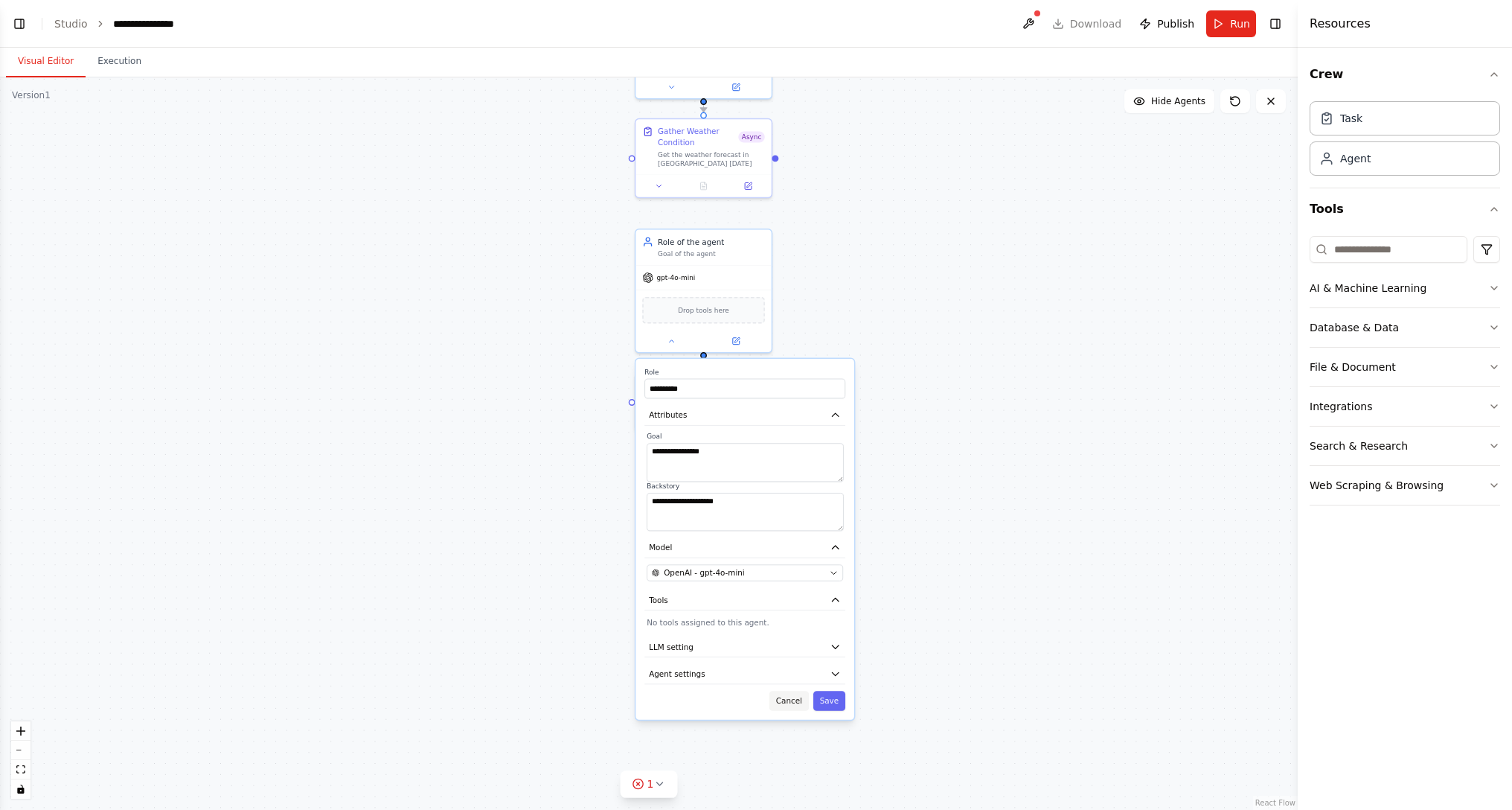
click at [805, 488] on button "Cancel" at bounding box center [789, 700] width 39 height 20
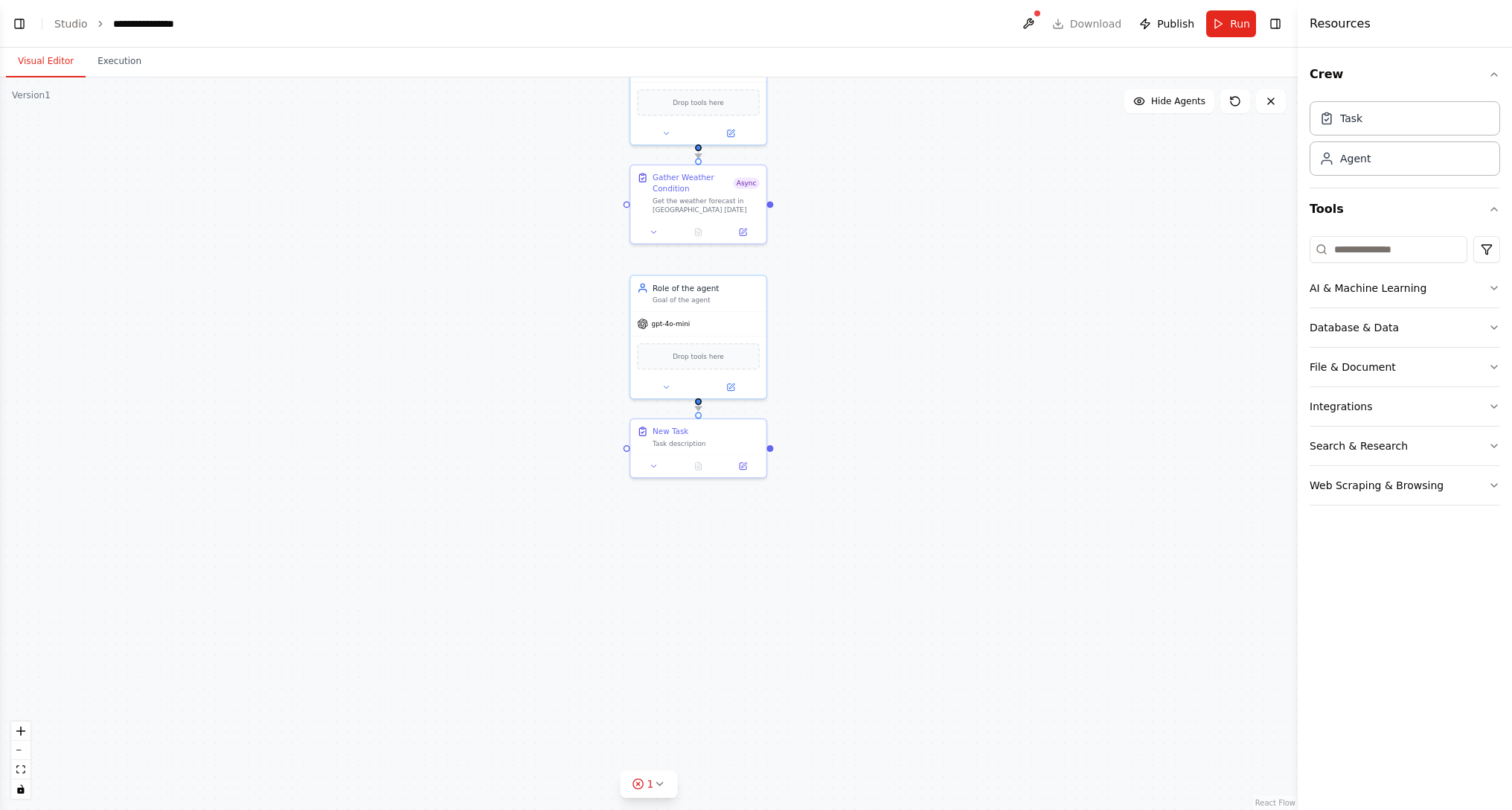
drag, startPoint x: 897, startPoint y: 495, endPoint x: 791, endPoint y: 491, distance: 106.1
click at [884, 488] on div ".deletable-edge-delete-btn { width: 20px; height: 20px; border: 0px solid #ffff…" at bounding box center [649, 443] width 1298 height 733
drag, startPoint x: 775, startPoint y: 462, endPoint x: 812, endPoint y: 522, distance: 70.5
click at [816, 488] on div ".deletable-edge-delete-btn { width: 20px; height: 20px; border: 0px solid #ffff…" at bounding box center [649, 443] width 1298 height 733
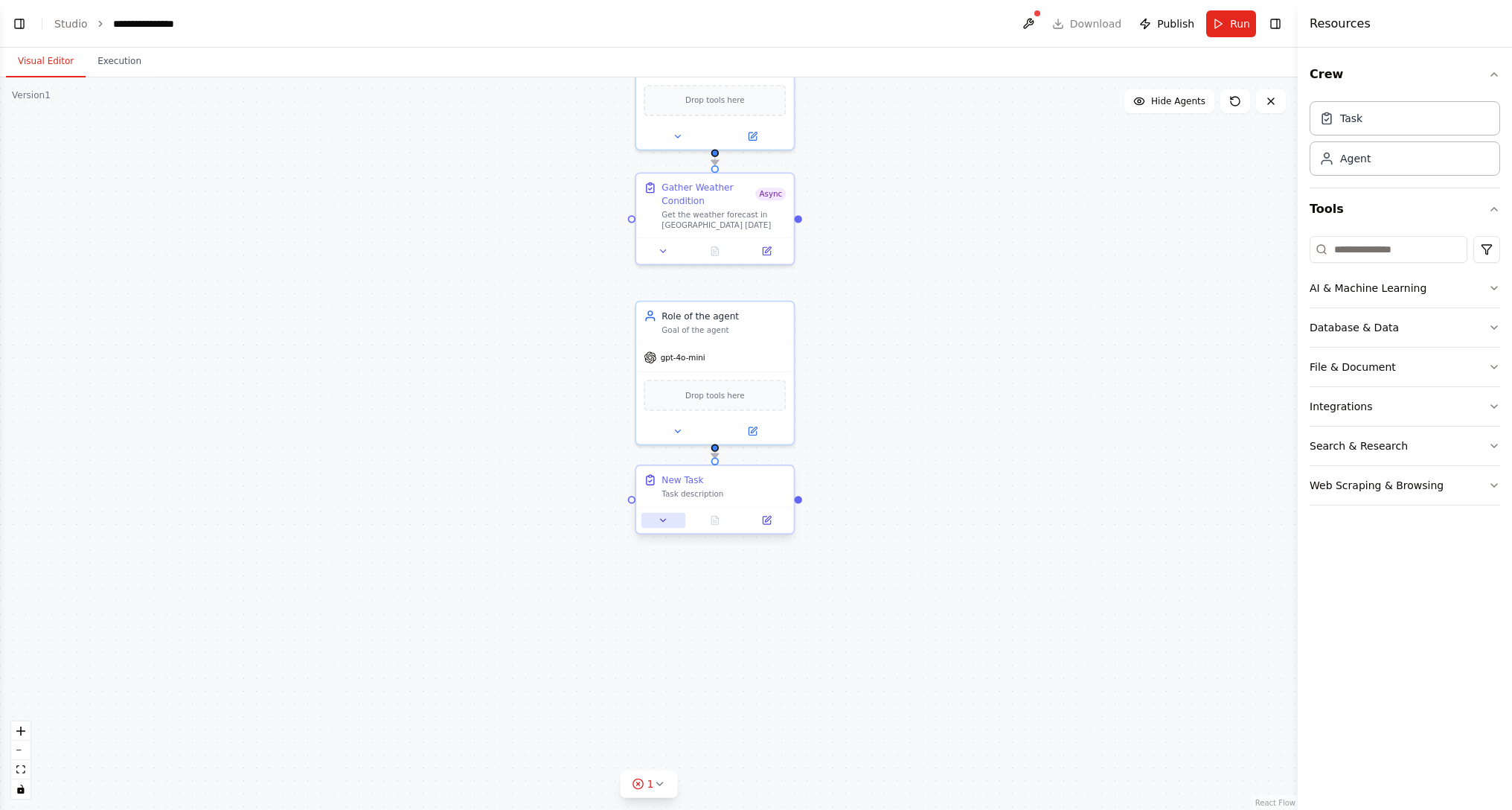
click at [668, 488] on button at bounding box center [663, 521] width 44 height 16
click at [769, 488] on button at bounding box center [767, 521] width 44 height 16
click at [911, 417] on div ".deletable-edge-delete-btn { width: 20px; height: 20px; border: 0px solid #ffff…" at bounding box center [649, 443] width 1298 height 733
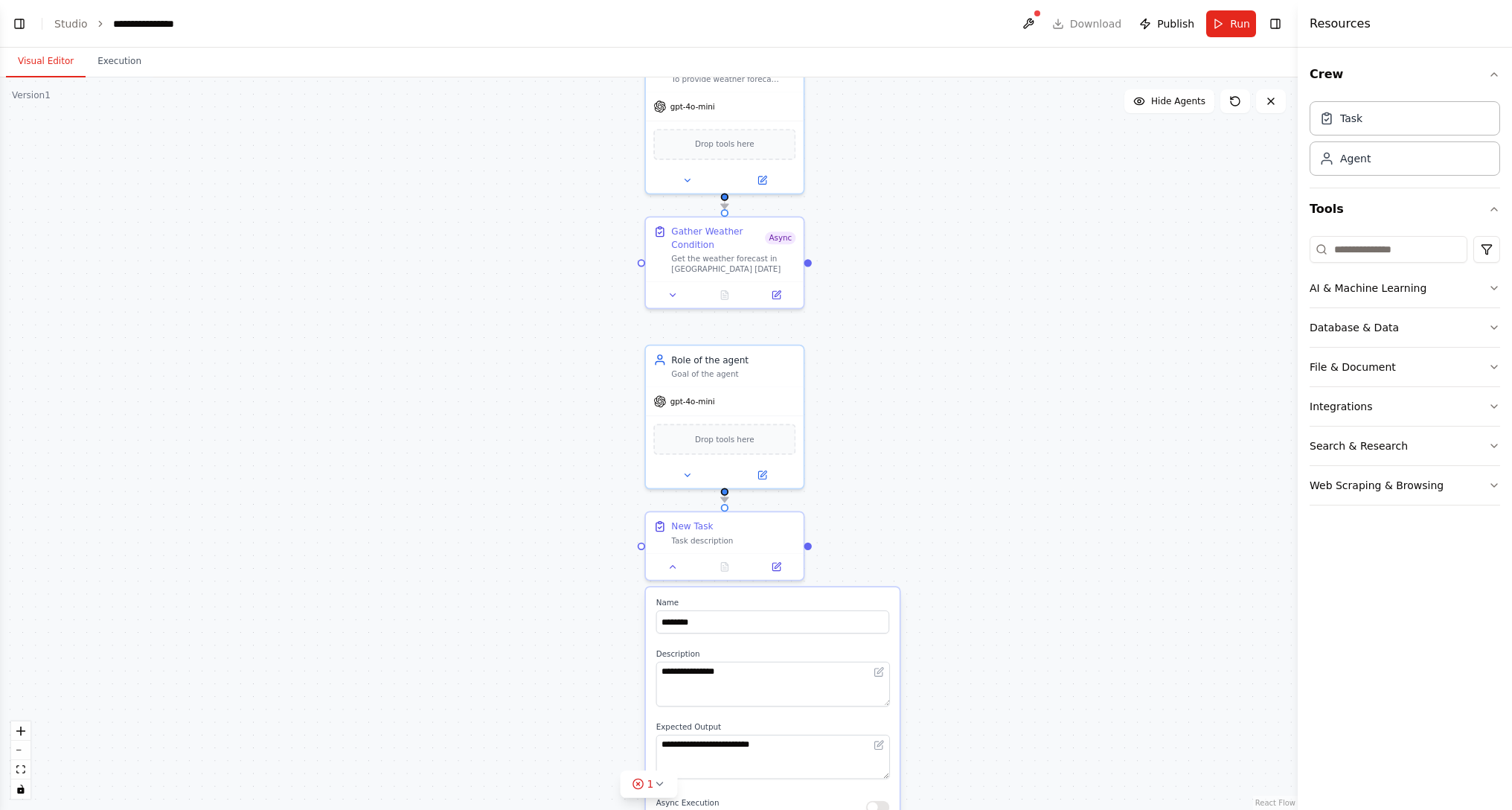
drag, startPoint x: 859, startPoint y: 439, endPoint x: 872, endPoint y: 495, distance: 57.5
click at [872, 488] on div ".deletable-edge-delete-btn { width: 20px; height: 20px; border: 0px solid #ffff…" at bounding box center [649, 443] width 1298 height 733
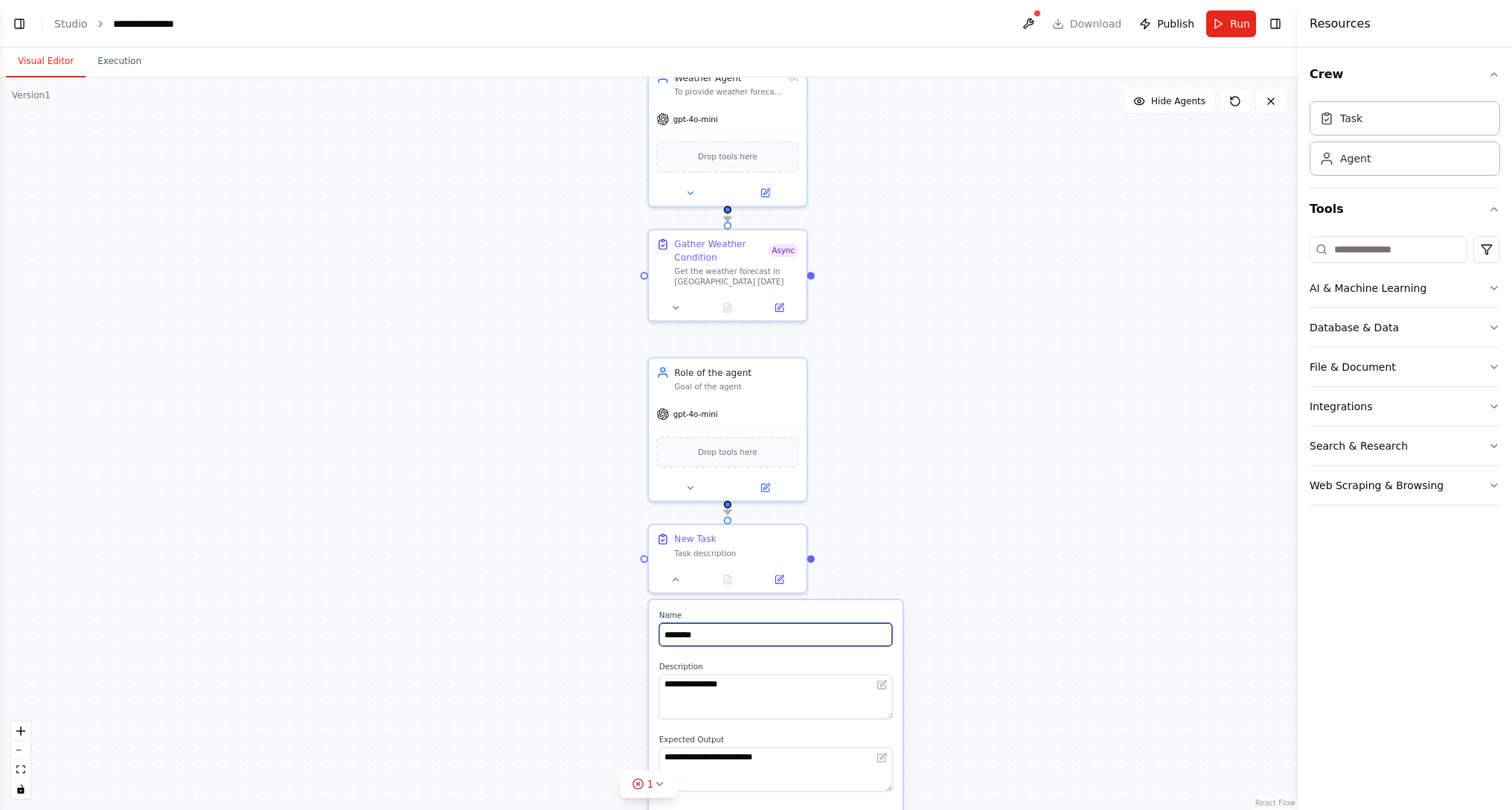
drag, startPoint x: 766, startPoint y: 632, endPoint x: 463, endPoint y: 602, distance: 304.5
click at [659, 488] on input "********" at bounding box center [775, 634] width 233 height 23
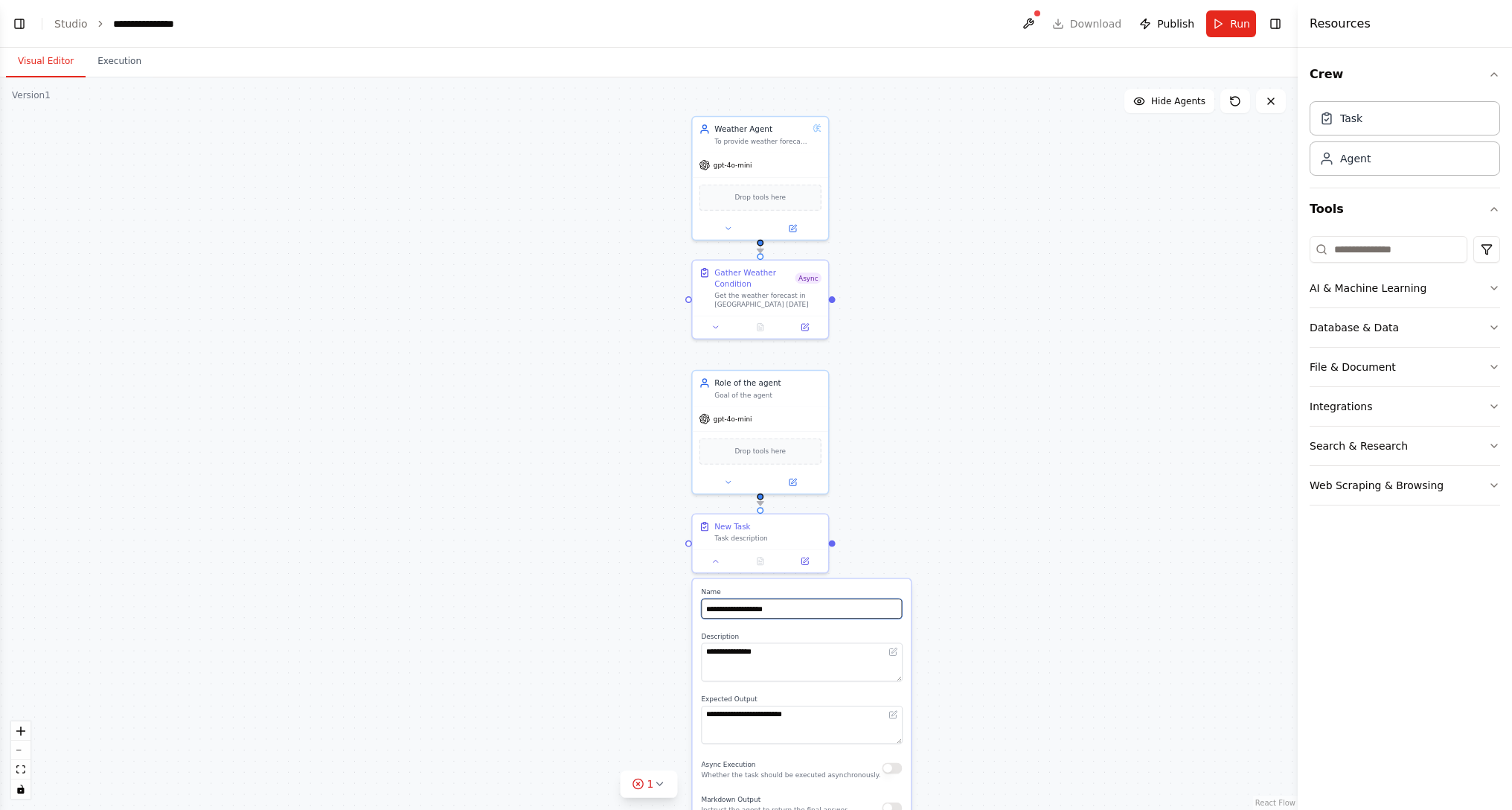
type input "**********"
click at [940, 461] on div ".deletable-edge-delete-btn { width: 20px; height: 20px; border: 0px solid #ffff…" at bounding box center [649, 443] width 1298 height 733
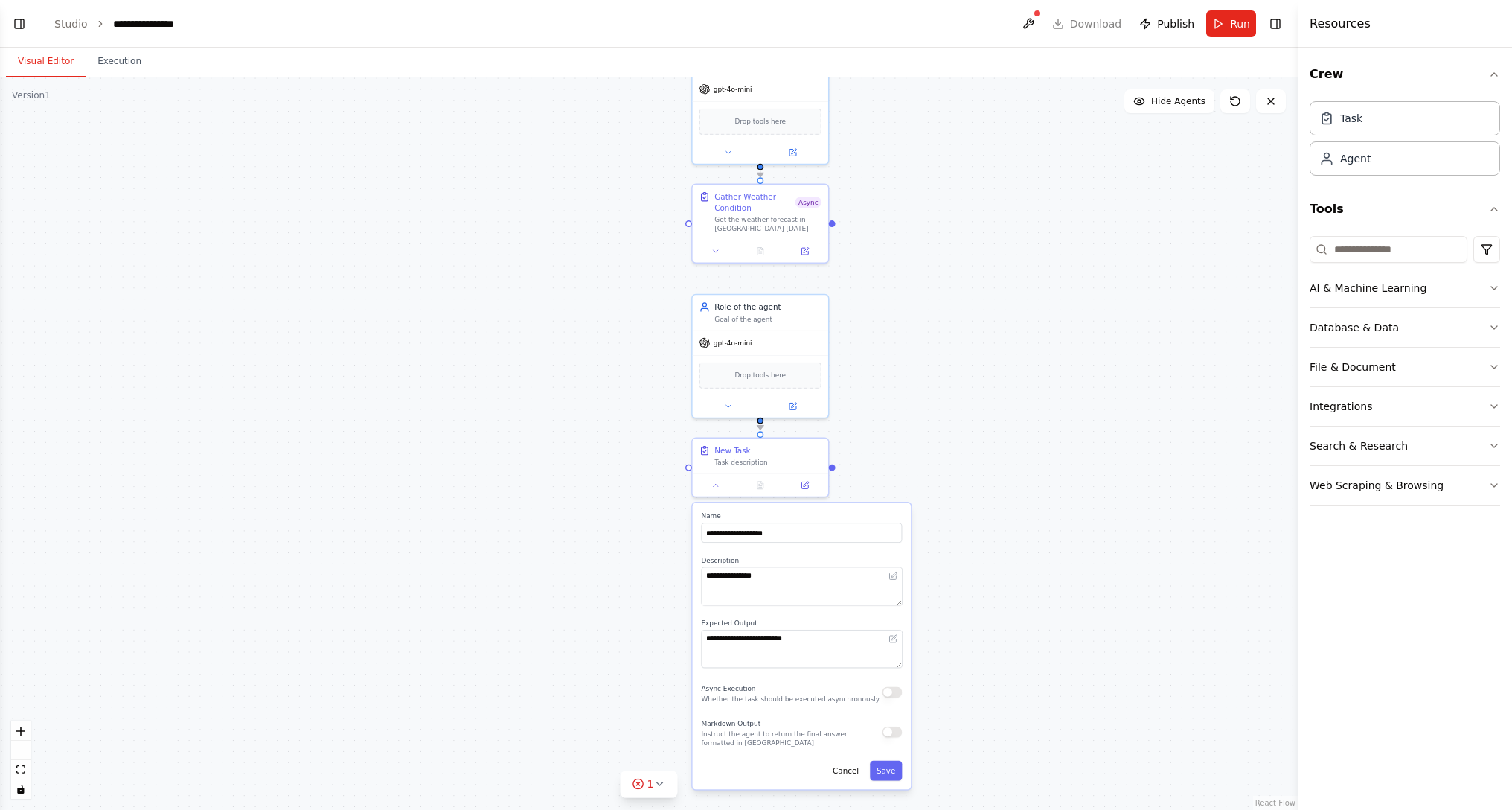
drag, startPoint x: 938, startPoint y: 607, endPoint x: 936, endPoint y: 498, distance: 109.0
click at [936, 488] on div ".deletable-edge-delete-btn { width: 20px; height: 20px; border: 0px solid #ffff…" at bounding box center [649, 443] width 1298 height 733
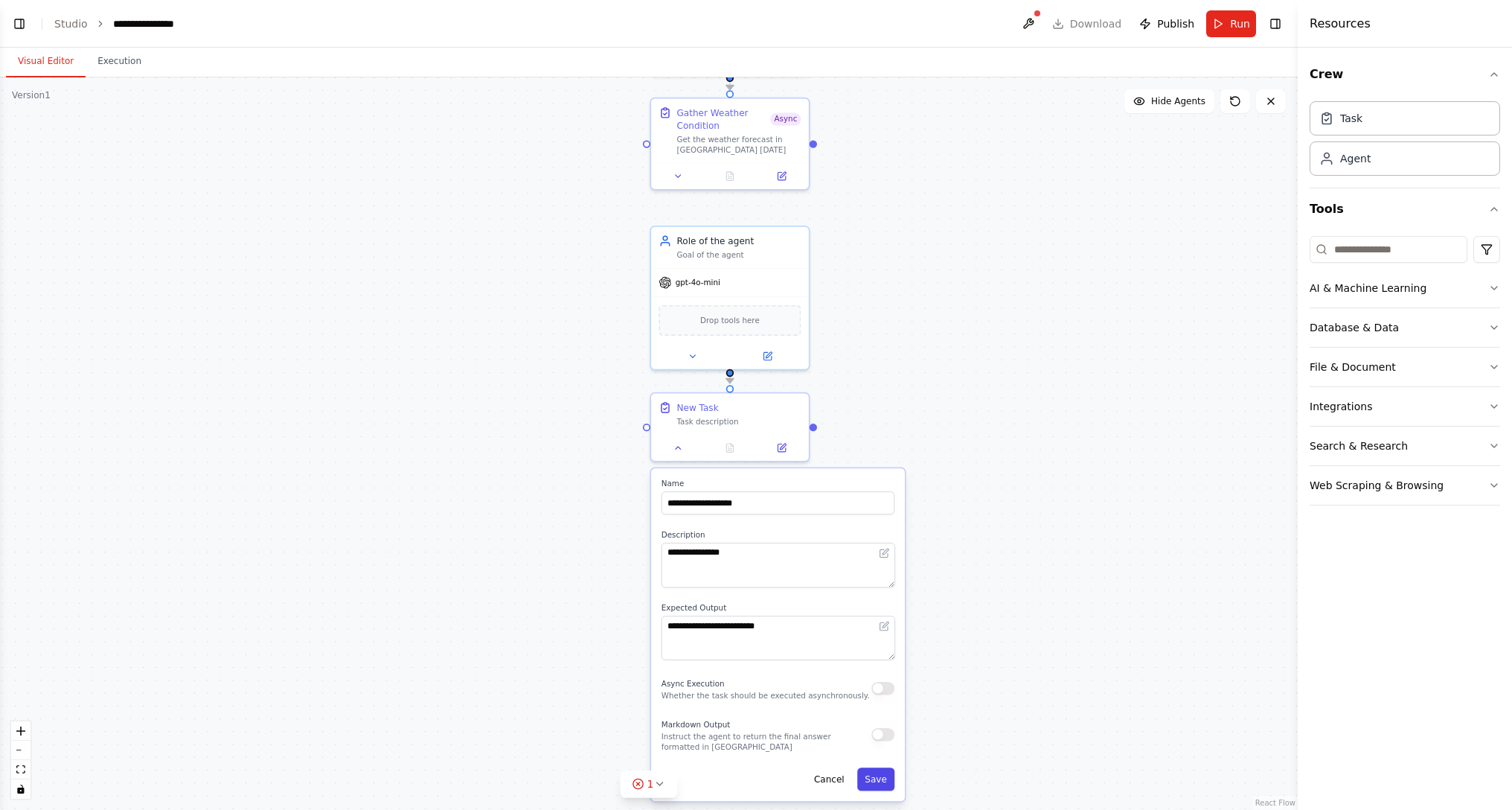
click at [878, 488] on button "Save" at bounding box center [875, 778] width 37 height 23
